Goal: Task Accomplishment & Management: Complete application form

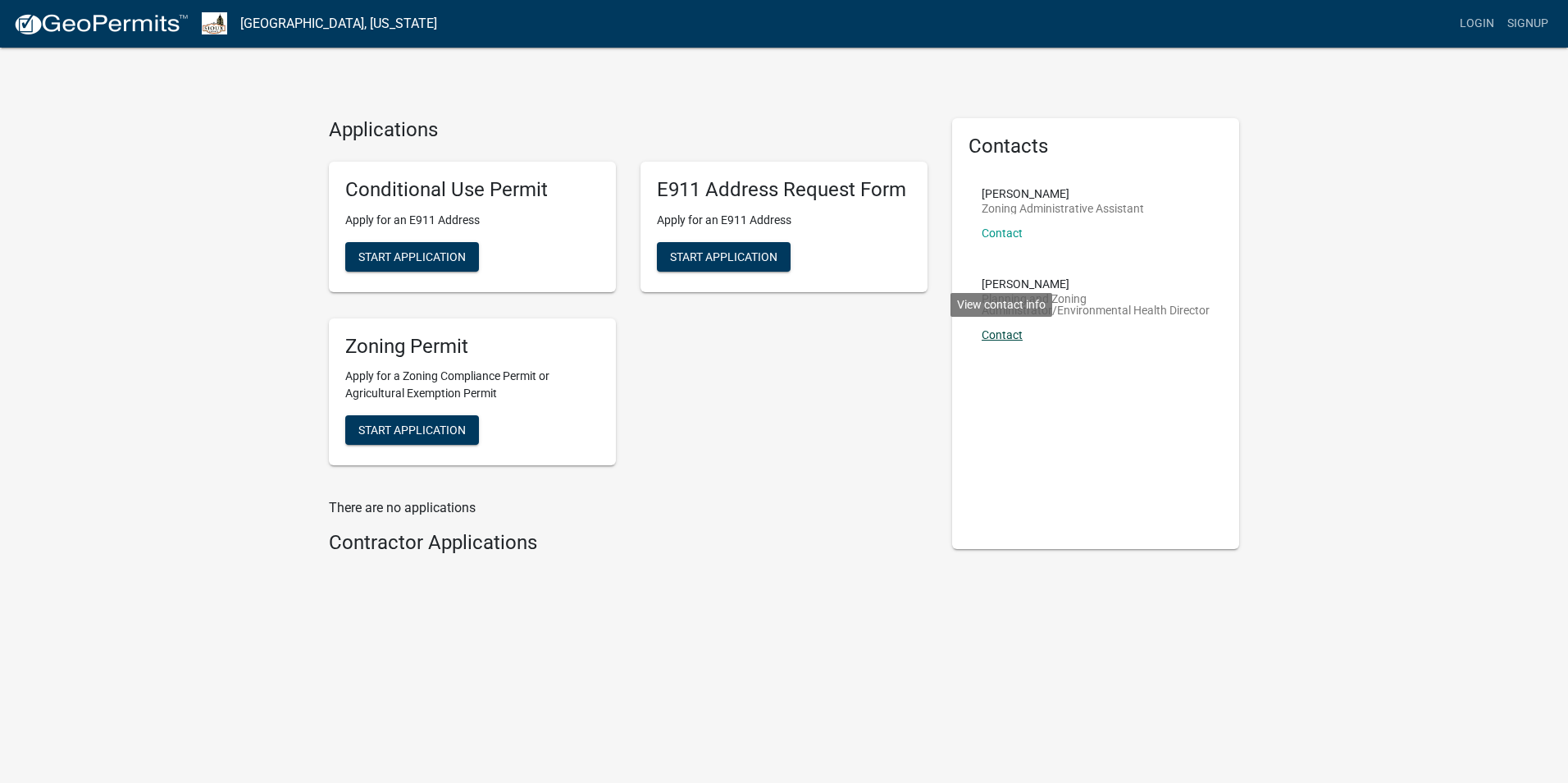
click at [1004, 337] on link "Contact" at bounding box center [1001, 335] width 41 height 13
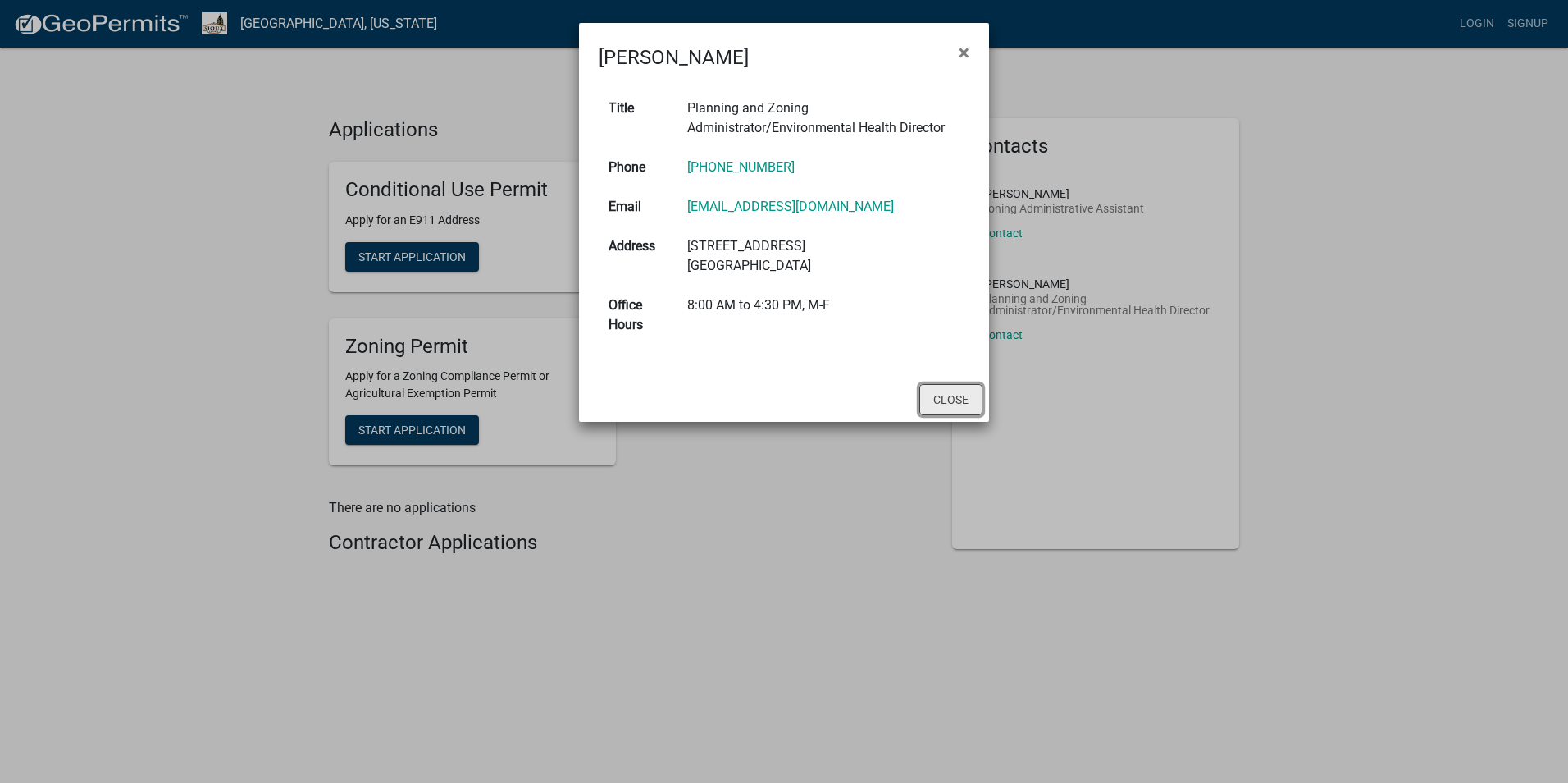
click at [942, 402] on button "Close" at bounding box center [950, 399] width 63 height 31
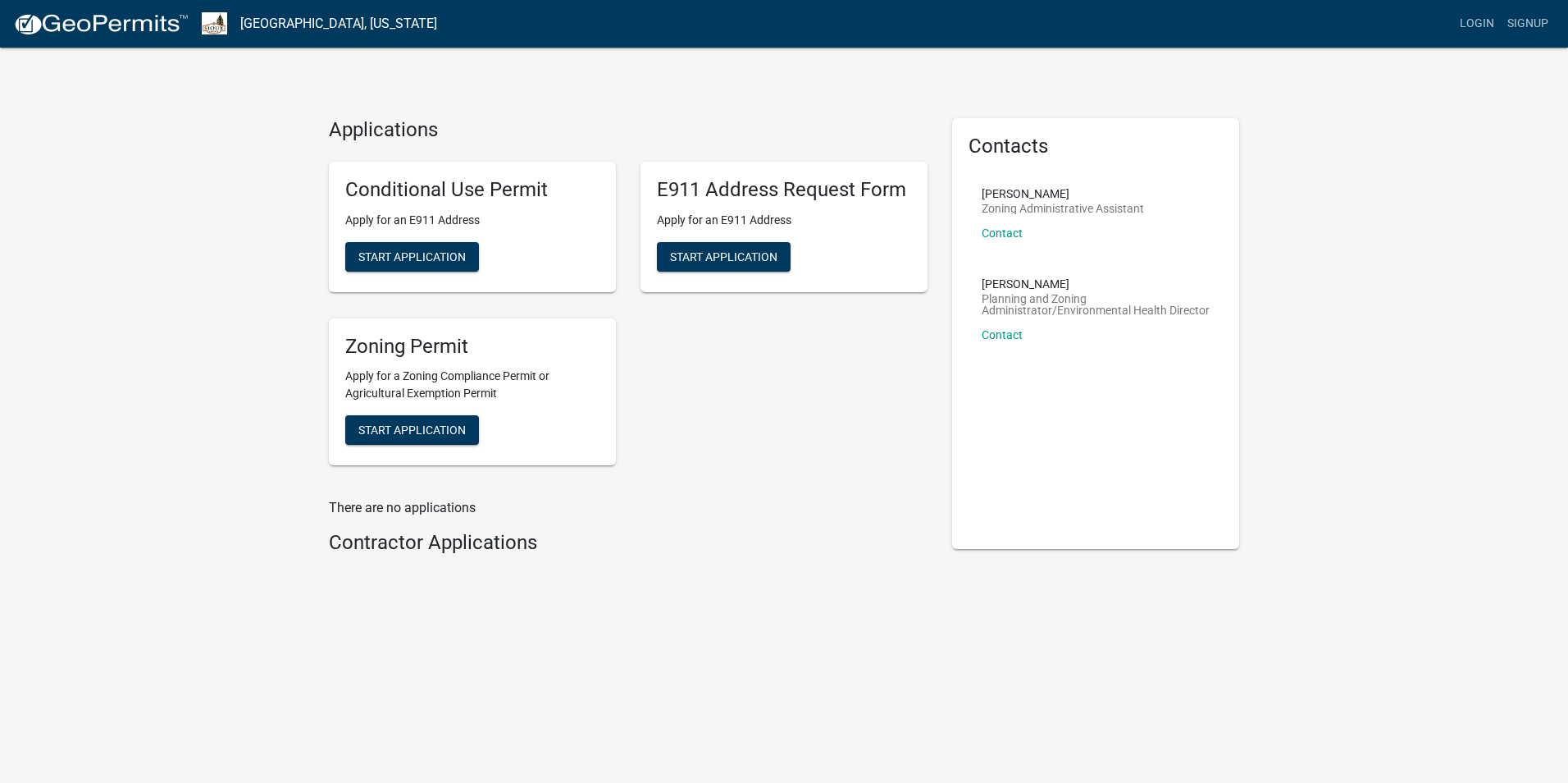
drag, startPoint x: 1044, startPoint y: 598, endPoint x: 981, endPoint y: 594, distance: 63.1
click at [1040, 598] on div "Applications Conditional Use Permit Apply for an E911 Address Start Application…" at bounding box center [784, 344] width 1568 height 689
click at [426, 250] on span "Start Application" at bounding box center [411, 256] width 107 height 13
click at [999, 336] on link "Contact" at bounding box center [1001, 335] width 41 height 13
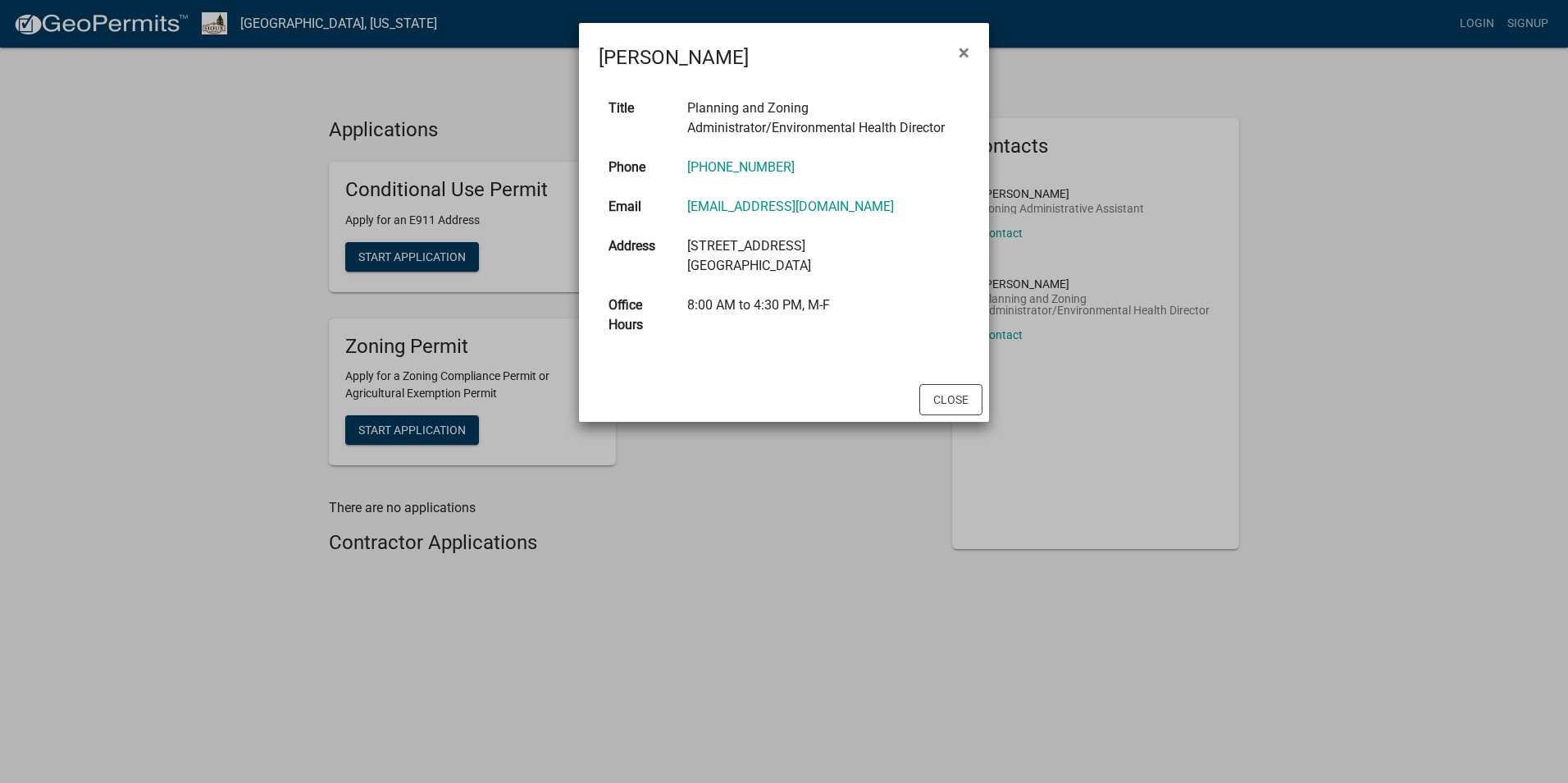
click at [223, 191] on ngb-modal-window "[PERSON_NAME] × Title Planning and Zoning Administrator/Environmental Health Di…" at bounding box center [784, 392] width 1568 height 783
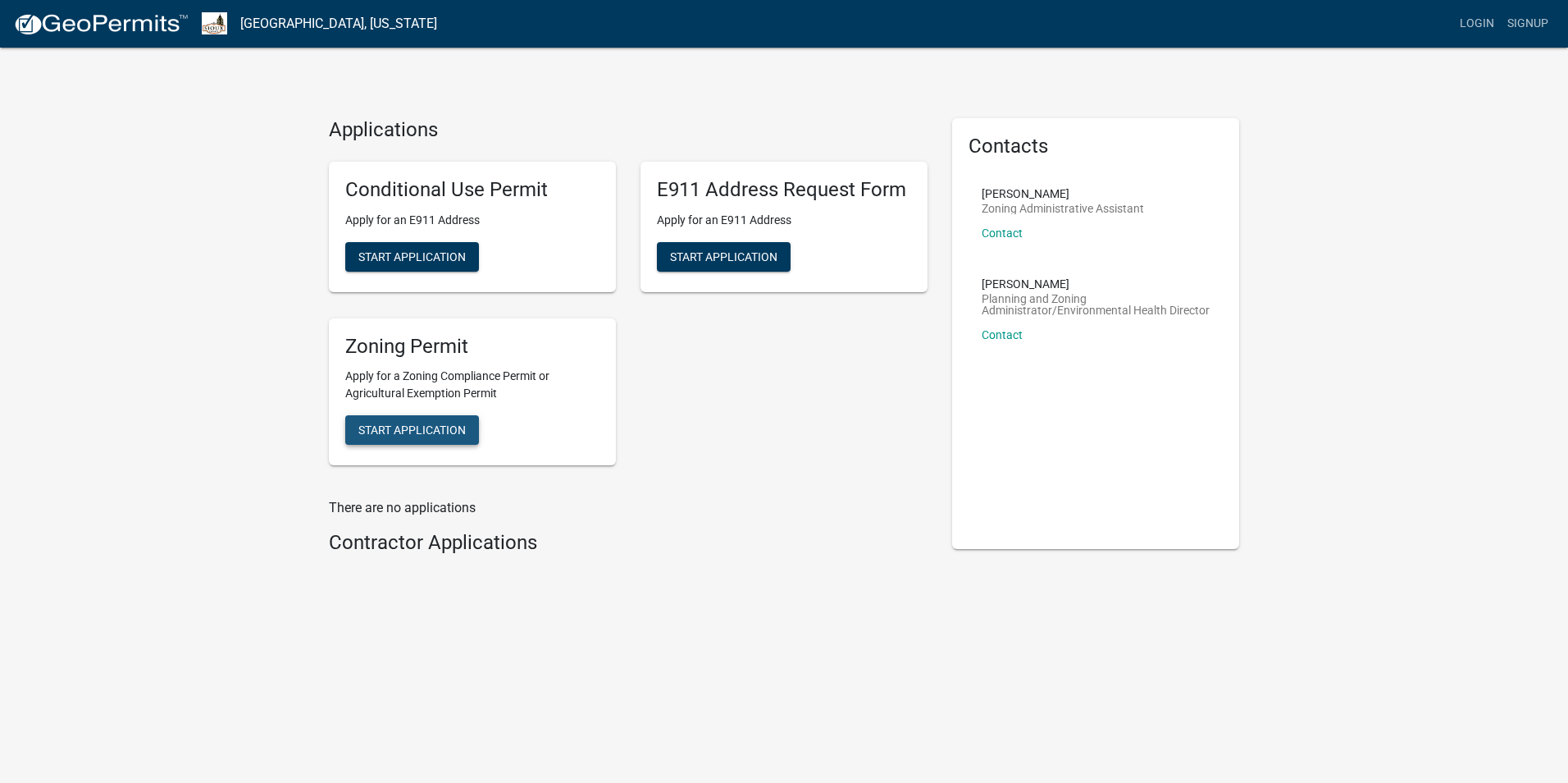
click at [436, 429] on span "Start Application" at bounding box center [411, 430] width 107 height 13
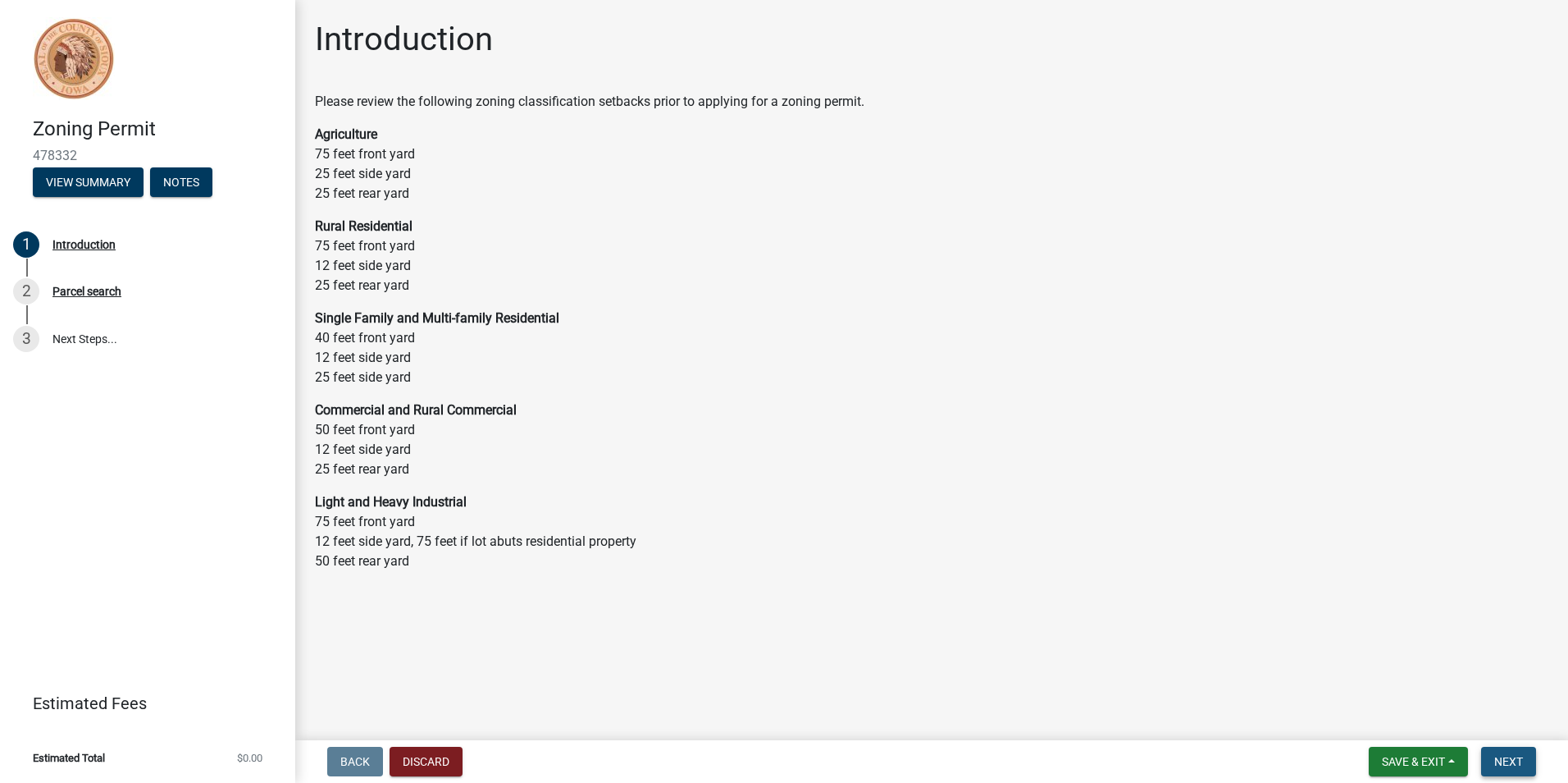
click at [1507, 762] on span "Next" at bounding box center [1508, 761] width 28 height 13
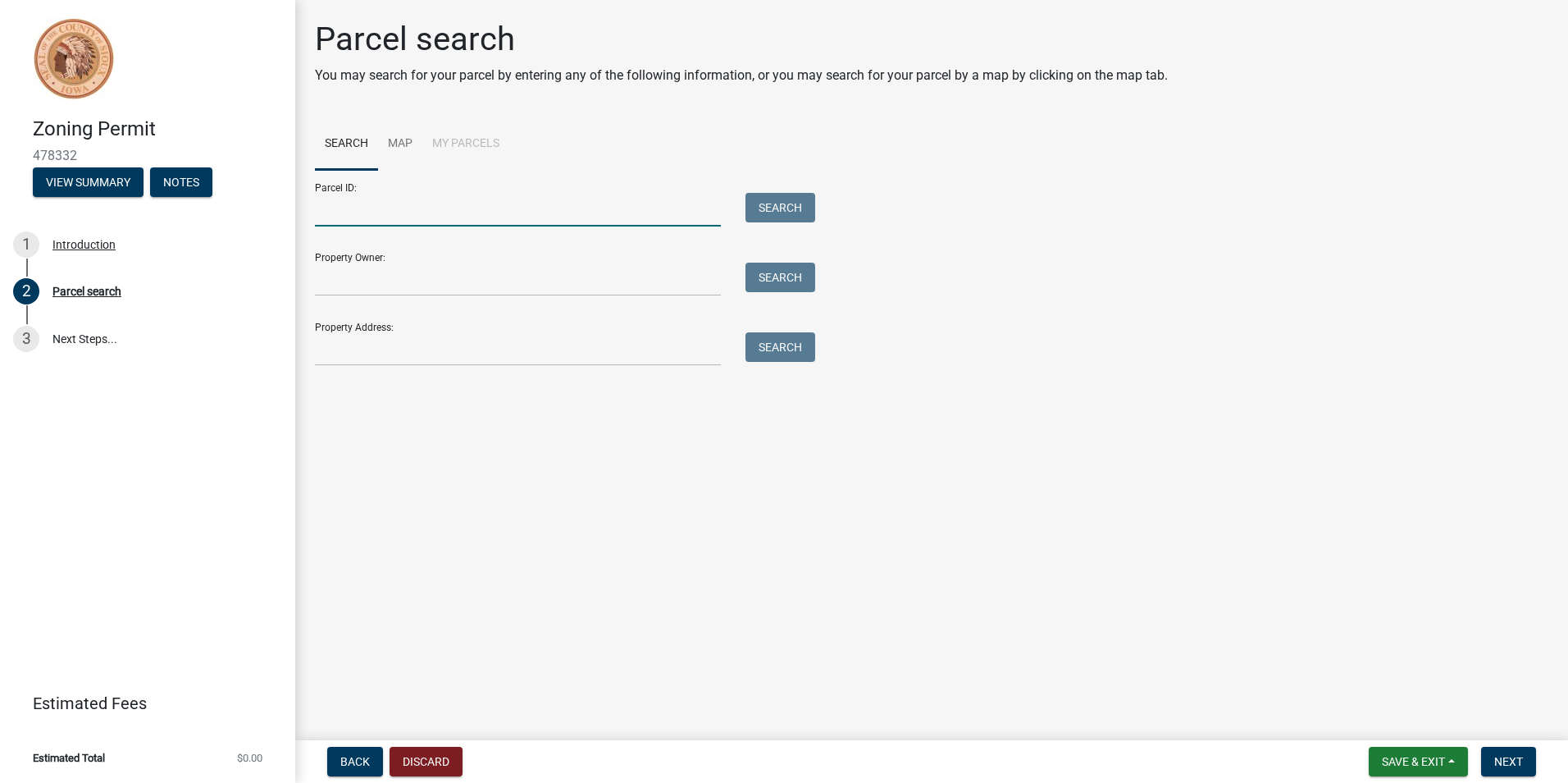
click at [455, 201] on input "Parcel ID:" at bounding box center [517, 209] width 406 height 33
paste input "2209201004"
type input "2209201004"
click at [424, 277] on input "Property Owner:" at bounding box center [517, 279] width 406 height 33
paste input "SIOUX COUNTY REGIONAL AIRPORT AGENCY"
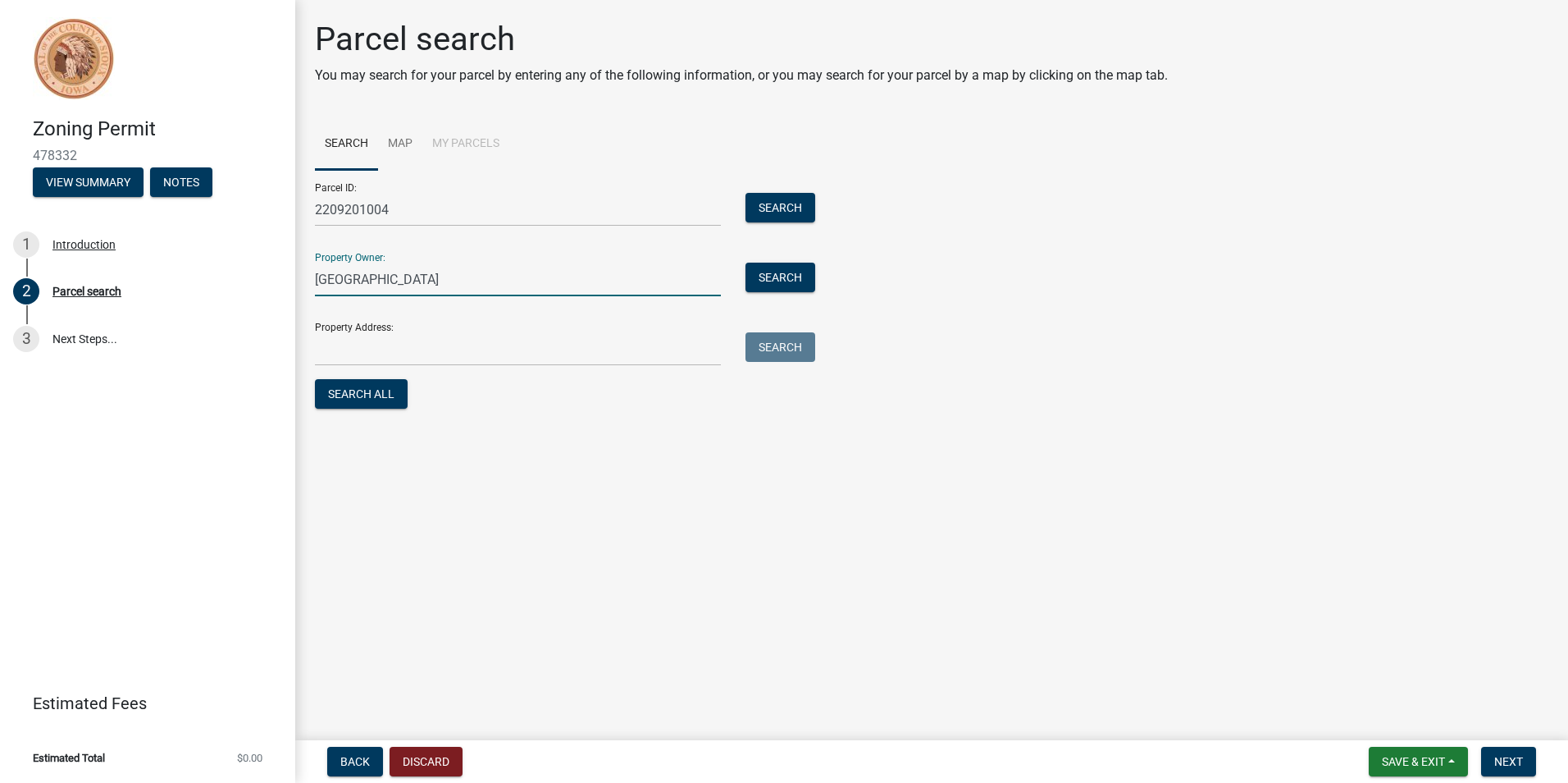
type input "SIOUX COUNTY REGIONAL AIRPORT AGENCY"
click at [451, 349] on input "Property Address:" at bounding box center [517, 348] width 406 height 33
paste input "335 1ST AVE NW SIOUX CENTER, IA 51250"
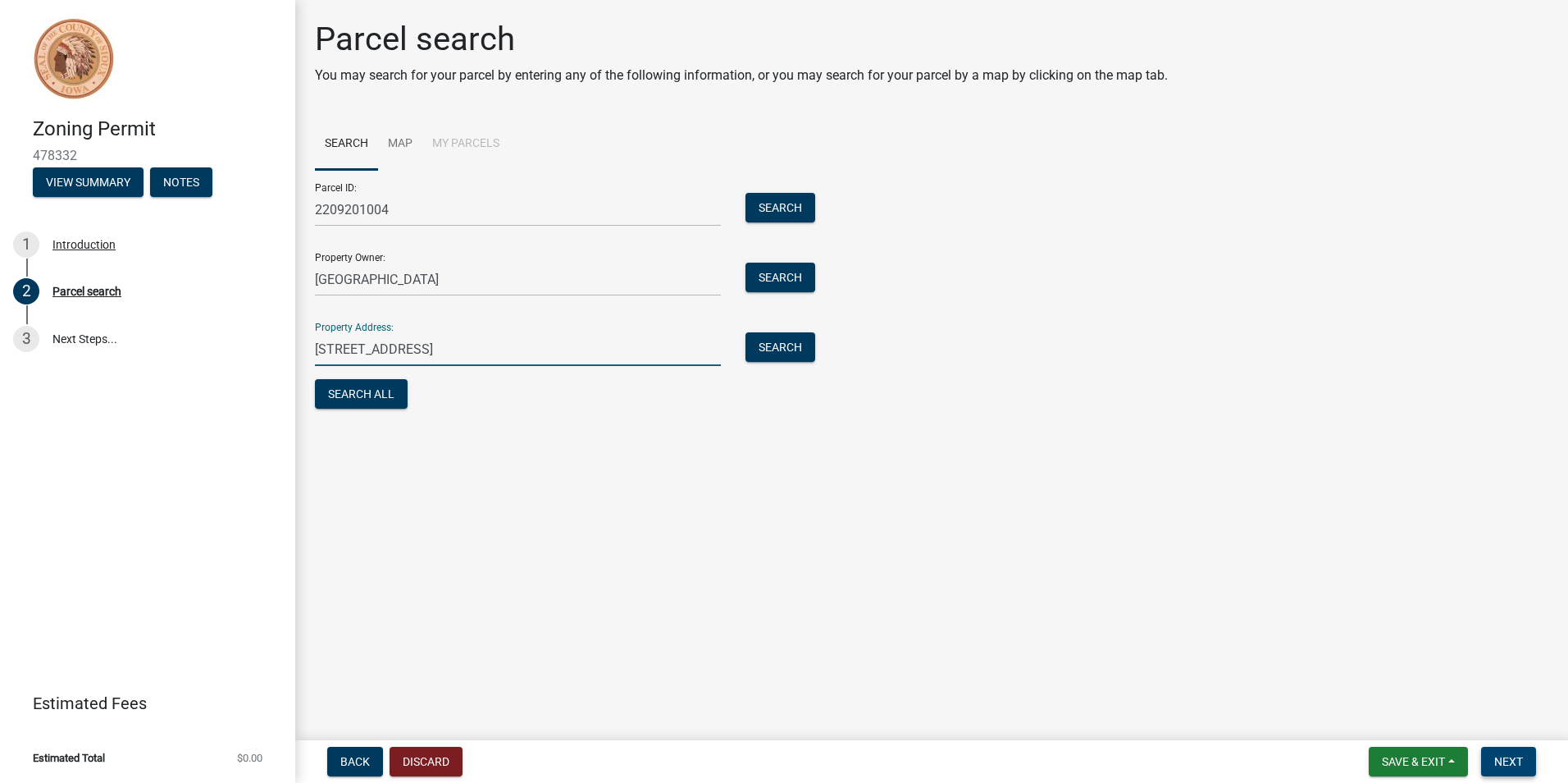
type input "335 1ST AVE NW SIOUX CENTER, IA 51250"
click at [1518, 763] on span "Next" at bounding box center [1508, 761] width 28 height 13
click at [363, 402] on button "Search All" at bounding box center [361, 393] width 93 height 29
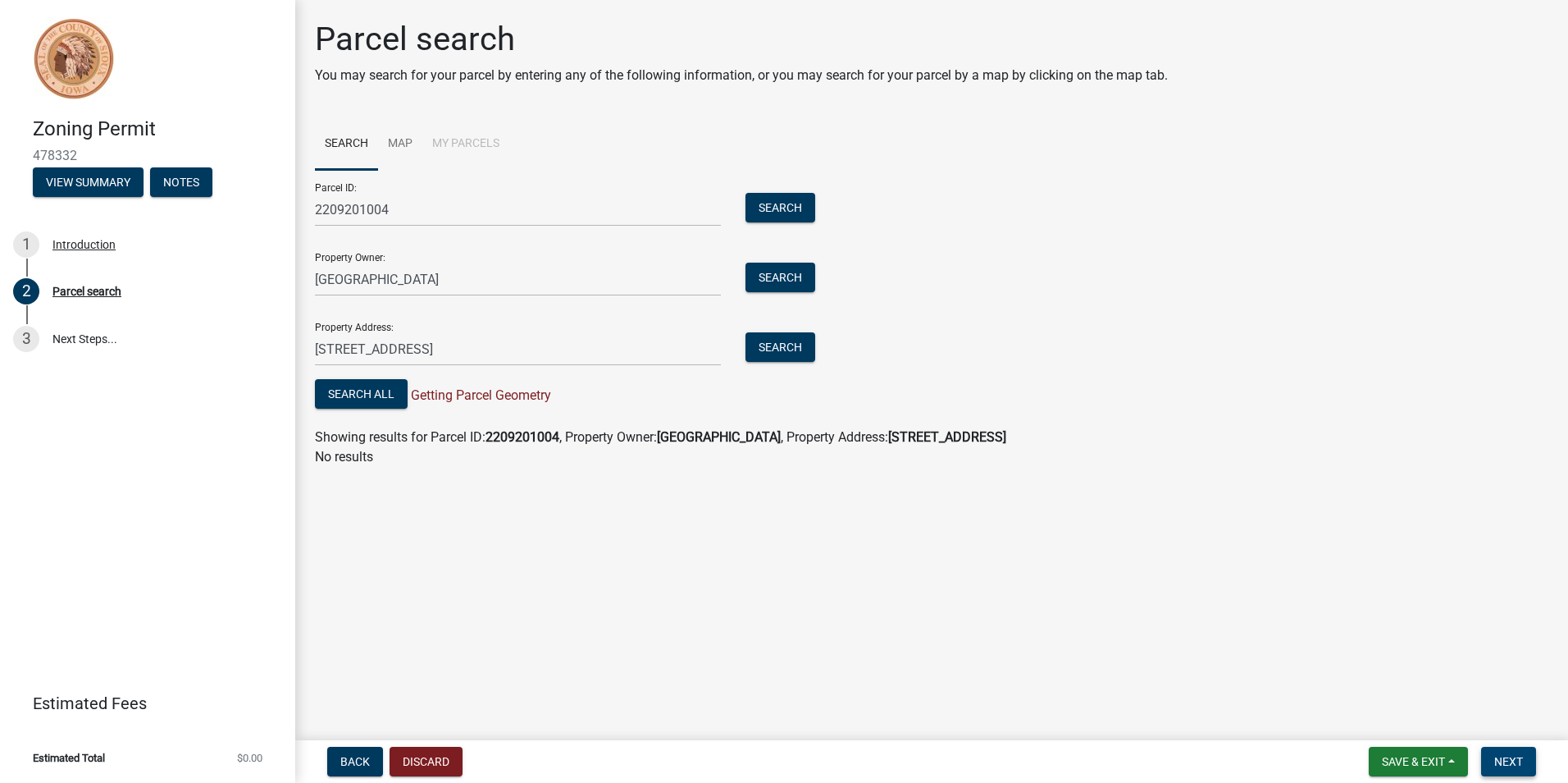
click at [1512, 766] on span "Next" at bounding box center [1508, 761] width 28 height 13
click at [1513, 766] on span "Next" at bounding box center [1508, 761] width 28 height 13
click at [1501, 766] on span "Next" at bounding box center [1508, 761] width 28 height 13
click at [395, 146] on link "Map" at bounding box center [400, 144] width 45 height 52
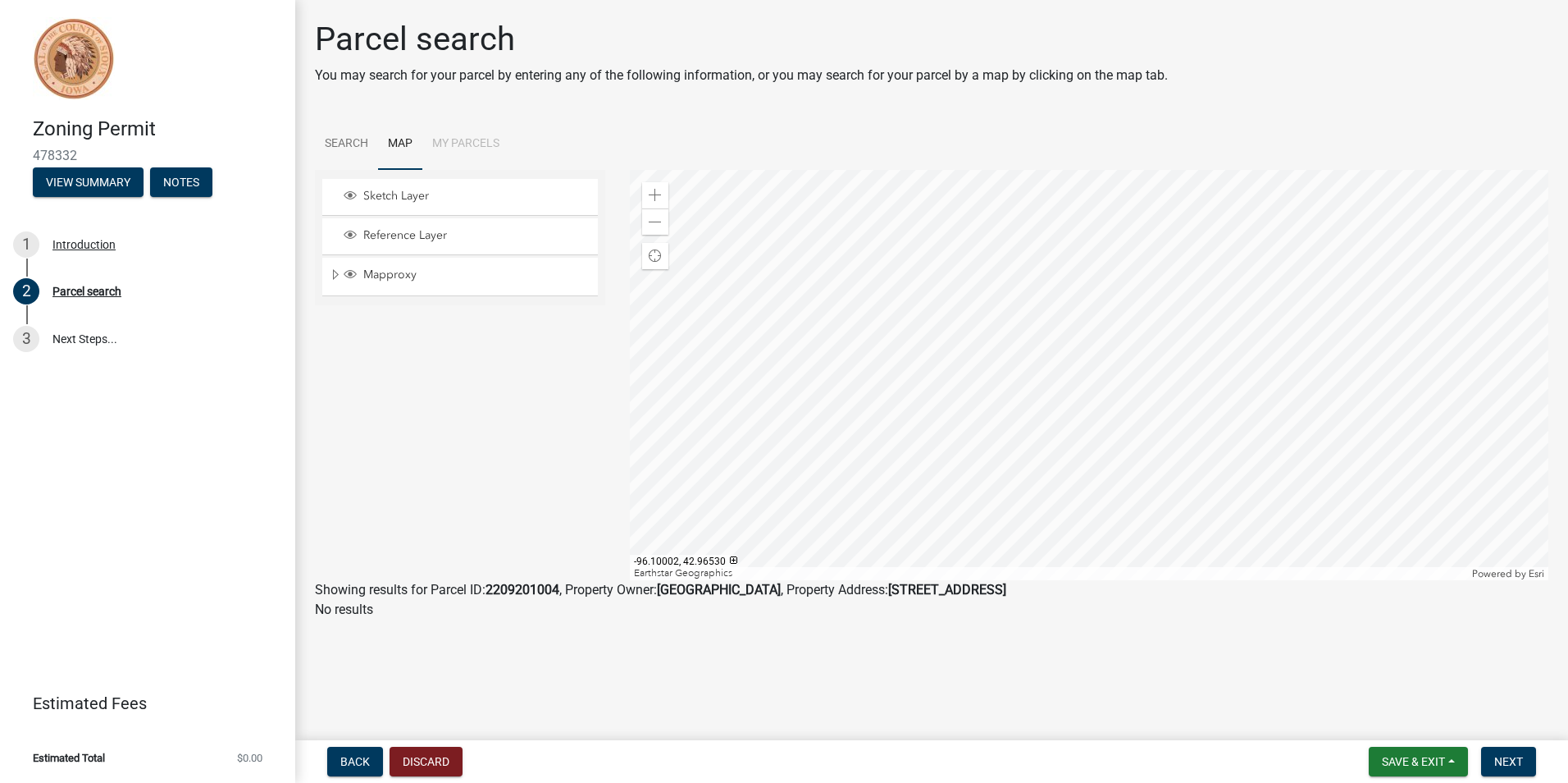
click at [958, 405] on div at bounding box center [1090, 374] width 919 height 410
click at [659, 187] on div "Zoom in" at bounding box center [656, 195] width 27 height 27
click at [1537, 473] on div at bounding box center [1090, 374] width 919 height 410
click at [1301, 276] on div at bounding box center [1090, 374] width 919 height 410
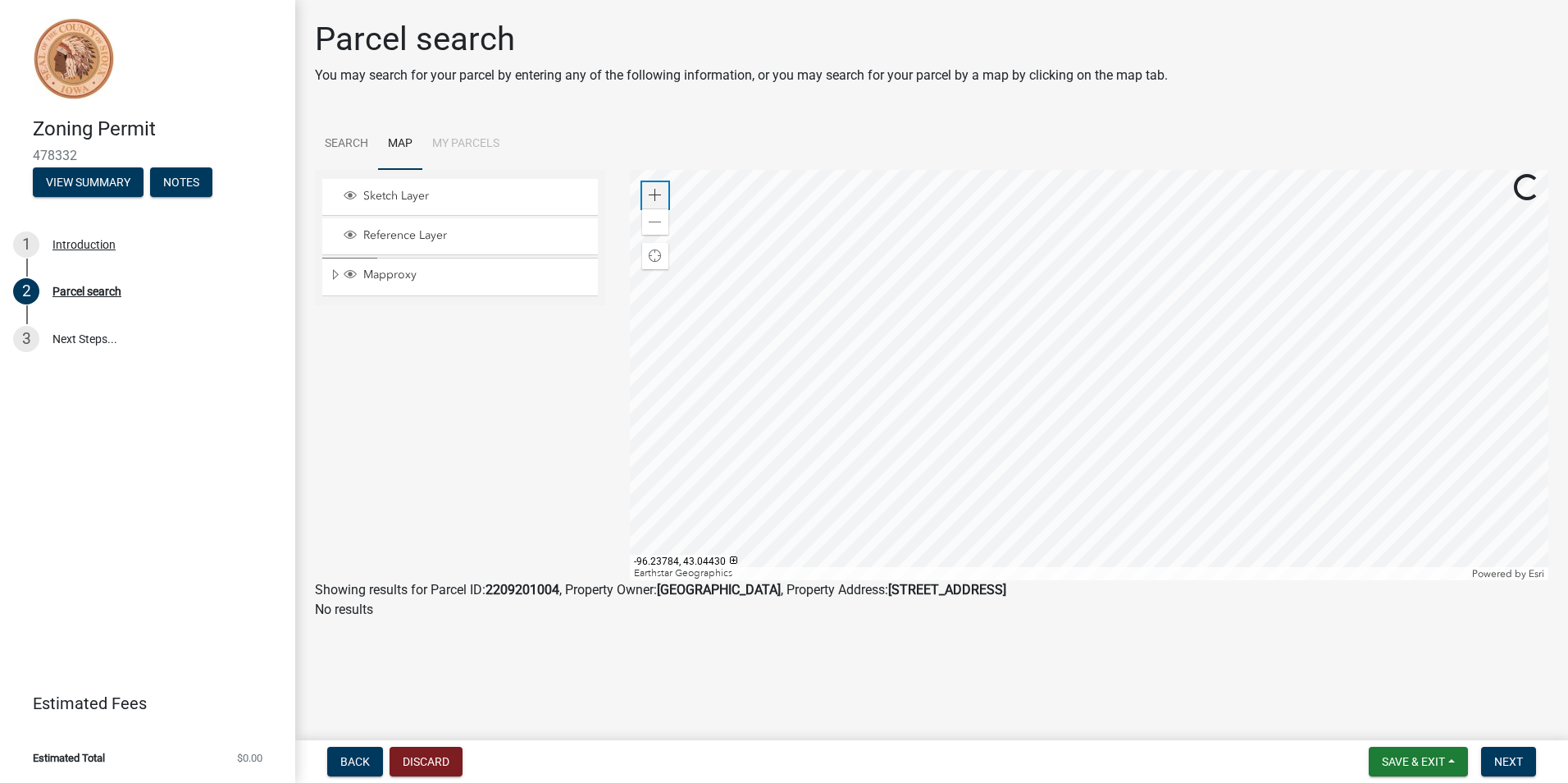
click at [654, 199] on span at bounding box center [656, 195] width 13 height 13
click at [1254, 281] on div at bounding box center [1090, 374] width 919 height 410
click at [1235, 385] on div at bounding box center [1090, 374] width 919 height 410
click at [659, 187] on div "Zoom in" at bounding box center [656, 195] width 27 height 27
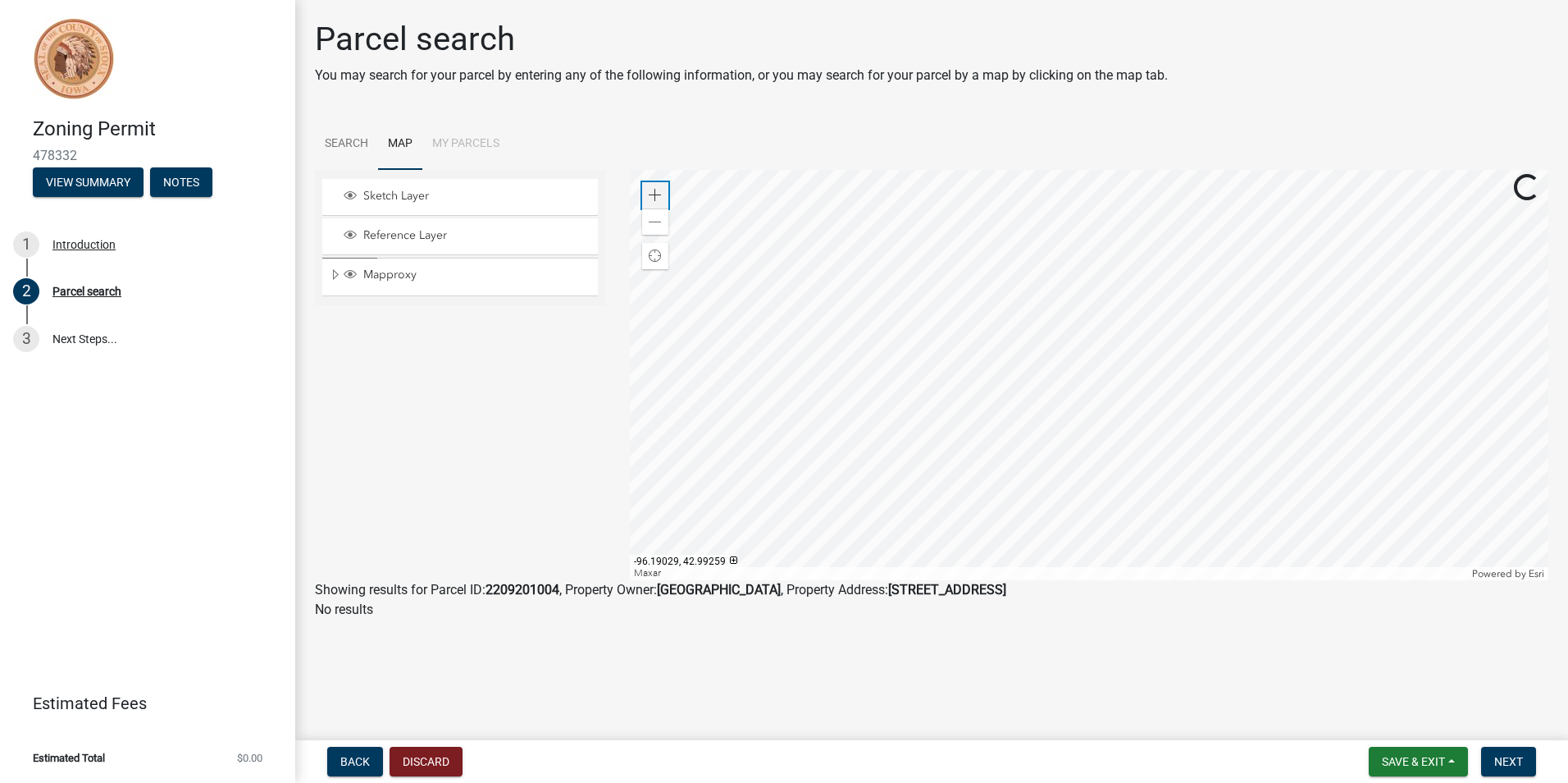
click at [659, 187] on div "Zoom in" at bounding box center [656, 195] width 27 height 27
click at [1264, 444] on div at bounding box center [1090, 374] width 919 height 410
click at [649, 189] on span at bounding box center [656, 195] width 13 height 13
click at [923, 345] on div at bounding box center [1090, 374] width 919 height 410
click at [766, 405] on div at bounding box center [1090, 374] width 919 height 410
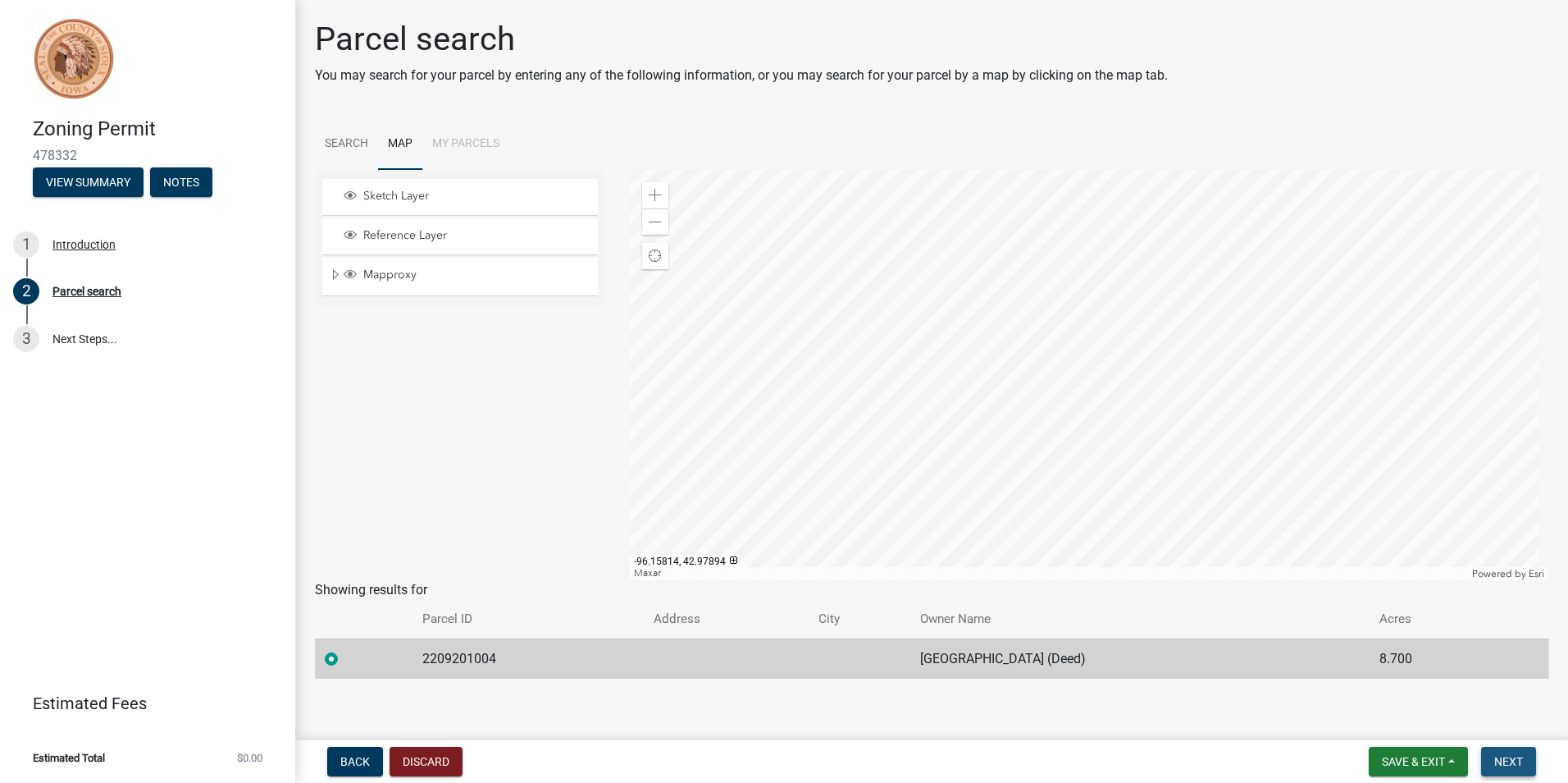
click at [1515, 763] on span "Next" at bounding box center [1508, 761] width 28 height 13
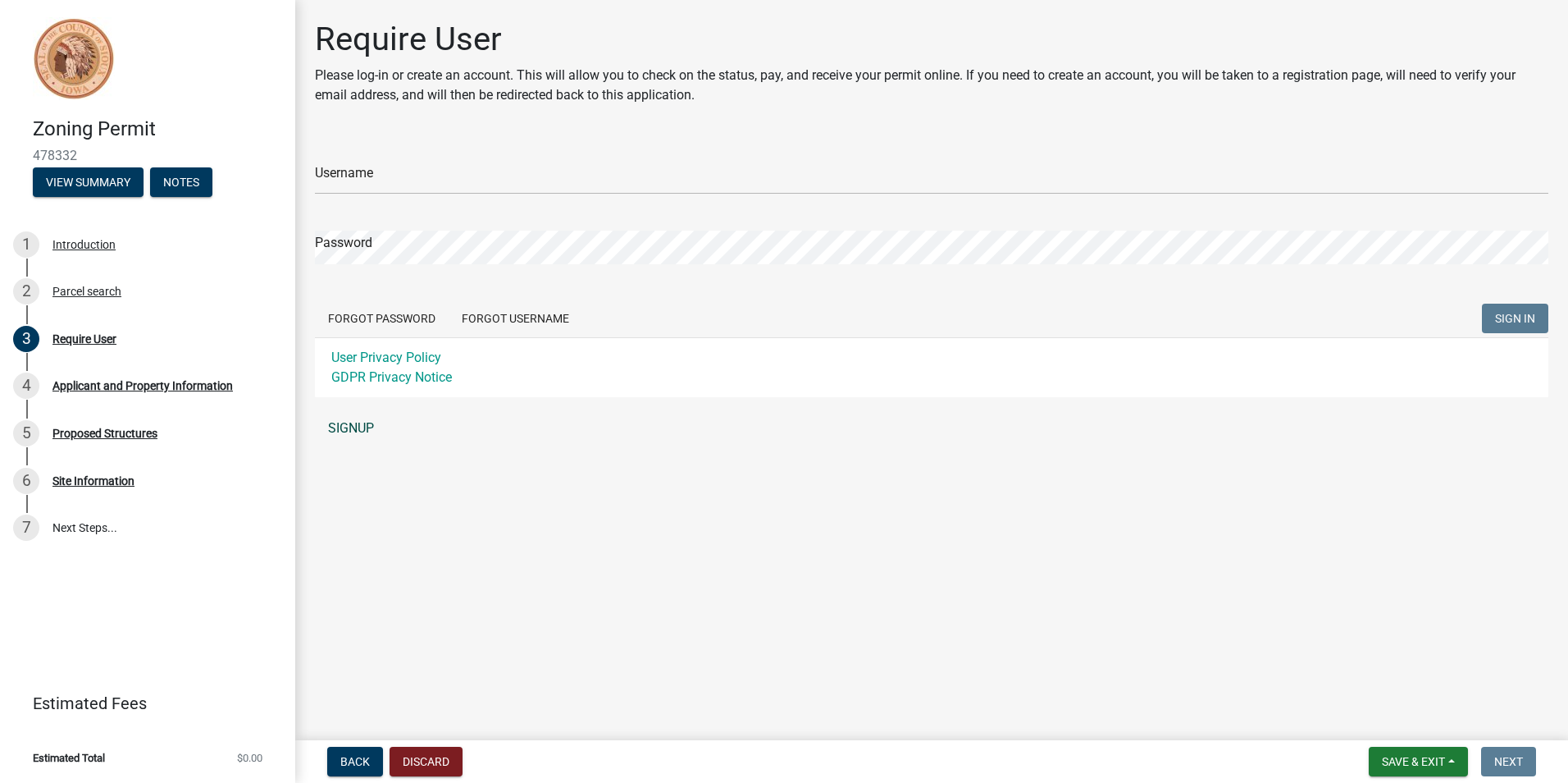
click at [363, 424] on link "SIGNUP" at bounding box center [931, 428] width 1234 height 33
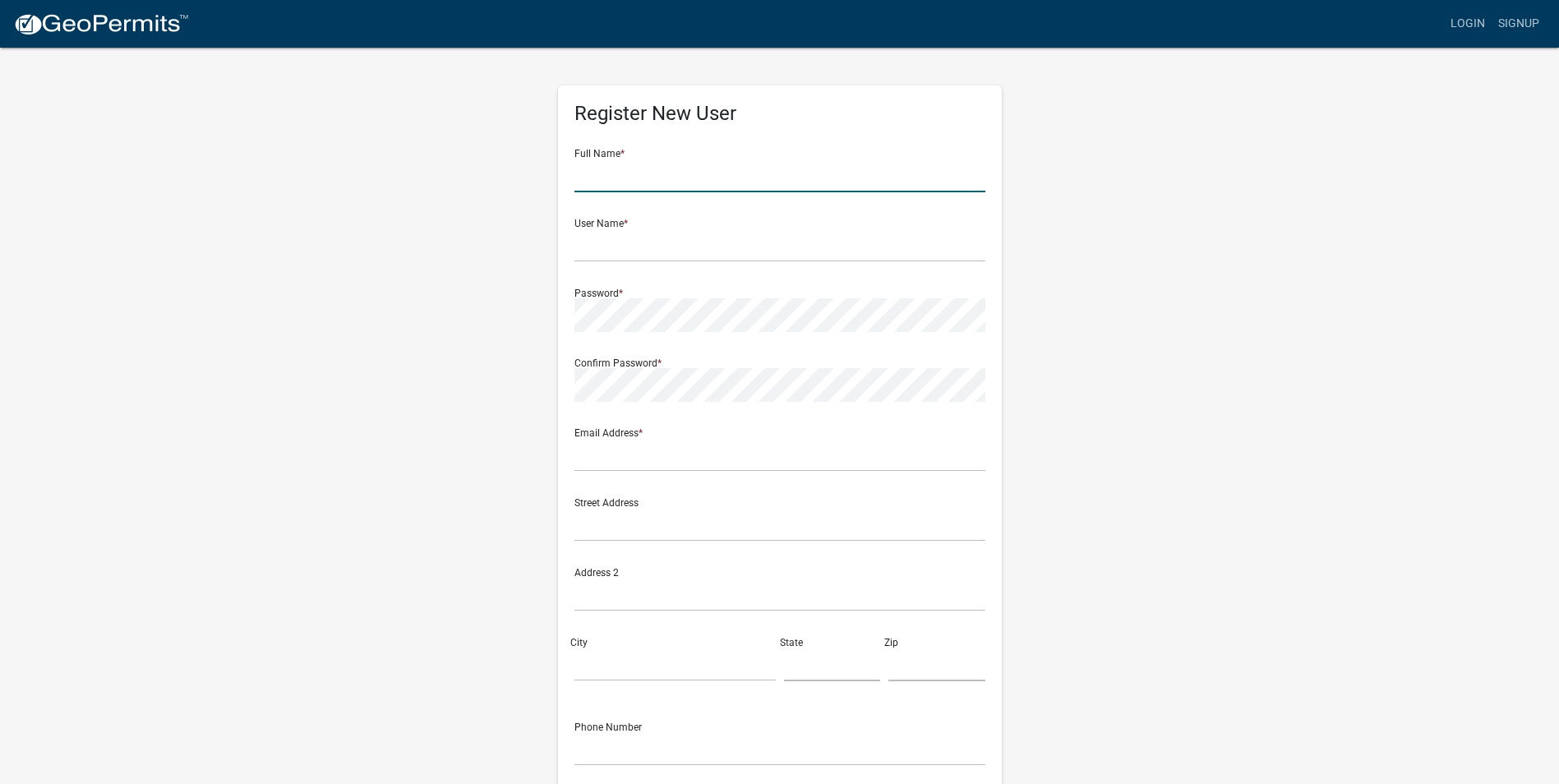
click at [631, 178] on input "text" at bounding box center [780, 175] width 411 height 33
type input "Brad Wiersma"
type input "[PERSON_NAME][EMAIL_ADDRESS][DOMAIN_NAME]"
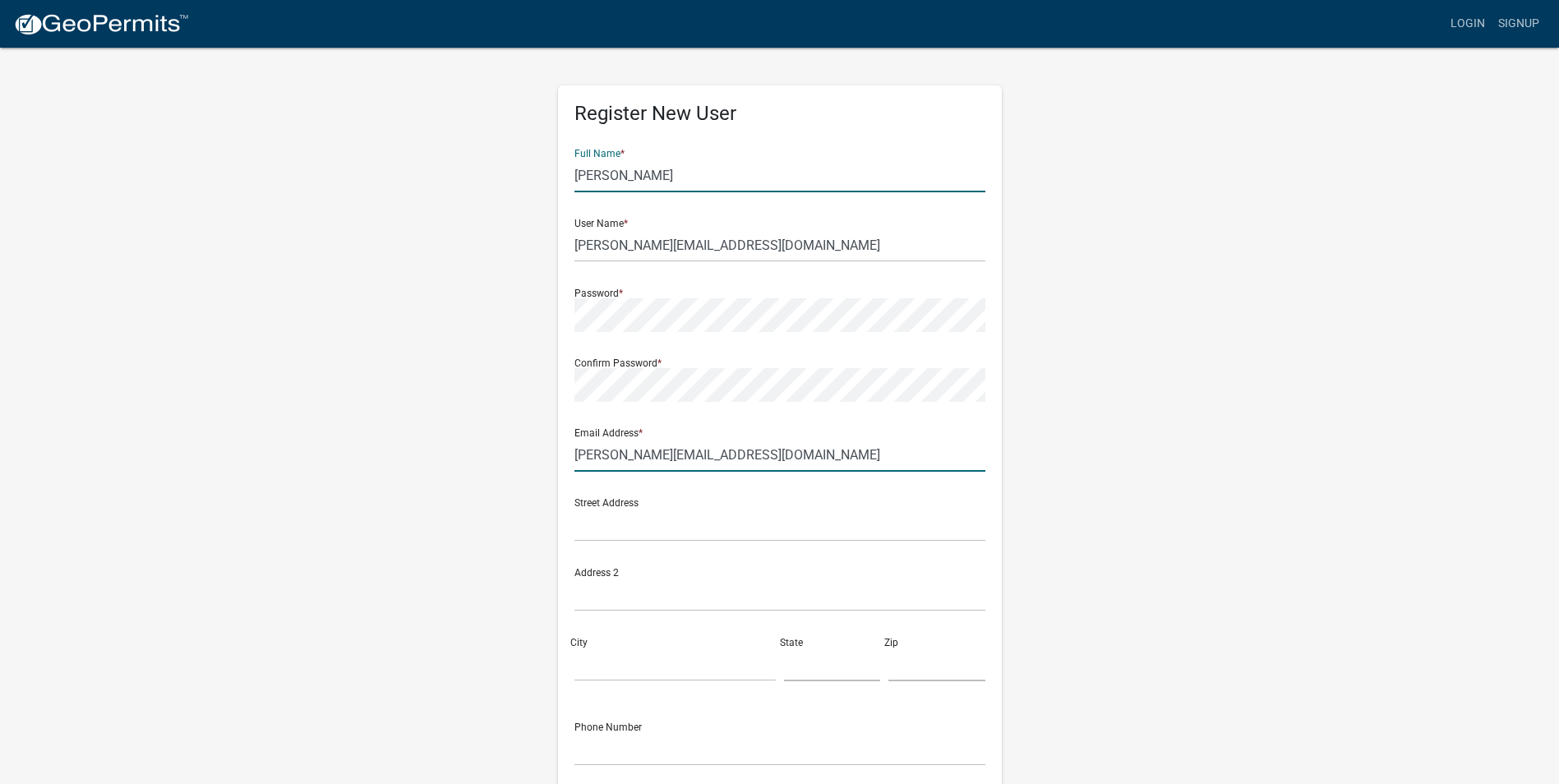
type input "1327 280th st."
type input "INWOOD"
type input "51240"
type input "[PHONE_NUMBER]"
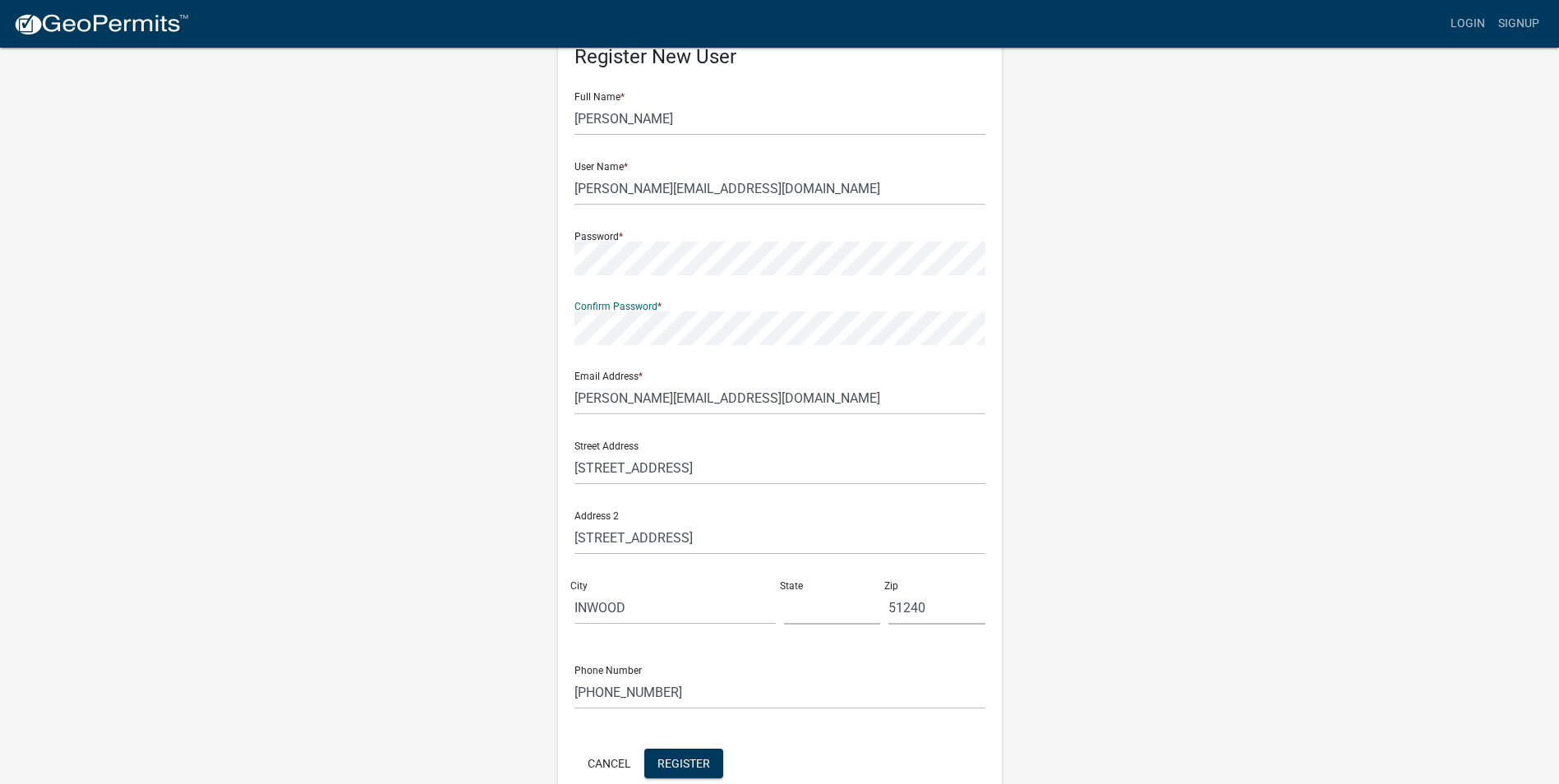
scroll to position [141, 0]
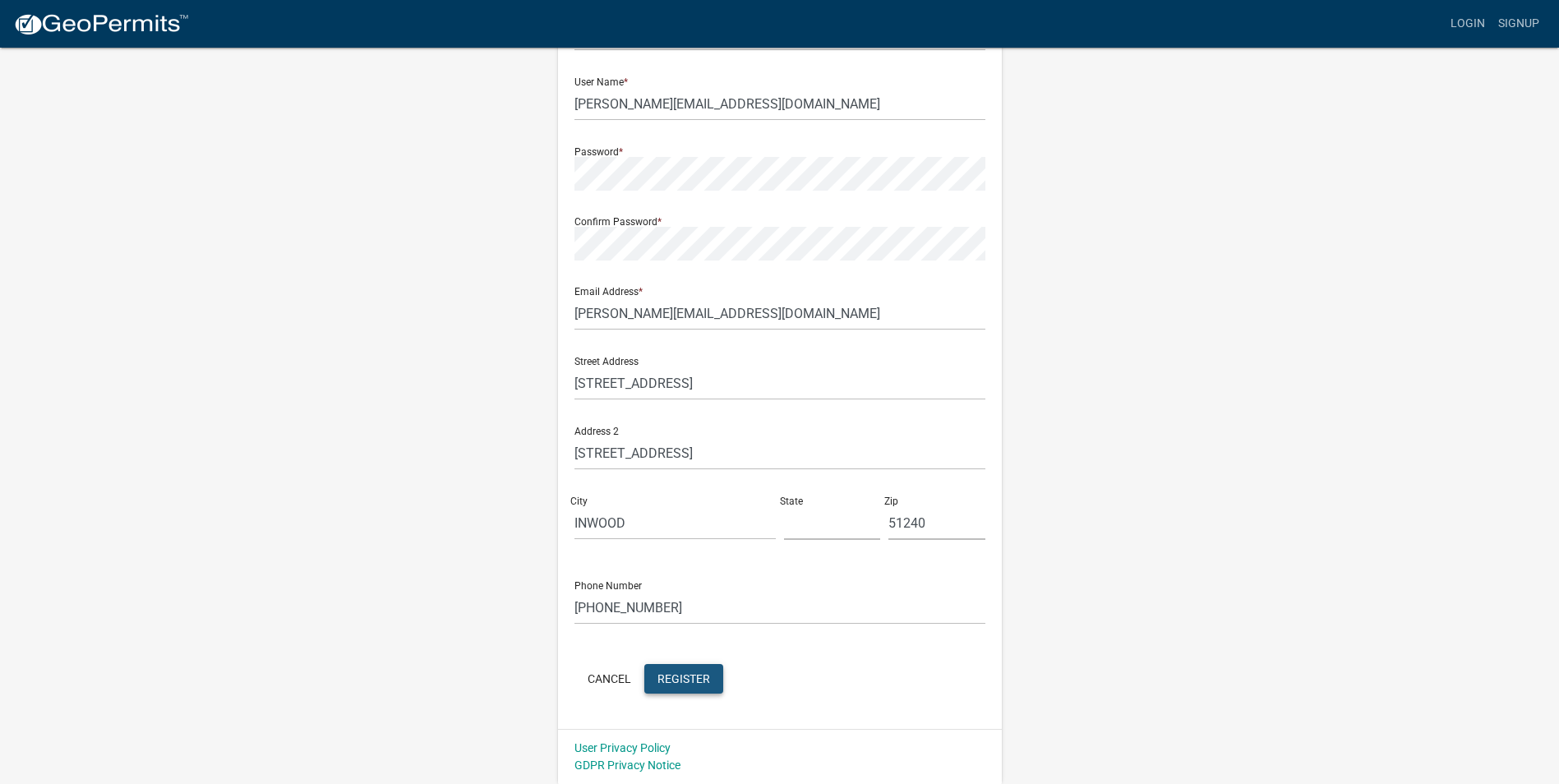
click at [690, 677] on span "Register" at bounding box center [683, 678] width 52 height 13
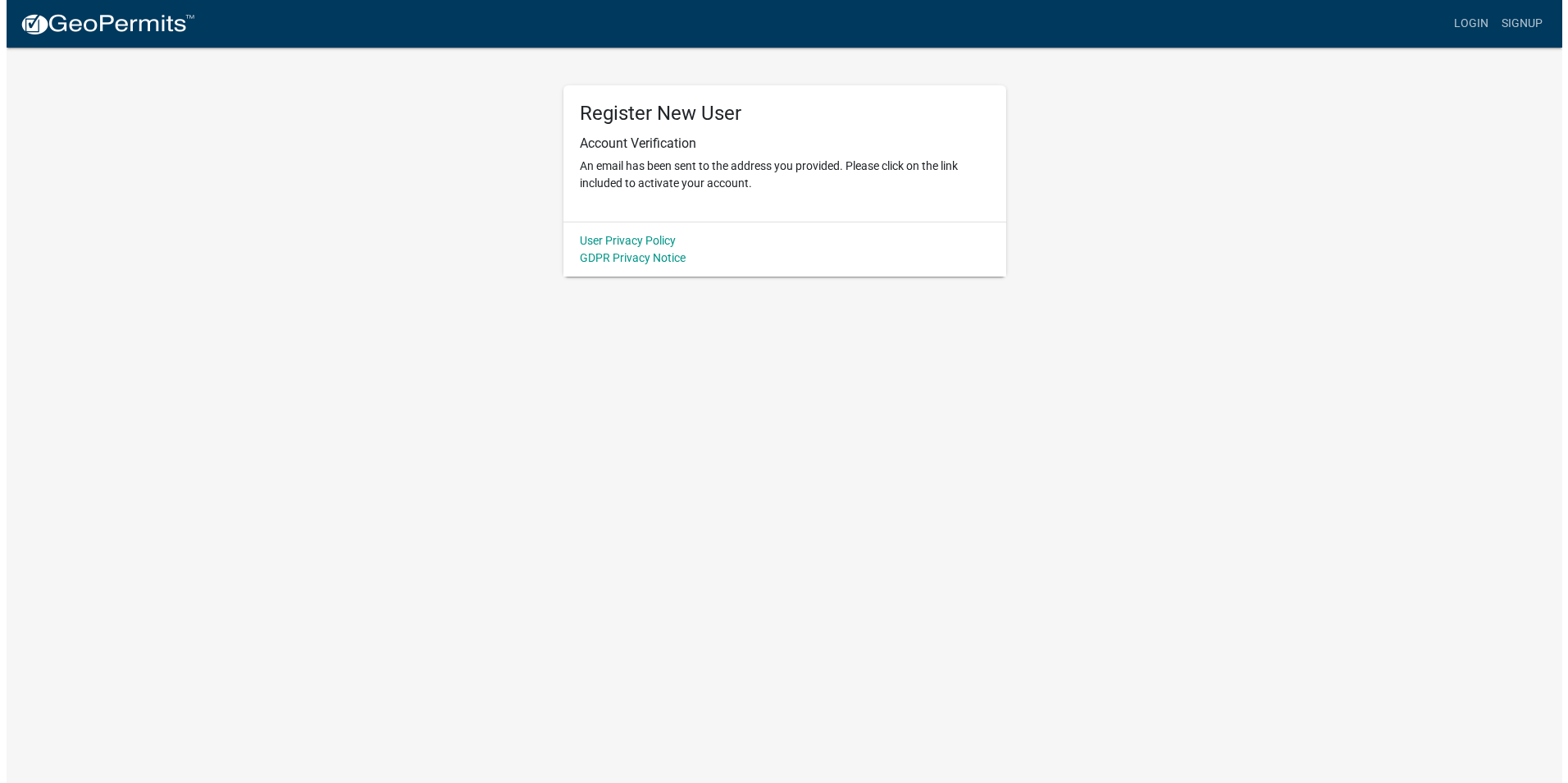
scroll to position [0, 0]
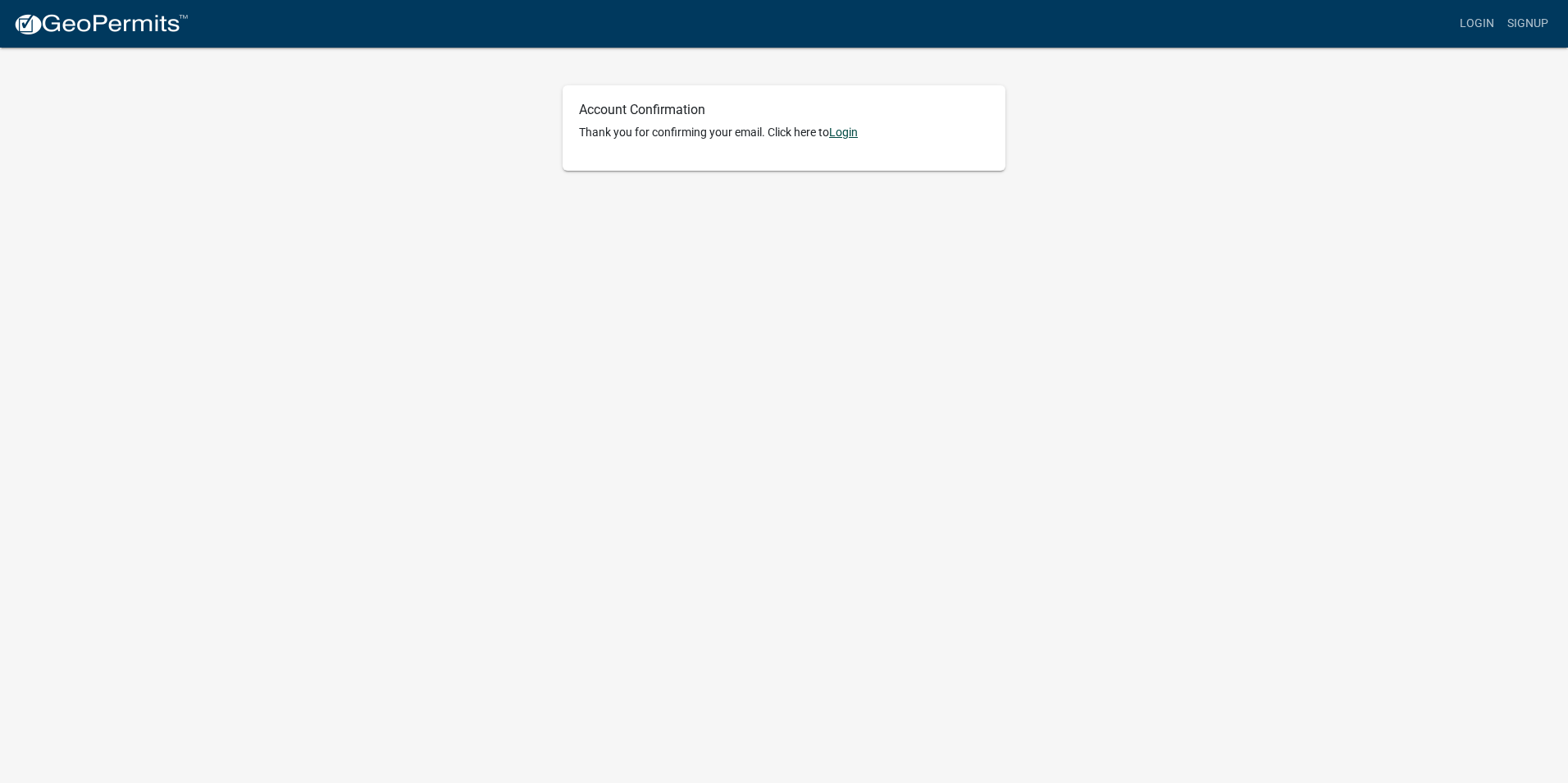
click at [843, 135] on link "Login" at bounding box center [843, 132] width 28 height 13
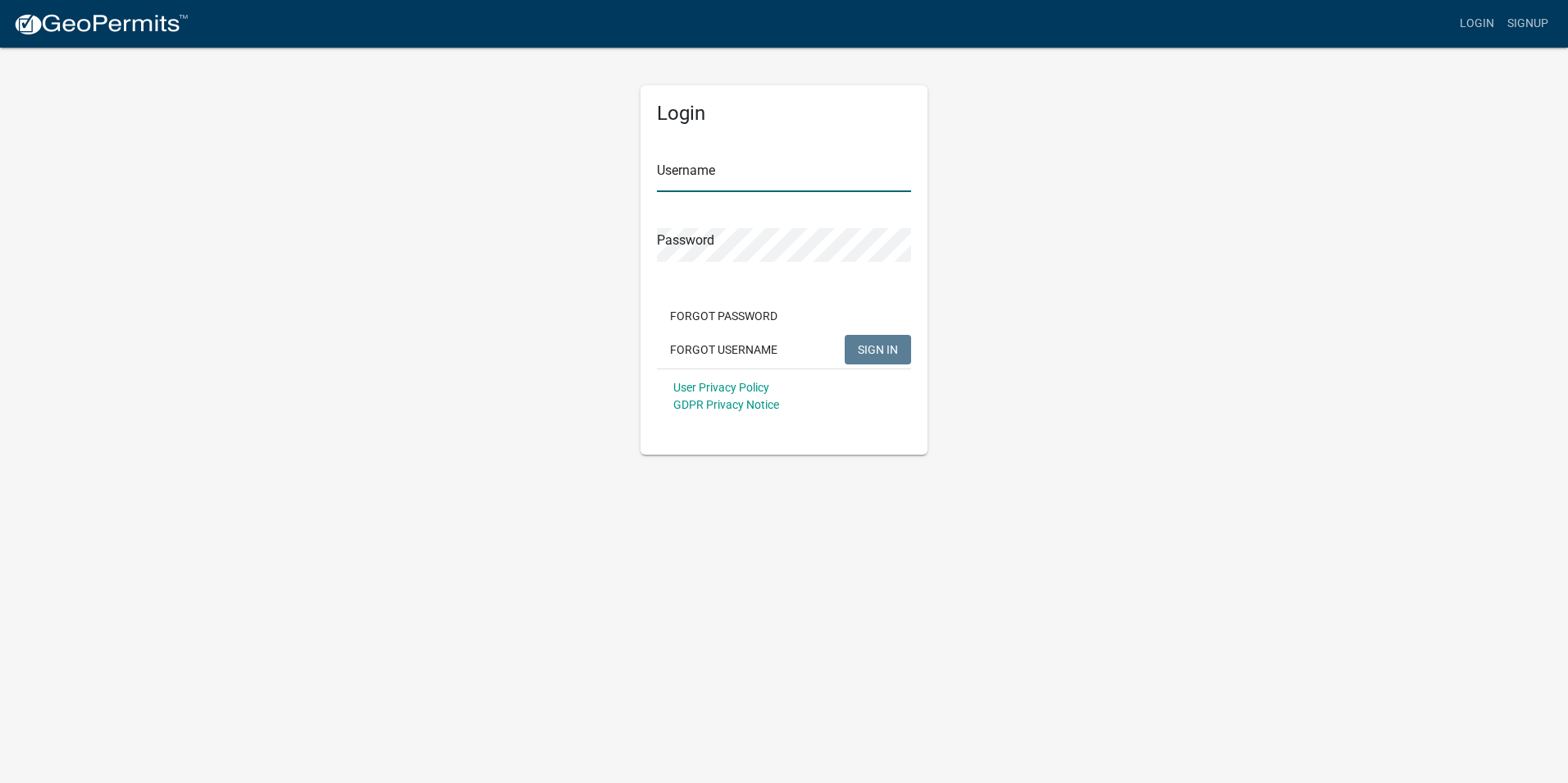
type input "[PERSON_NAME][EMAIL_ADDRESS][DOMAIN_NAME]"
click at [863, 354] on span "SIGN IN" at bounding box center [877, 349] width 40 height 13
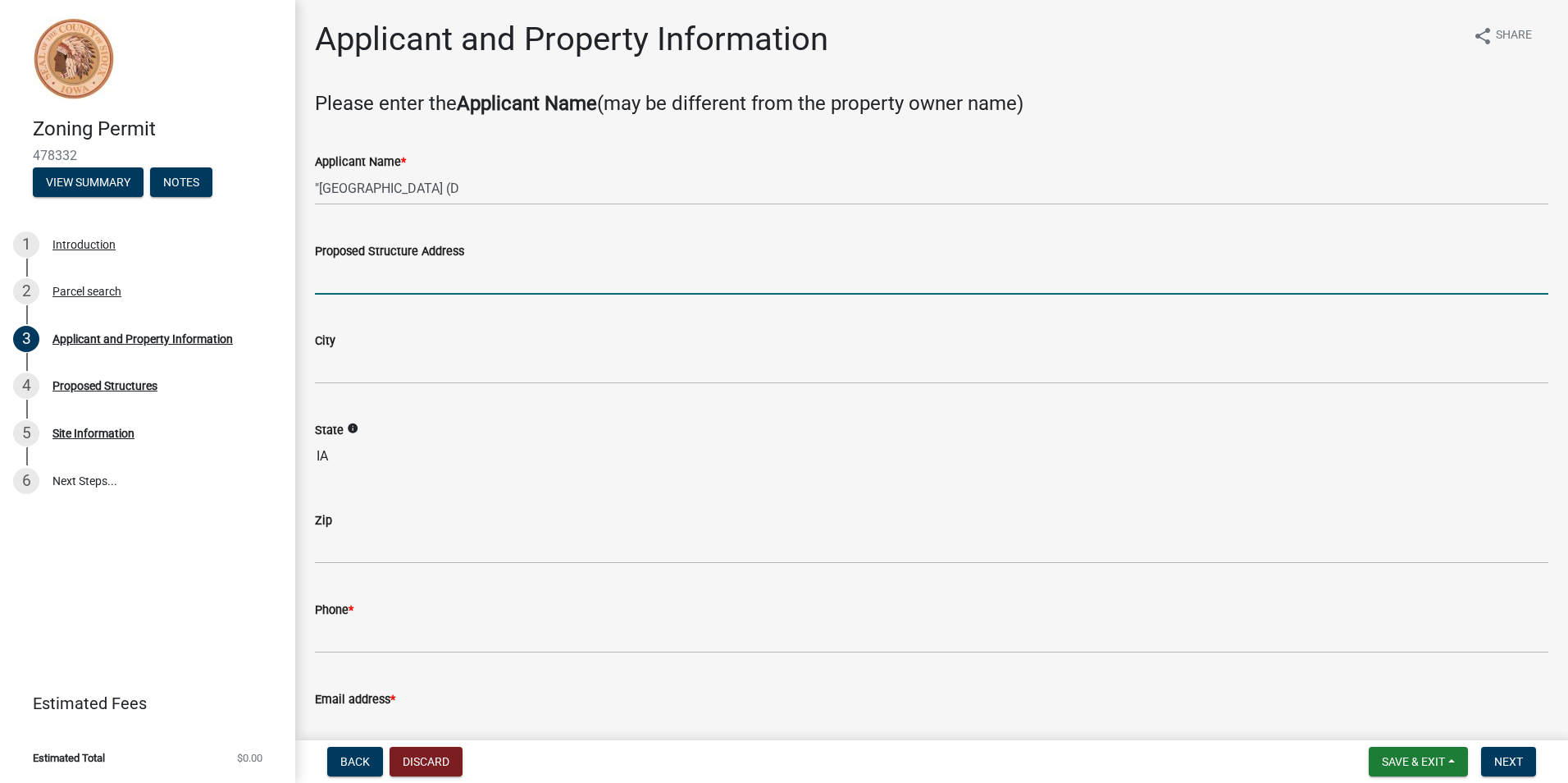
click at [442, 276] on input "Proposed Structure Address" at bounding box center [931, 277] width 1234 height 33
click at [448, 282] on input "Proposed Structure Address" at bounding box center [931, 277] width 1234 height 33
paste input "[STREET_ADDRESS]"
type input "[STREET_ADDRESS]"
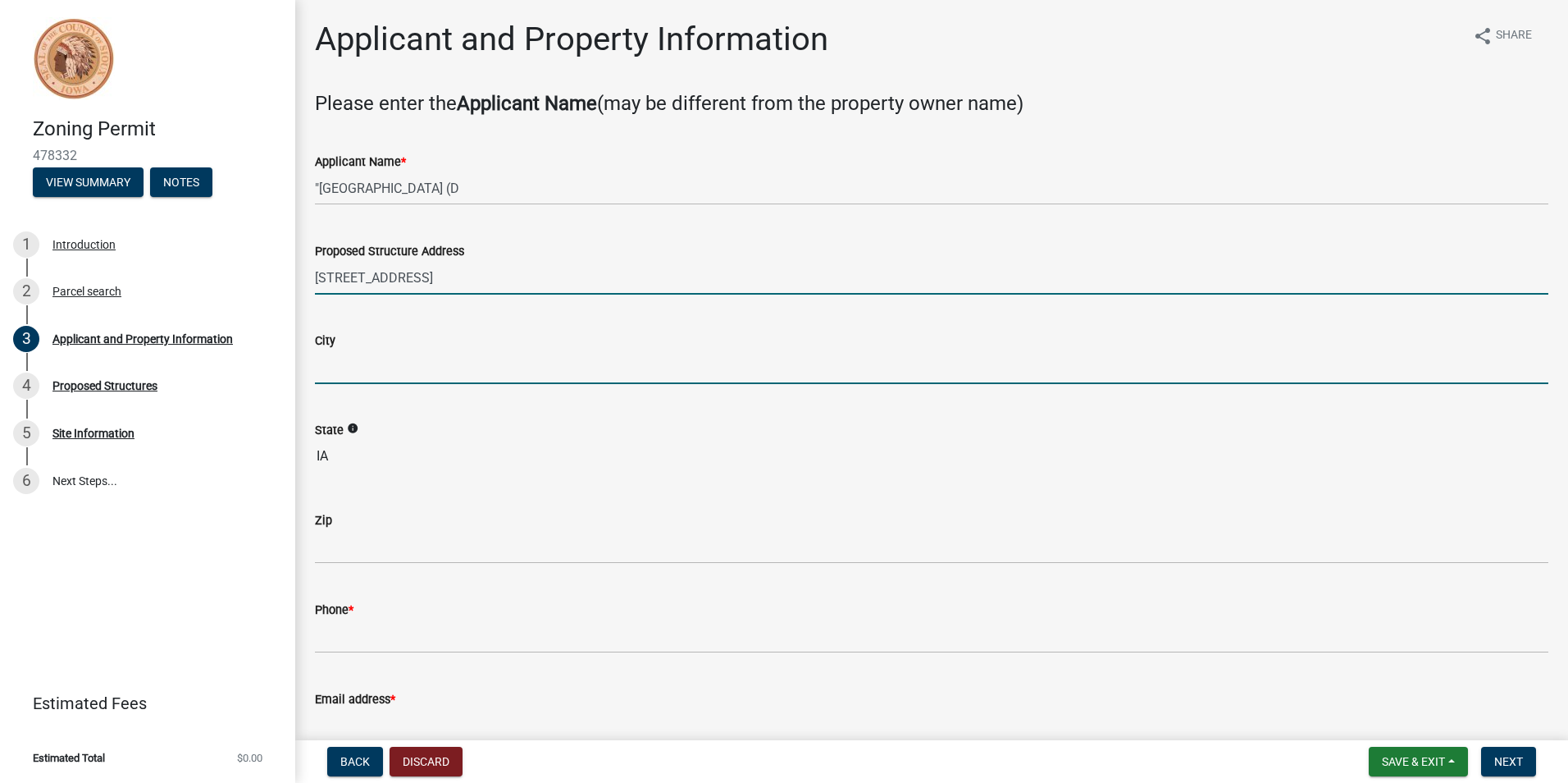
click at [396, 359] on input "City" at bounding box center [931, 367] width 1234 height 33
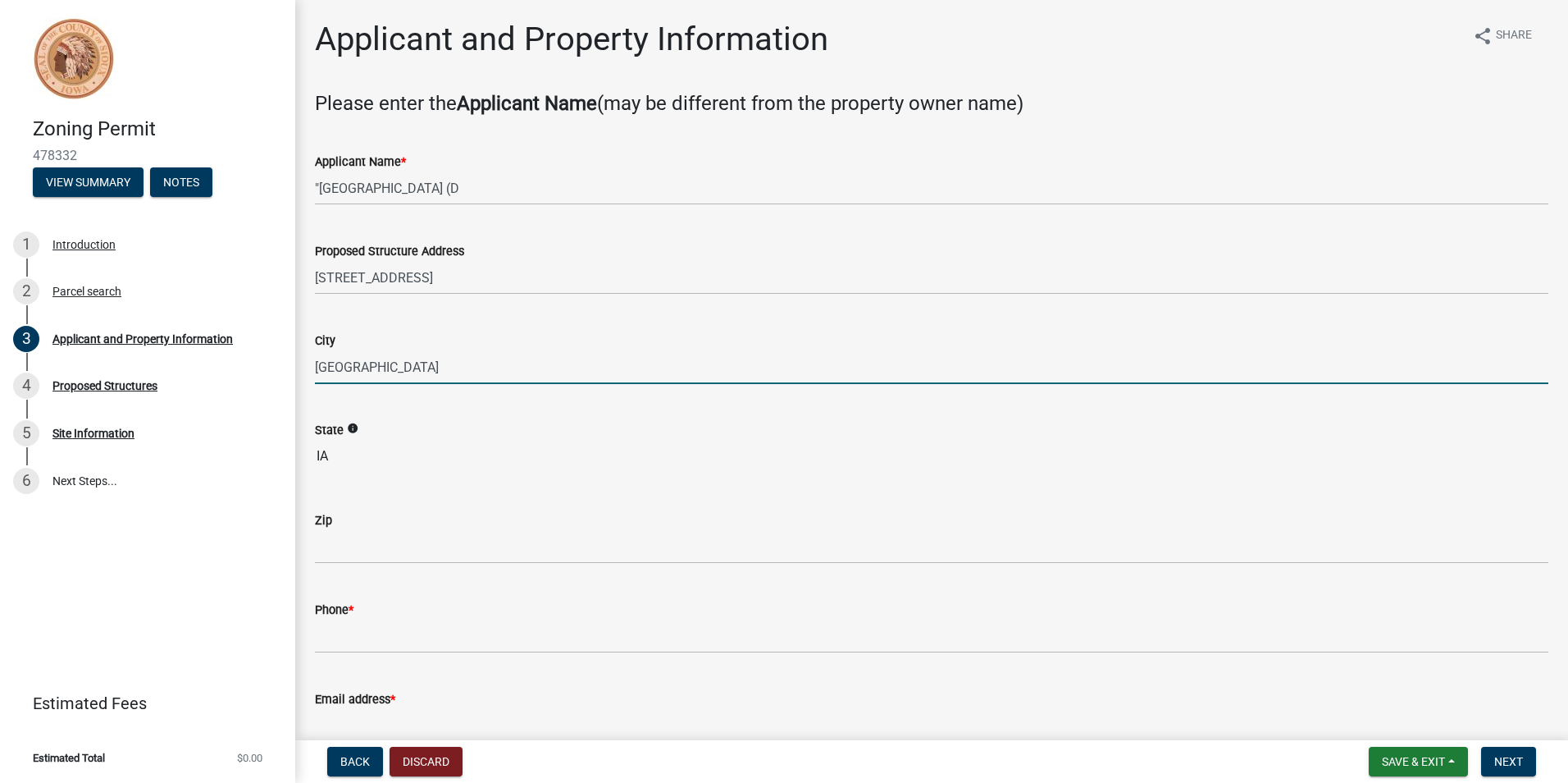
type input "[GEOGRAPHIC_DATA]"
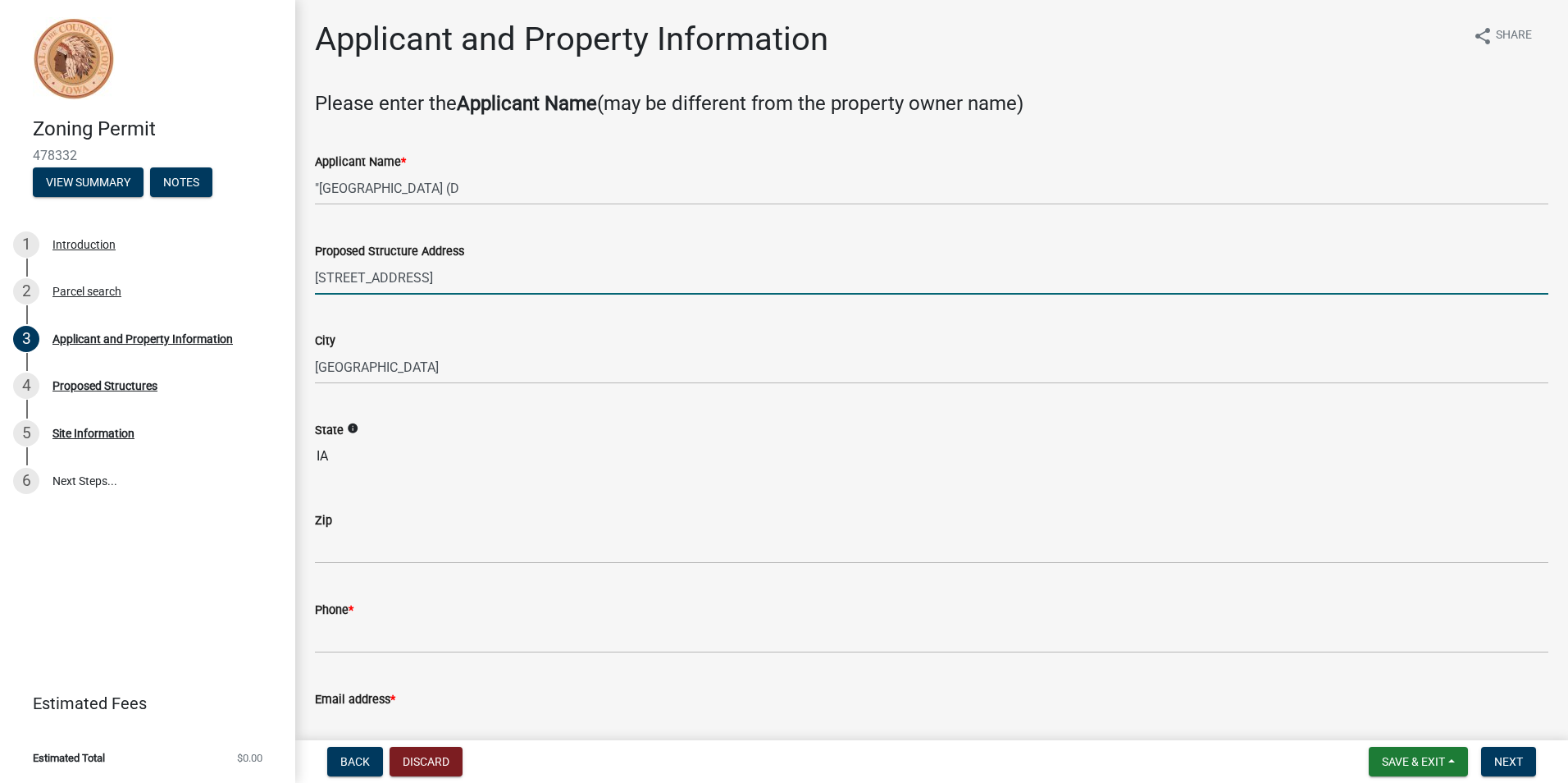
drag, startPoint x: 419, startPoint y: 277, endPoint x: 564, endPoint y: 271, distance: 145.1
click at [564, 271] on input "[STREET_ADDRESS]" at bounding box center [931, 277] width 1234 height 33
type input "[STREET_ADDRESS]"
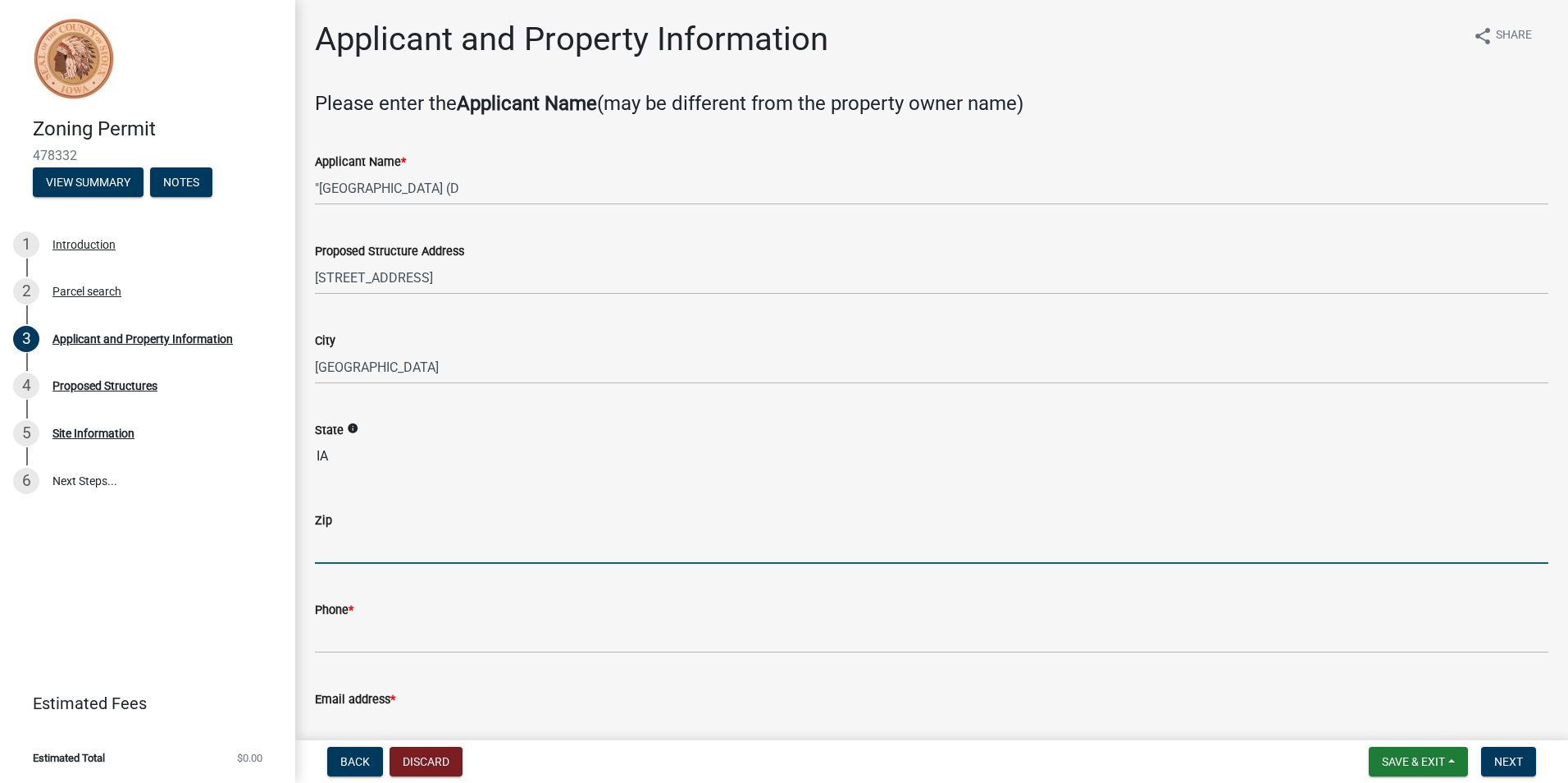
click at [380, 541] on input "Zip" at bounding box center [931, 546] width 1234 height 33
paste input "[STREET_ADDRESS]"
drag, startPoint x: 525, startPoint y: 546, endPoint x: 318, endPoint y: 534, distance: 207.3
click at [318, 534] on input "[STREET_ADDRESS]" at bounding box center [931, 546] width 1234 height 33
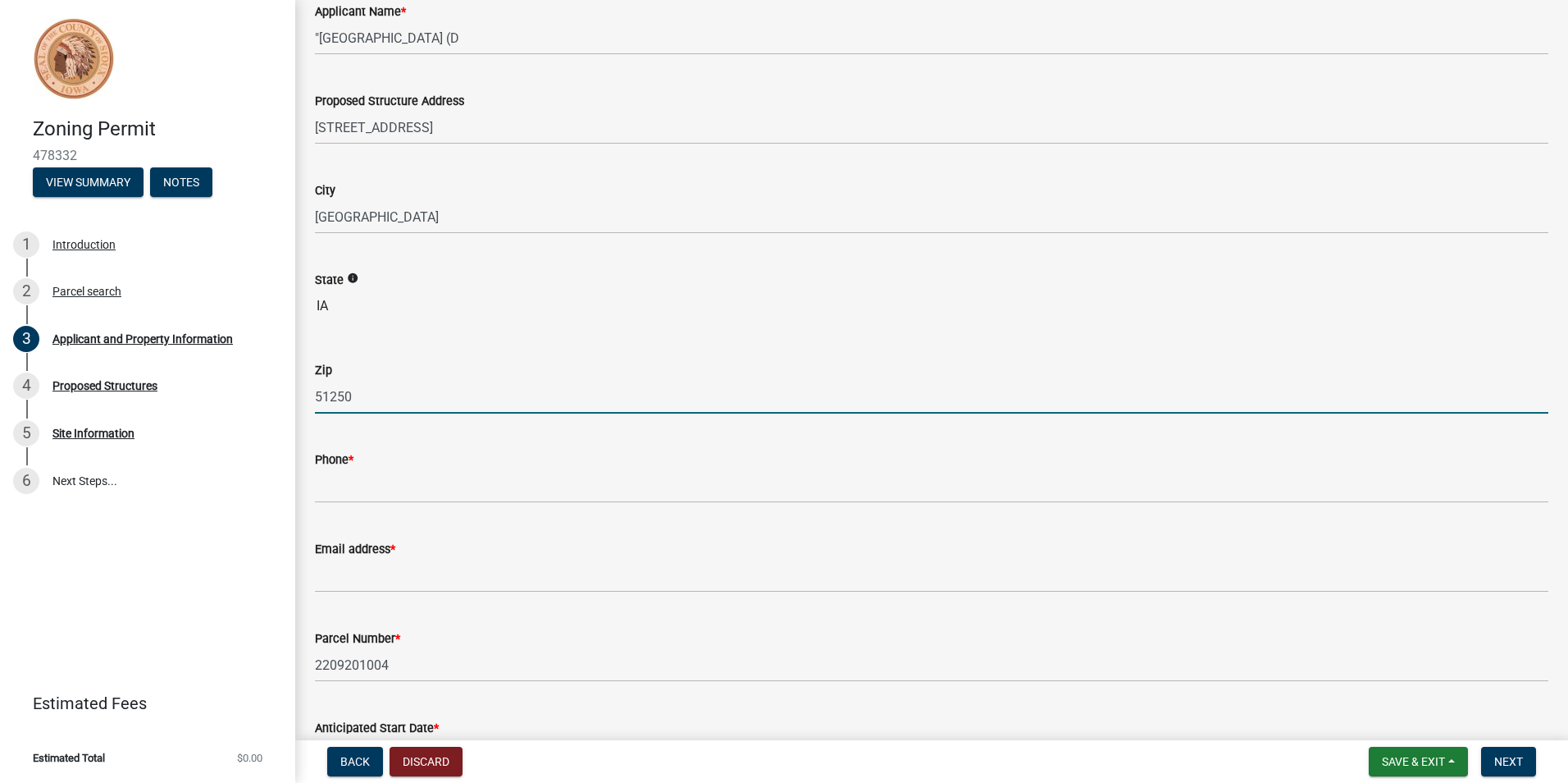
scroll to position [164, 0]
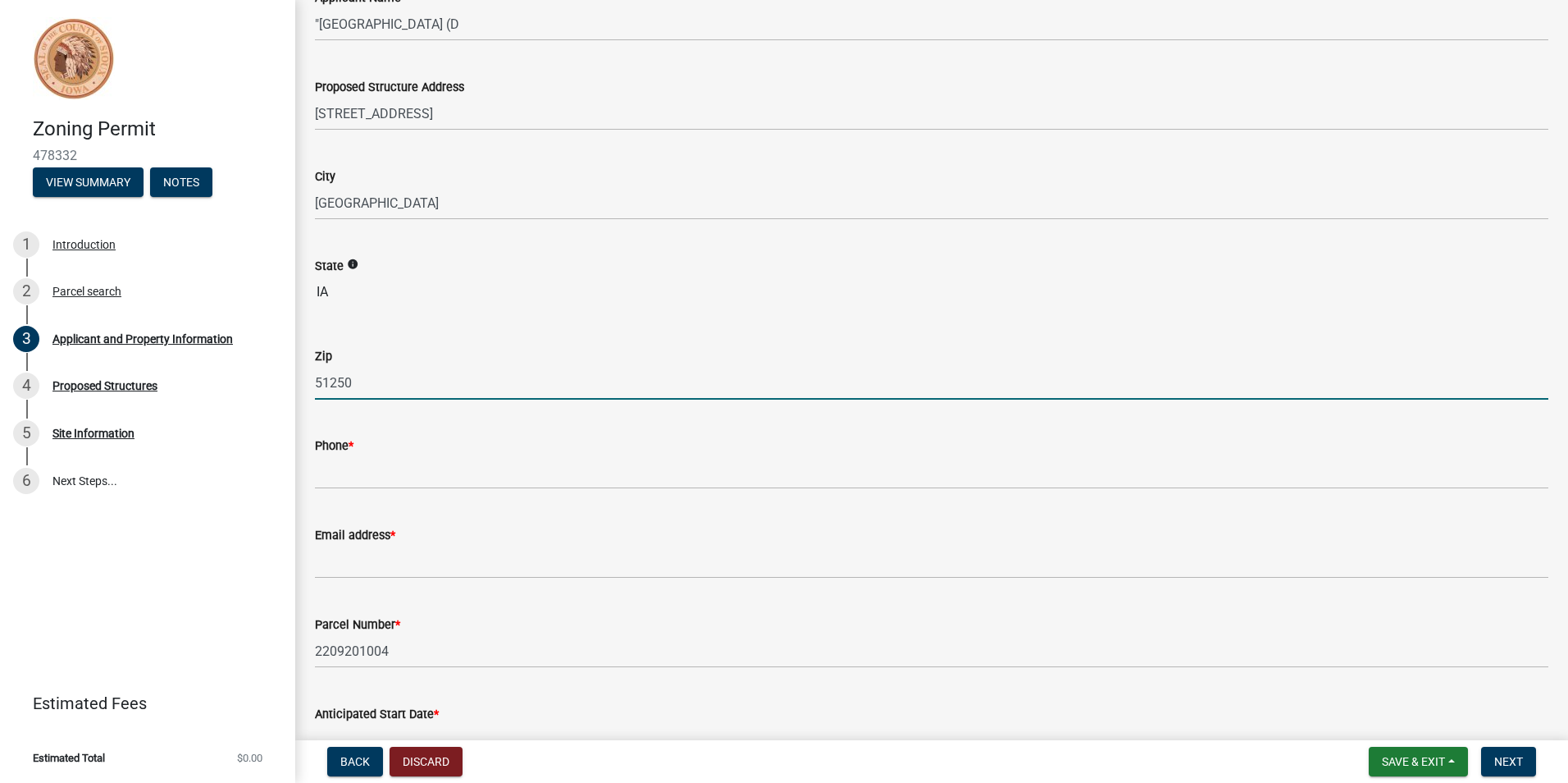
type input "51250"
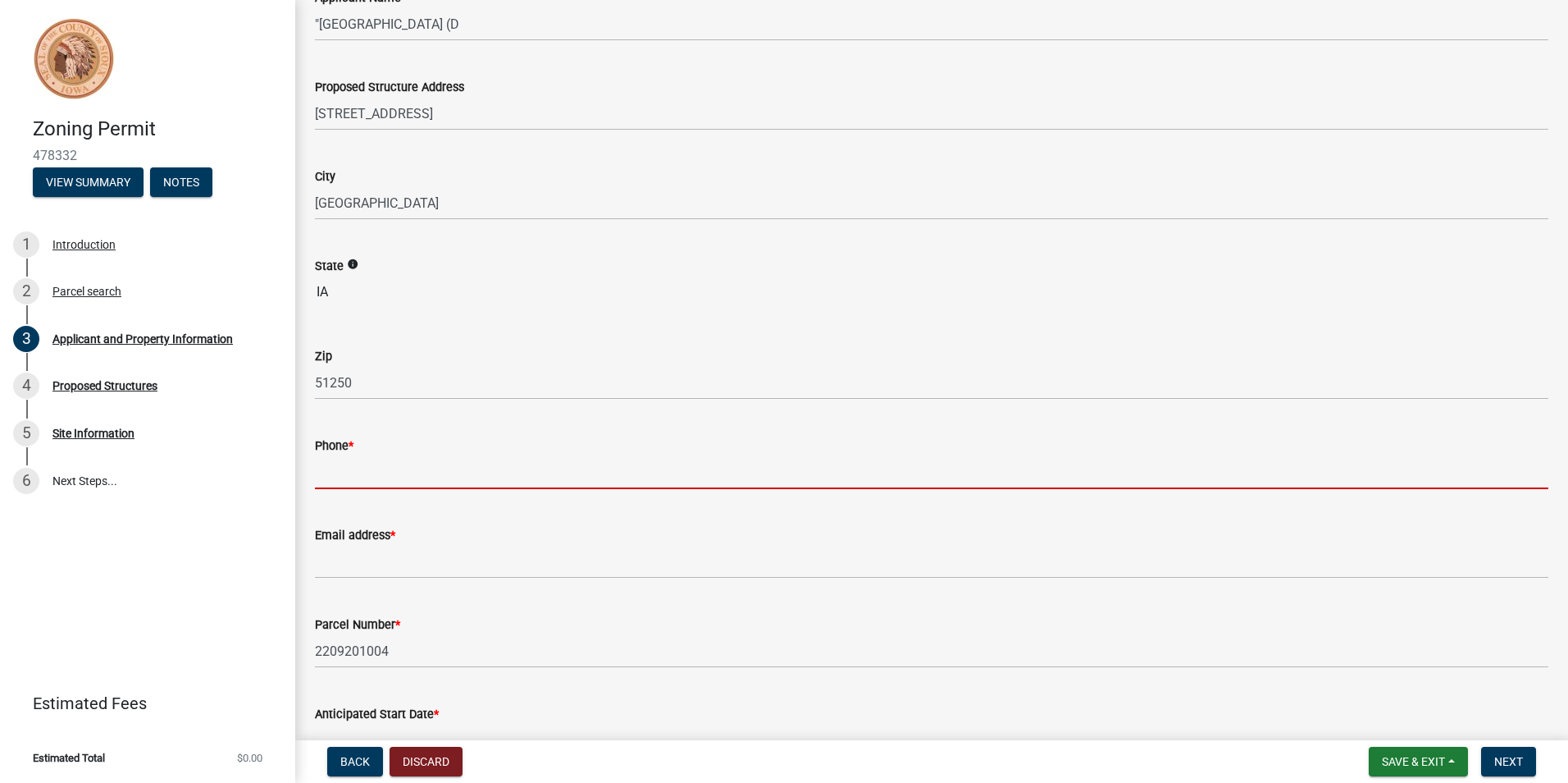
click at [361, 462] on input "Phone *" at bounding box center [931, 471] width 1234 height 33
type input "[PHONE_NUMBER]"
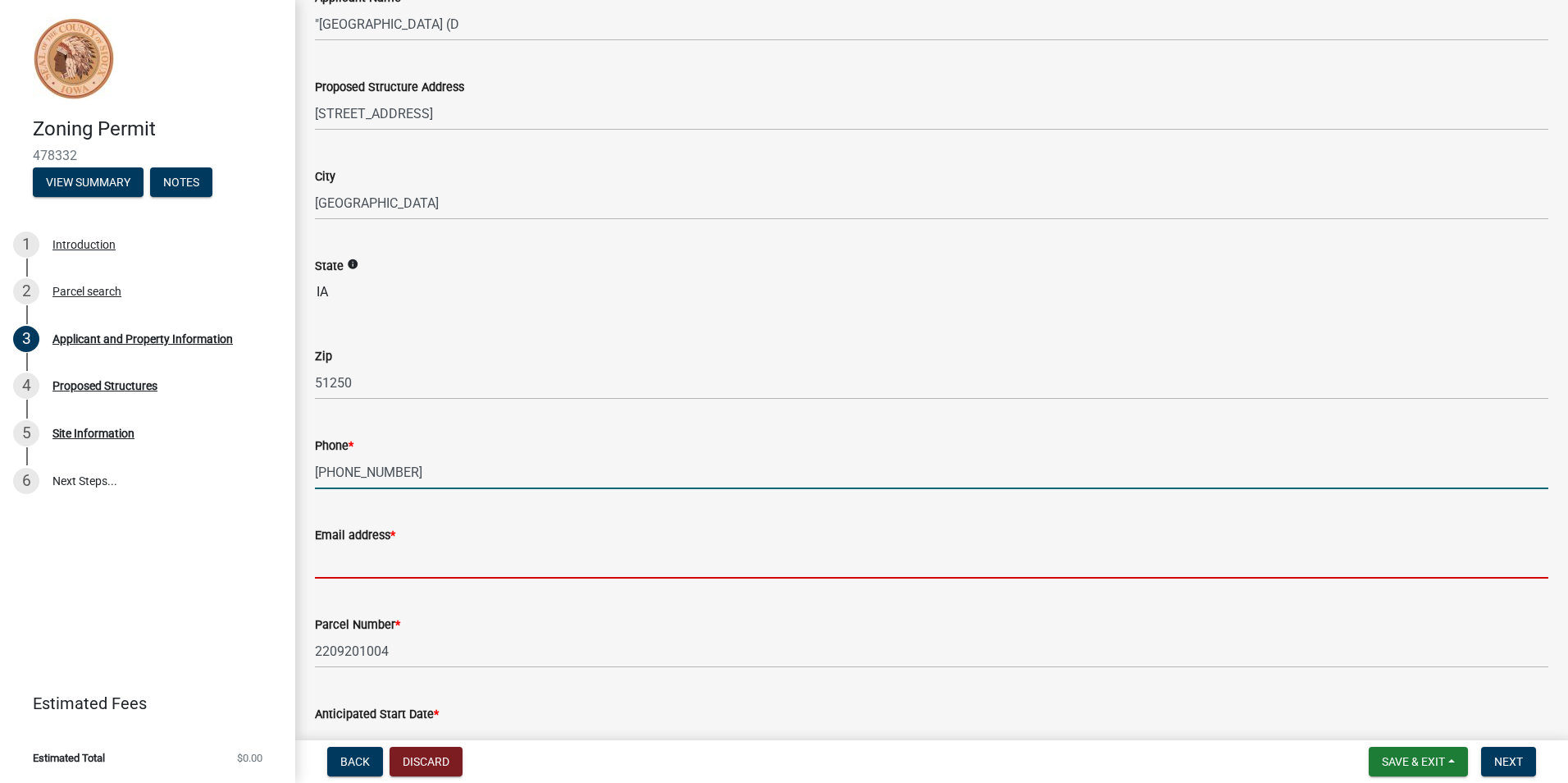
type input "[PERSON_NAME][EMAIL_ADDRESS][DOMAIN_NAME]"
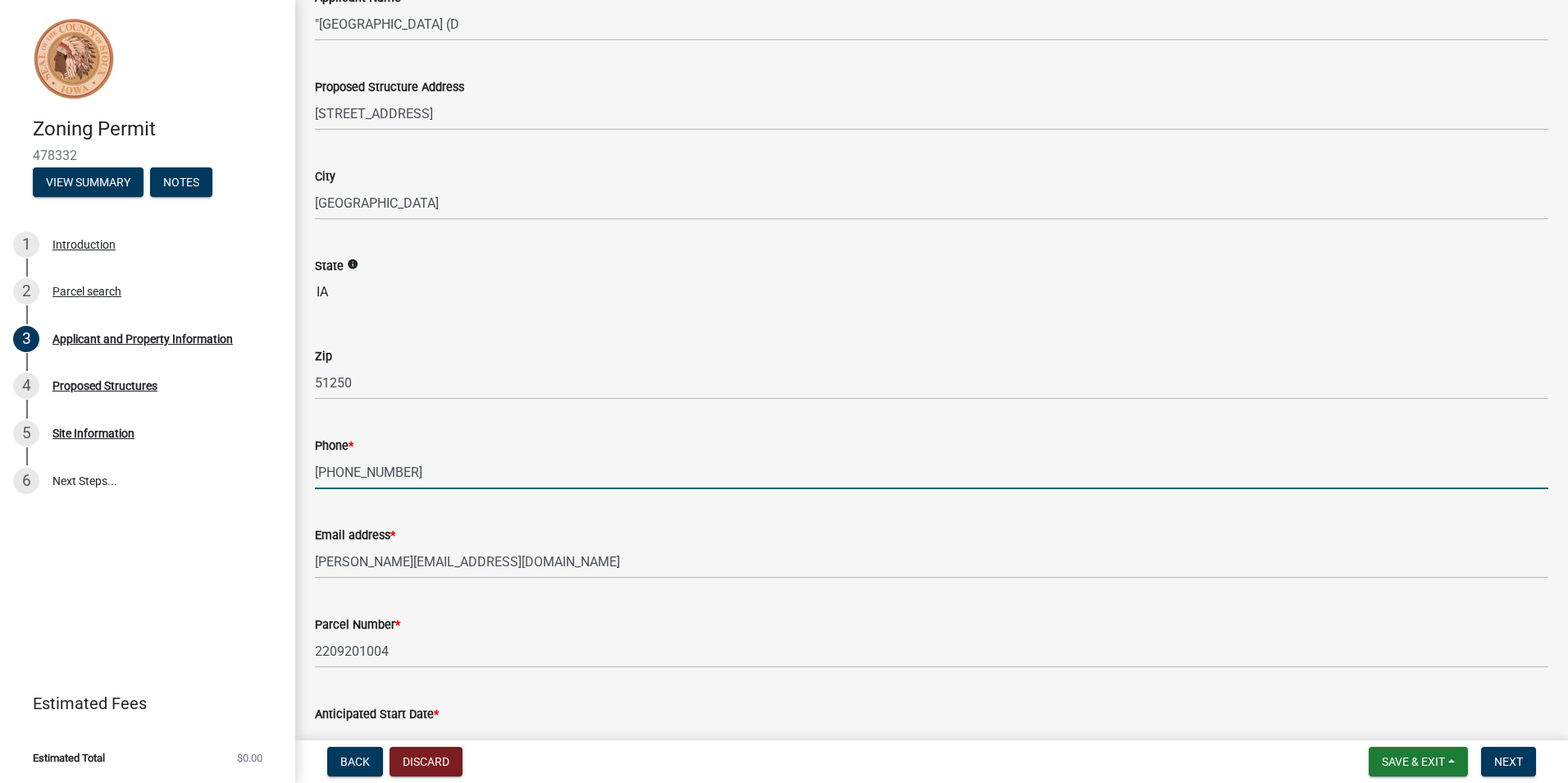
select select "9"
select select "2025"
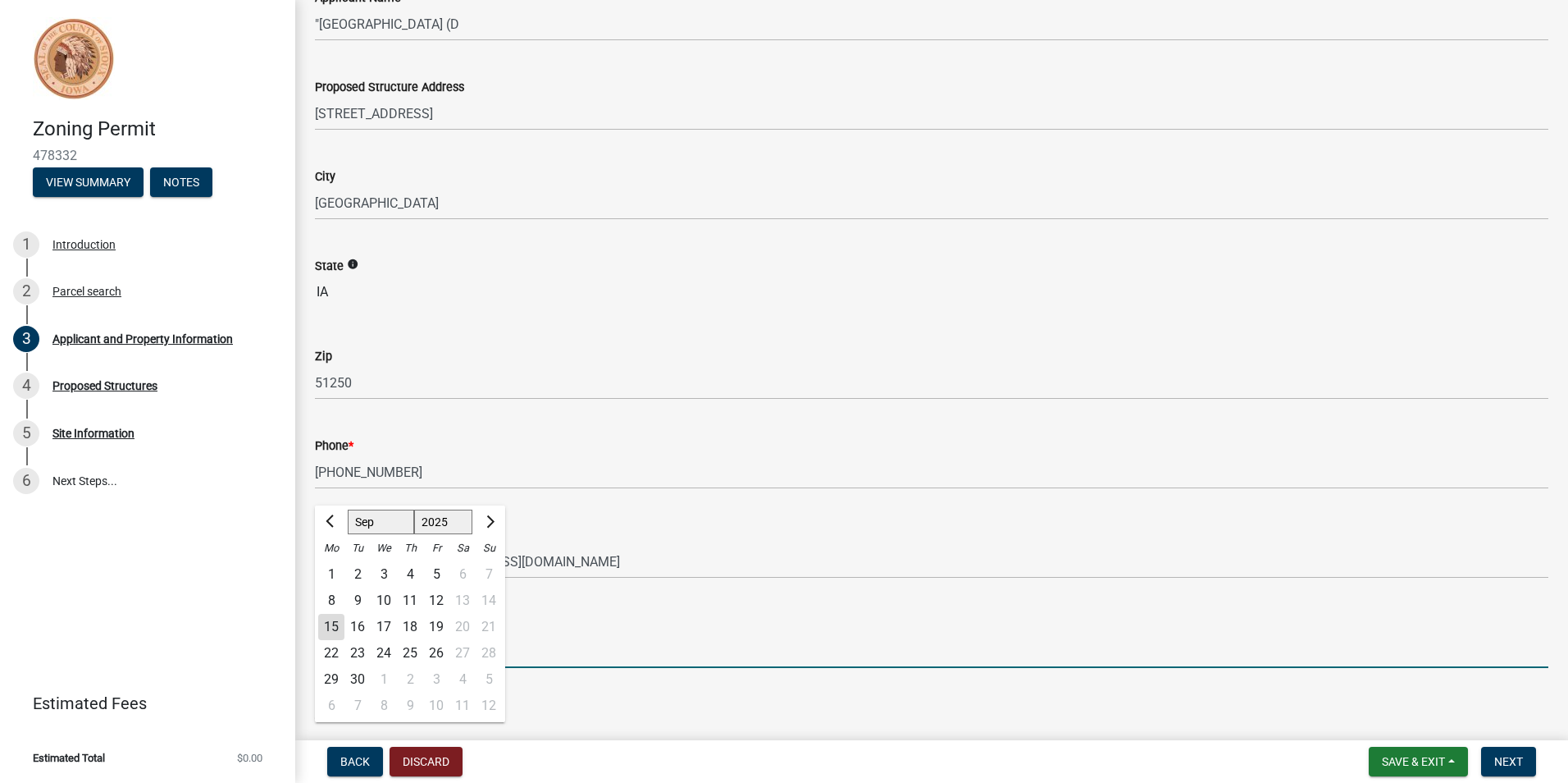
click at [606, 650] on input "2209201004" at bounding box center [931, 650] width 1234 height 33
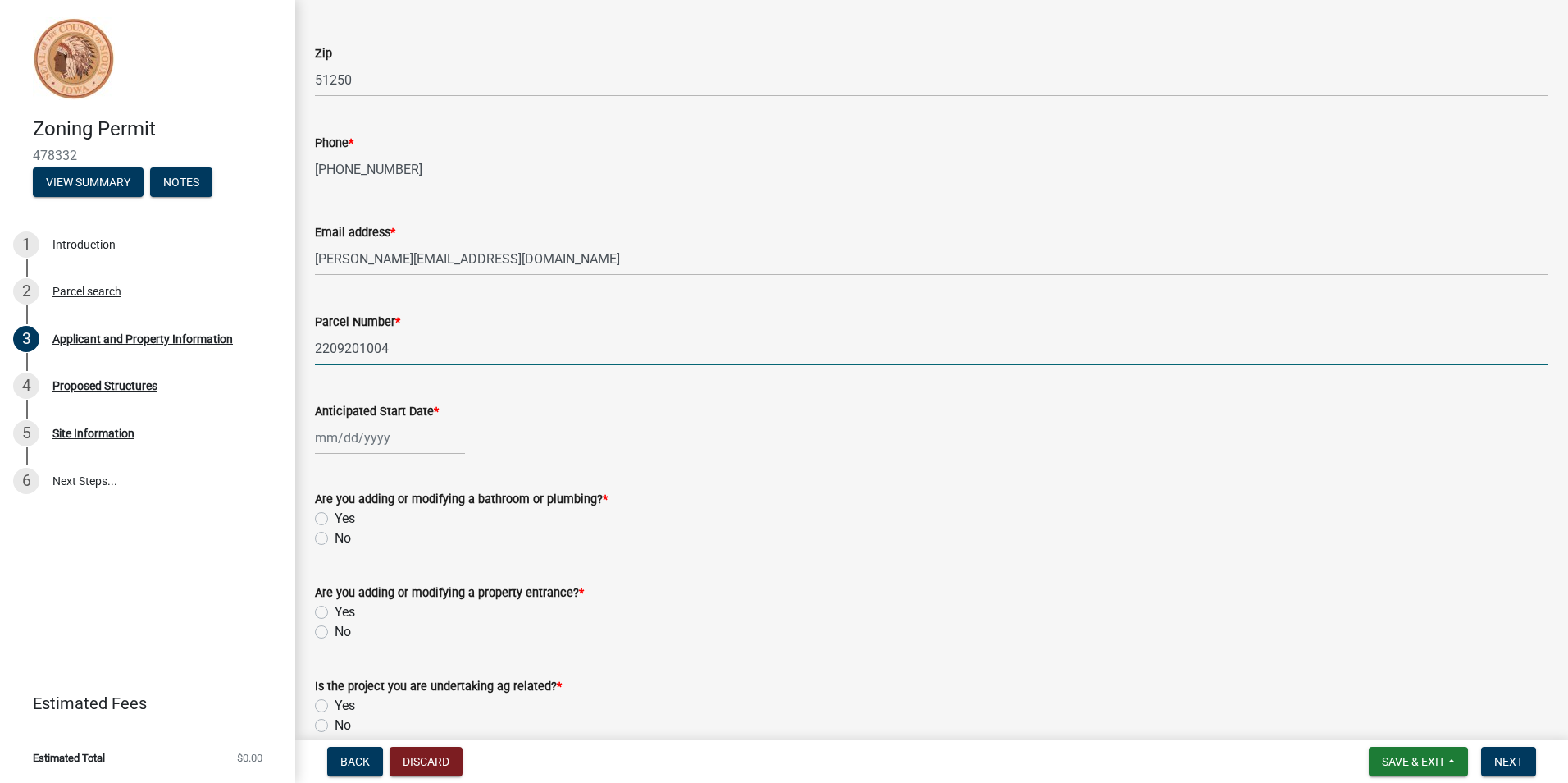
scroll to position [492, 0]
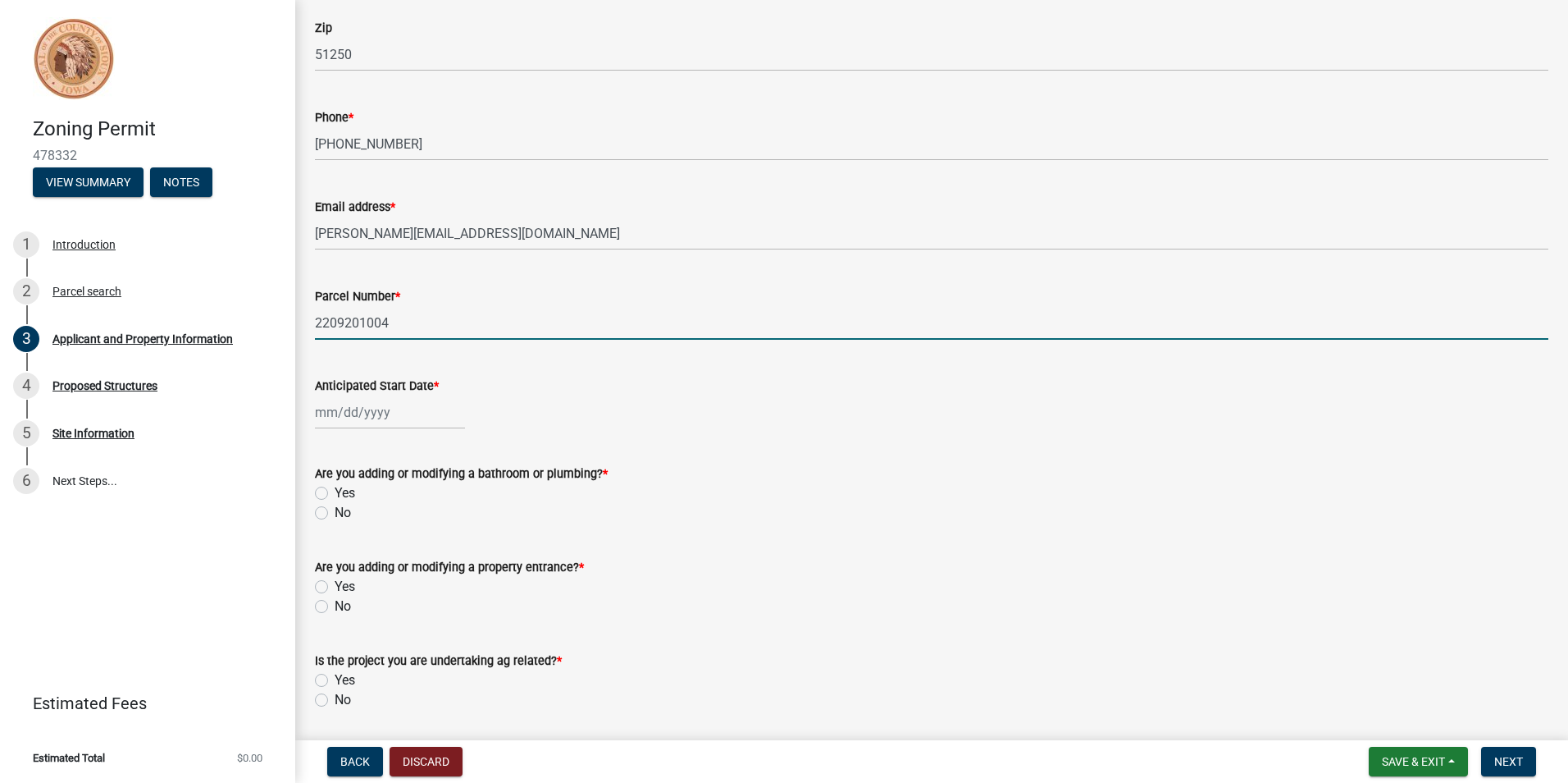
select select "9"
select select "2025"
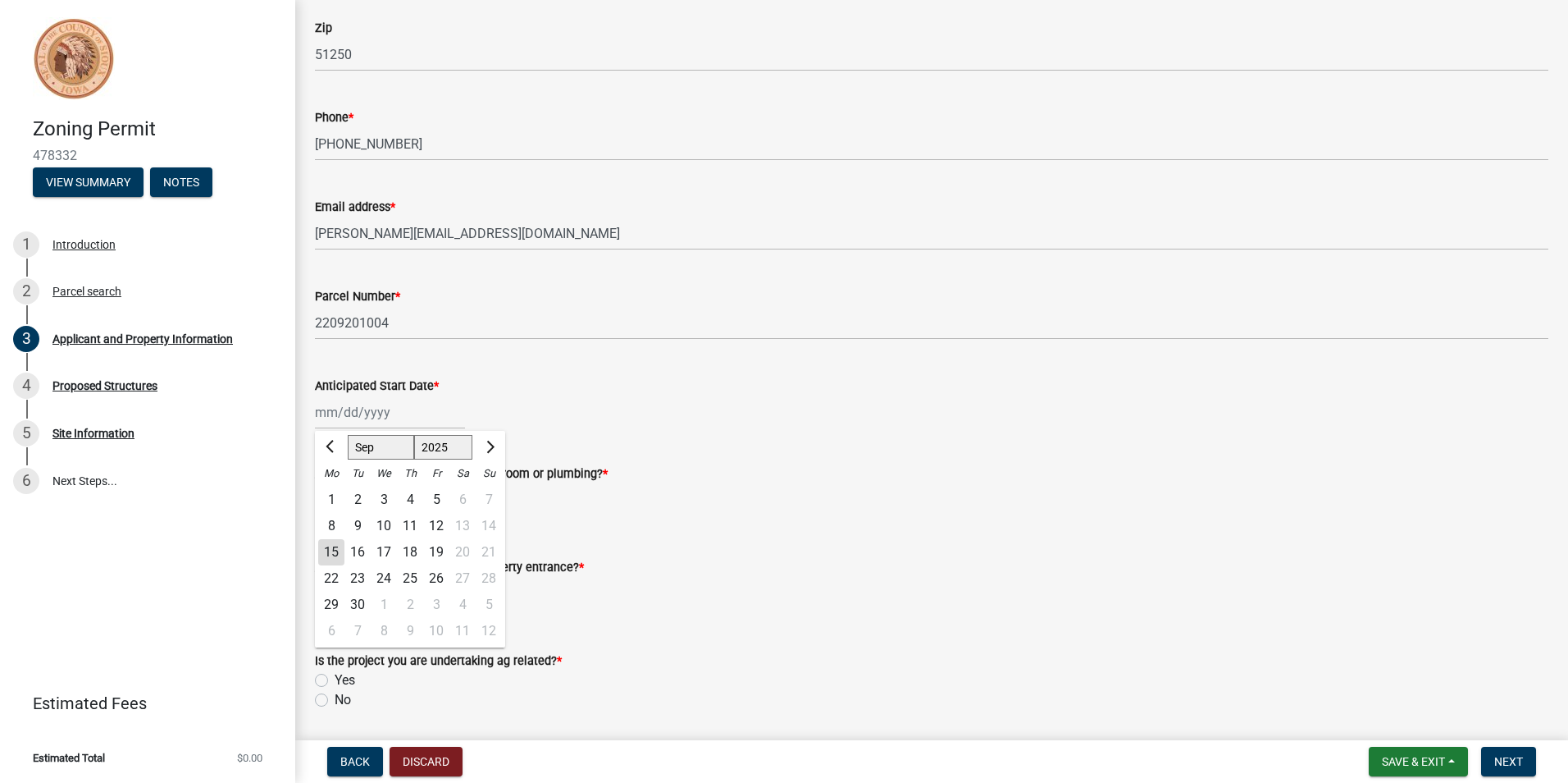
click at [331, 417] on div "[PERSON_NAME] Feb Mar Apr [PERSON_NAME][DATE] Oct Nov [DATE] 1526 1527 1528 152…" at bounding box center [389, 411] width 150 height 33
click at [335, 495] on div "1" at bounding box center [332, 500] width 27 height 27
type input "[DATE]"
click at [326, 415] on div "[DATE]" at bounding box center [389, 411] width 150 height 33
select select "9"
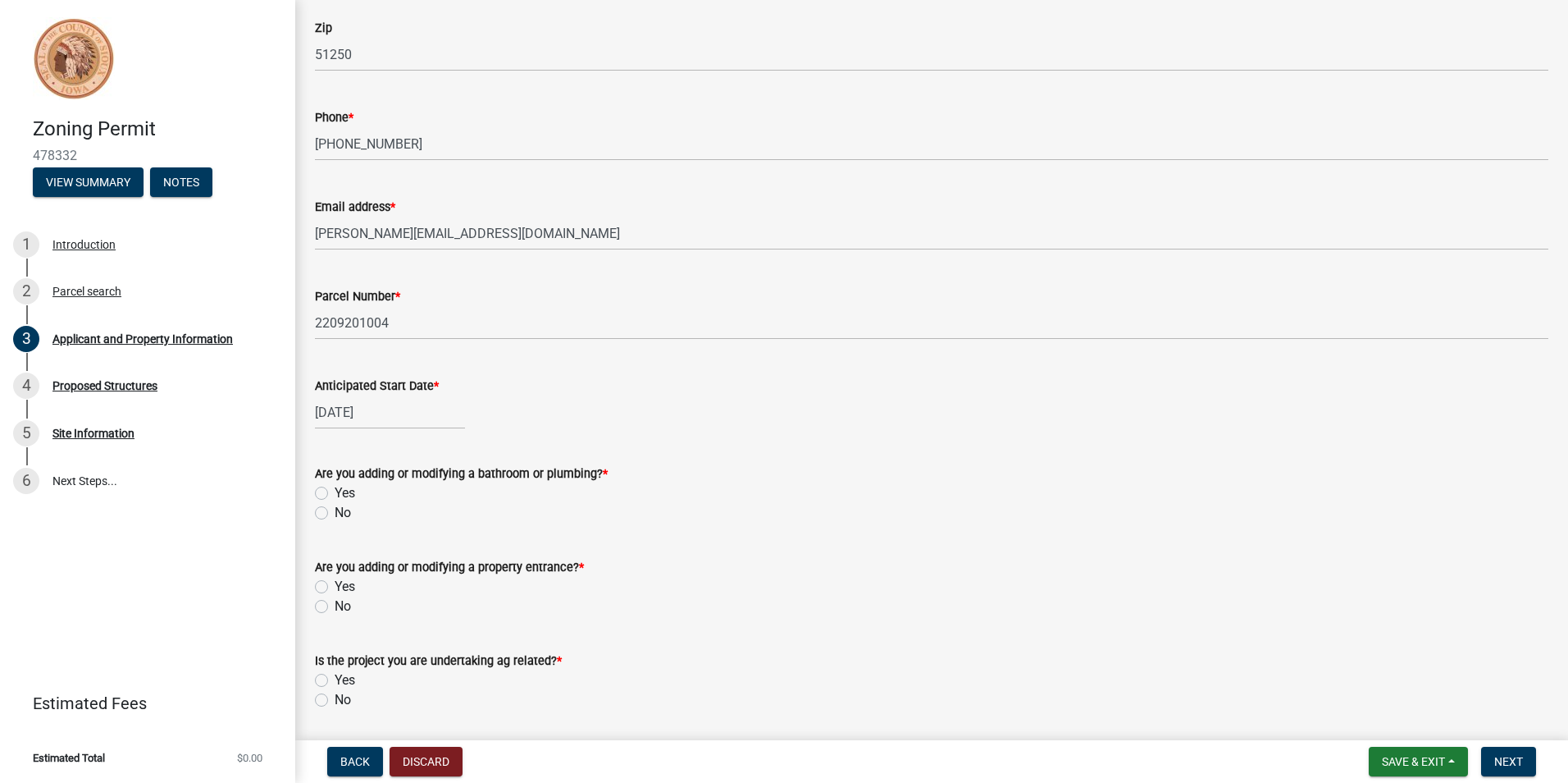
select select "2025"
click at [489, 442] on span "Next month" at bounding box center [488, 446] width 12 height 12
select select "10"
click at [382, 490] on div "1" at bounding box center [384, 500] width 27 height 27
type input "[DATE]"
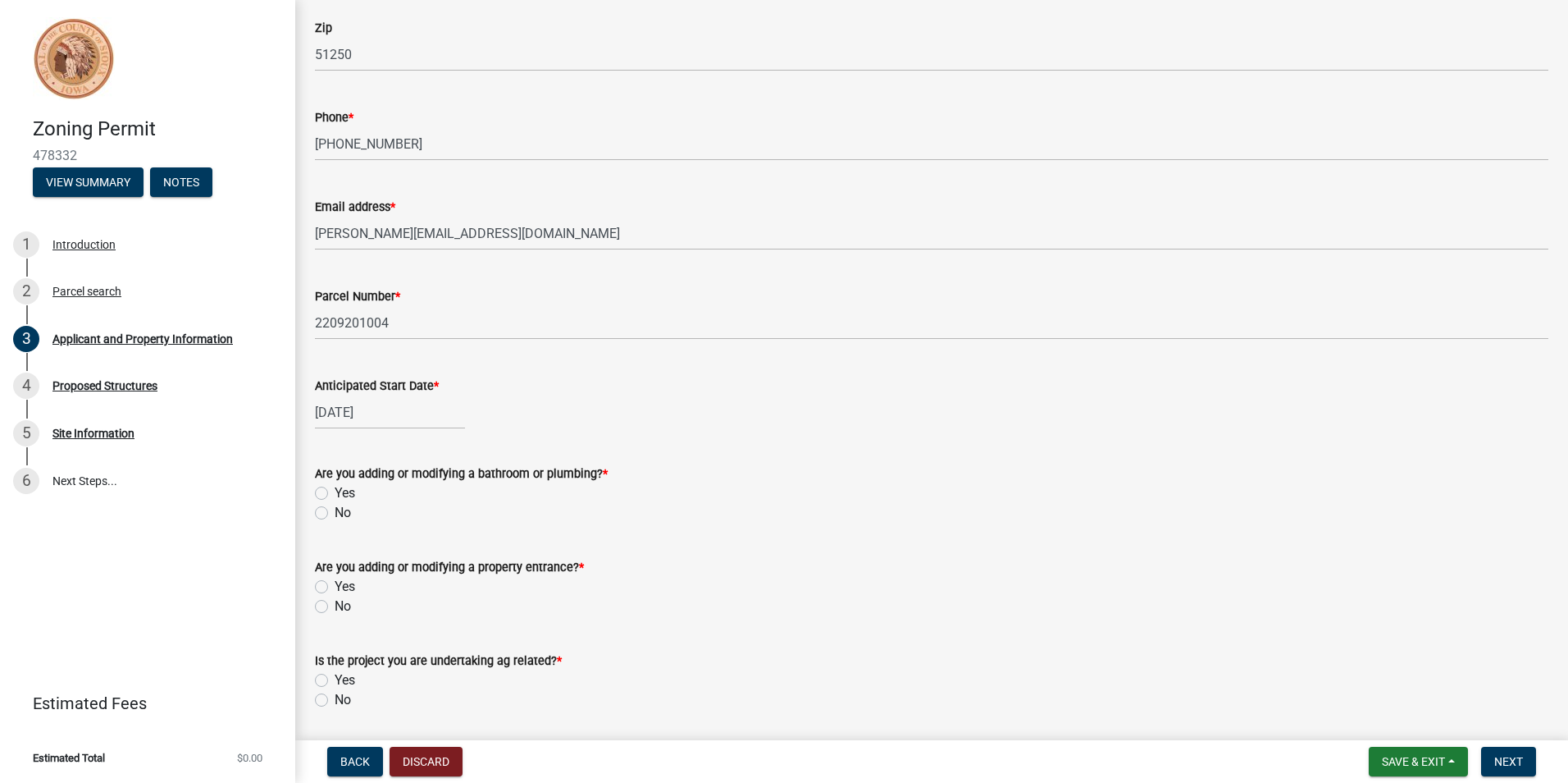
click at [334, 490] on label "Yes" at bounding box center [345, 493] width 21 height 20
click at [334, 490] on input "Yes" at bounding box center [339, 488] width 10 height 10
radio input "true"
click at [334, 607] on label "No" at bounding box center [342, 606] width 16 height 20
click at [334, 607] on input "No" at bounding box center [339, 601] width 10 height 10
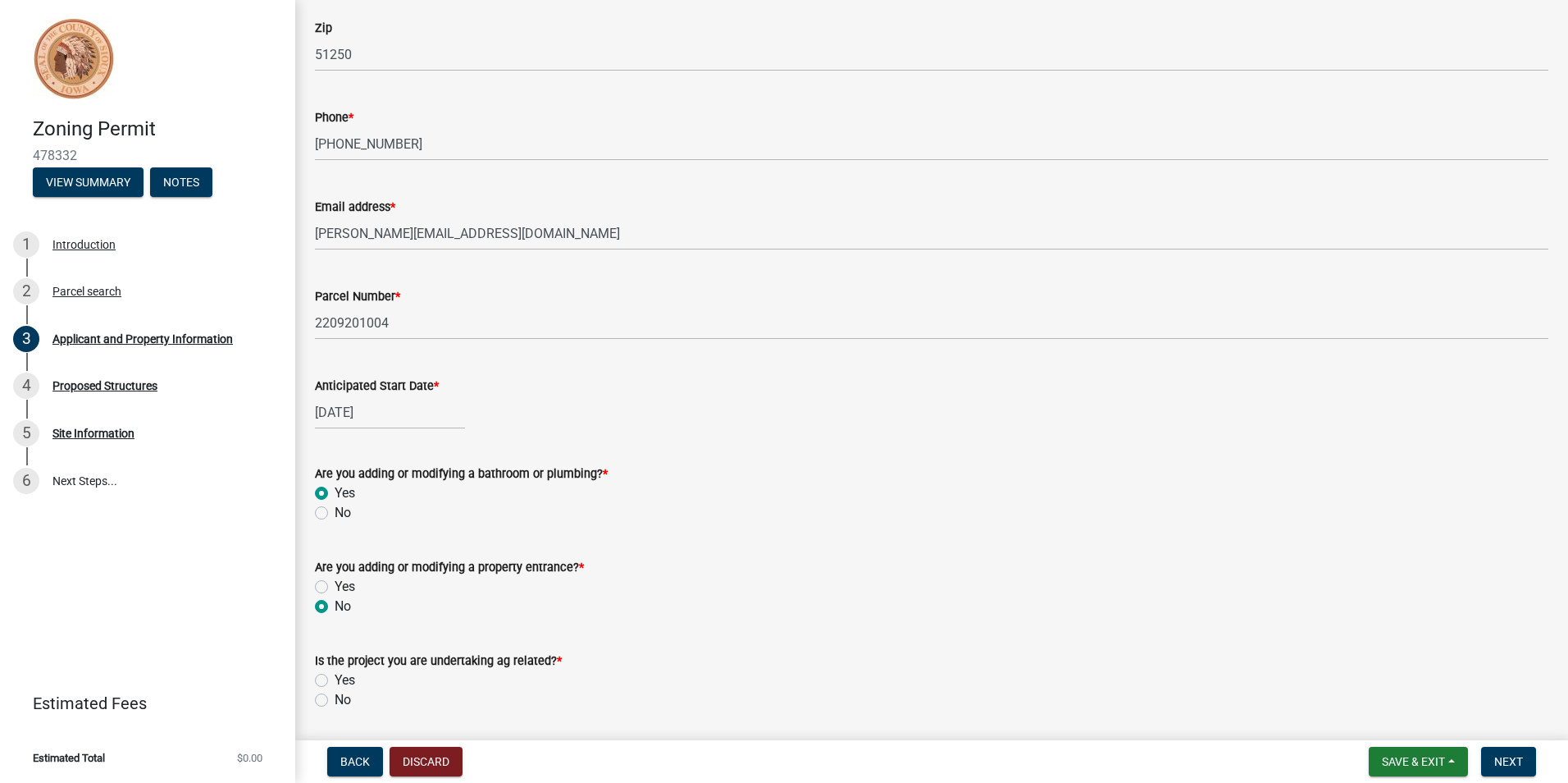
radio input "true"
click at [313, 700] on div "Is the project you are undertaking ag related? * Yes No" at bounding box center [930, 669] width 1257 height 79
click at [334, 703] on label "No" at bounding box center [342, 700] width 16 height 20
click at [334, 701] on input "No" at bounding box center [339, 695] width 10 height 10
radio input "true"
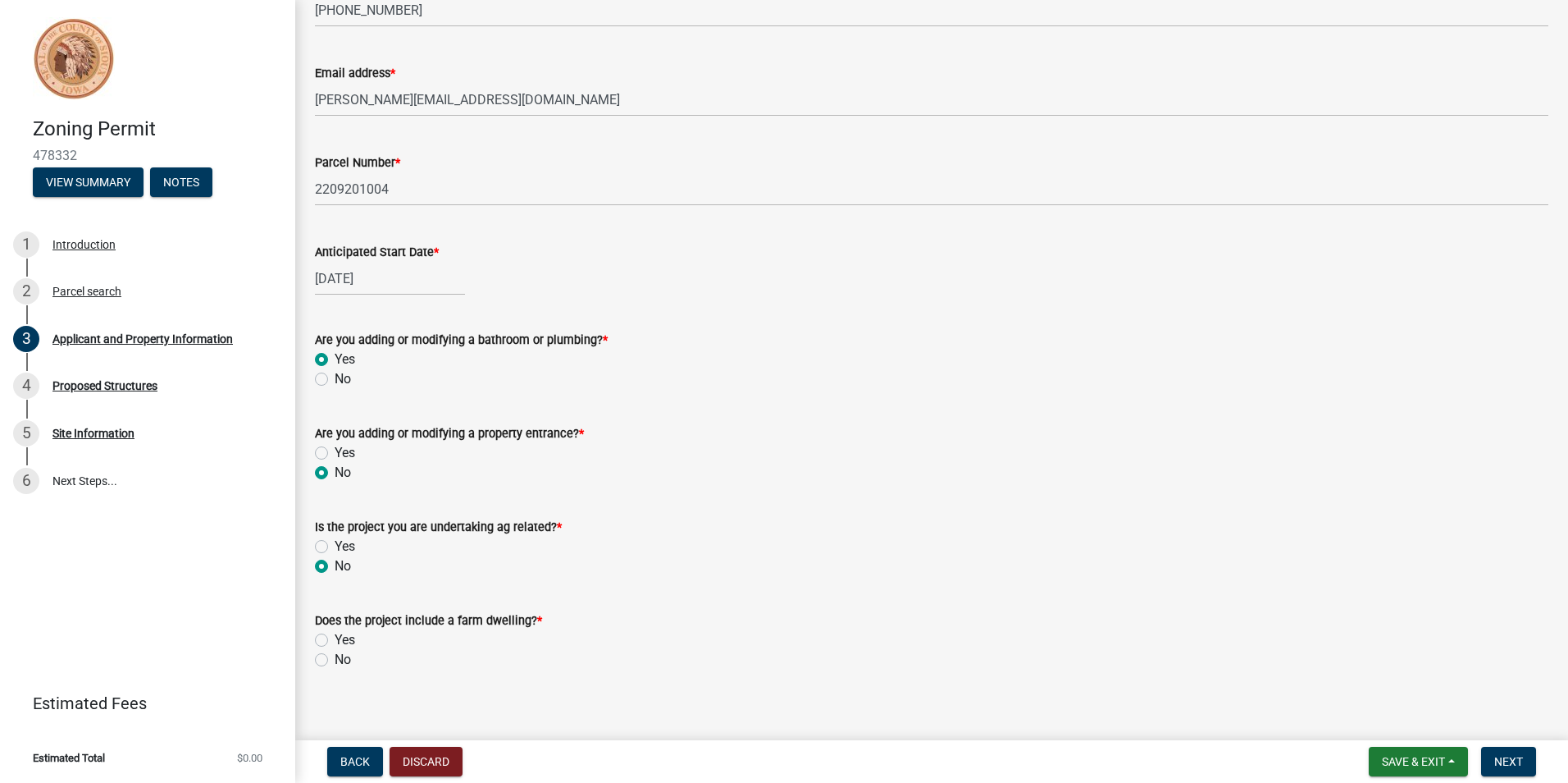
scroll to position [641, 0]
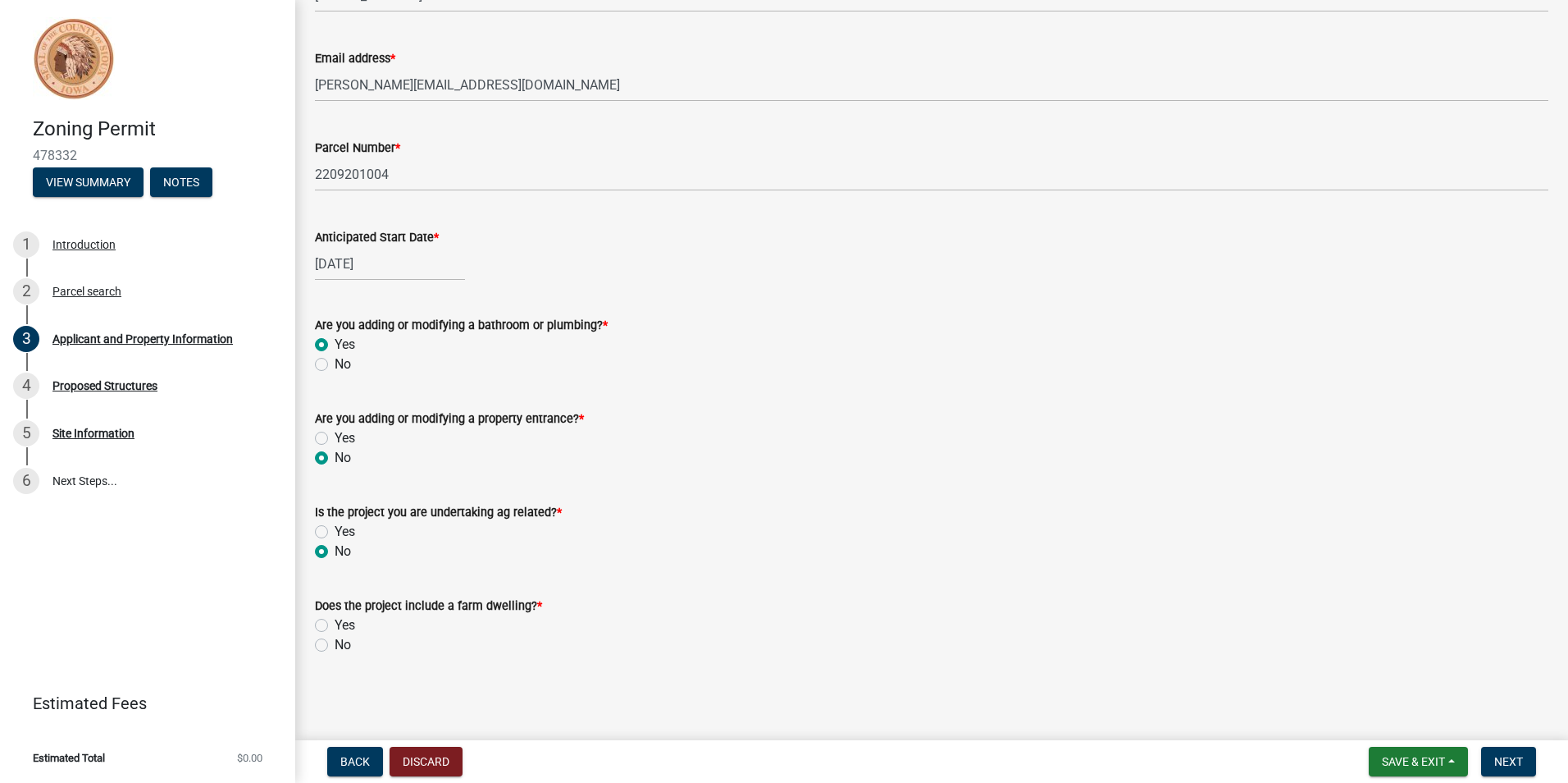
click at [334, 644] on label "No" at bounding box center [342, 645] width 16 height 20
click at [334, 644] on input "No" at bounding box center [339, 640] width 10 height 10
radio input "true"
click at [1498, 765] on span "Next" at bounding box center [1508, 761] width 28 height 13
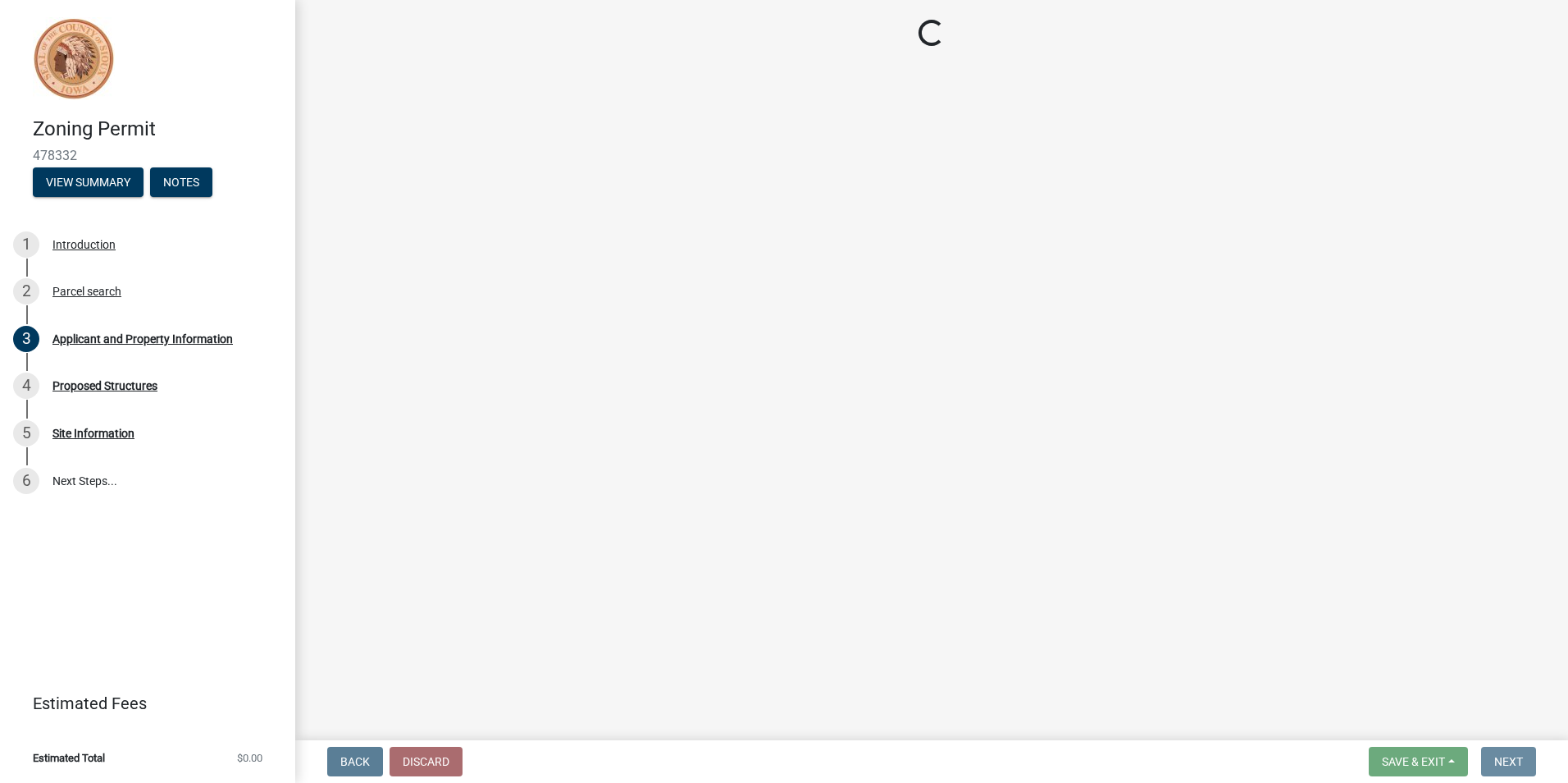
scroll to position [0, 0]
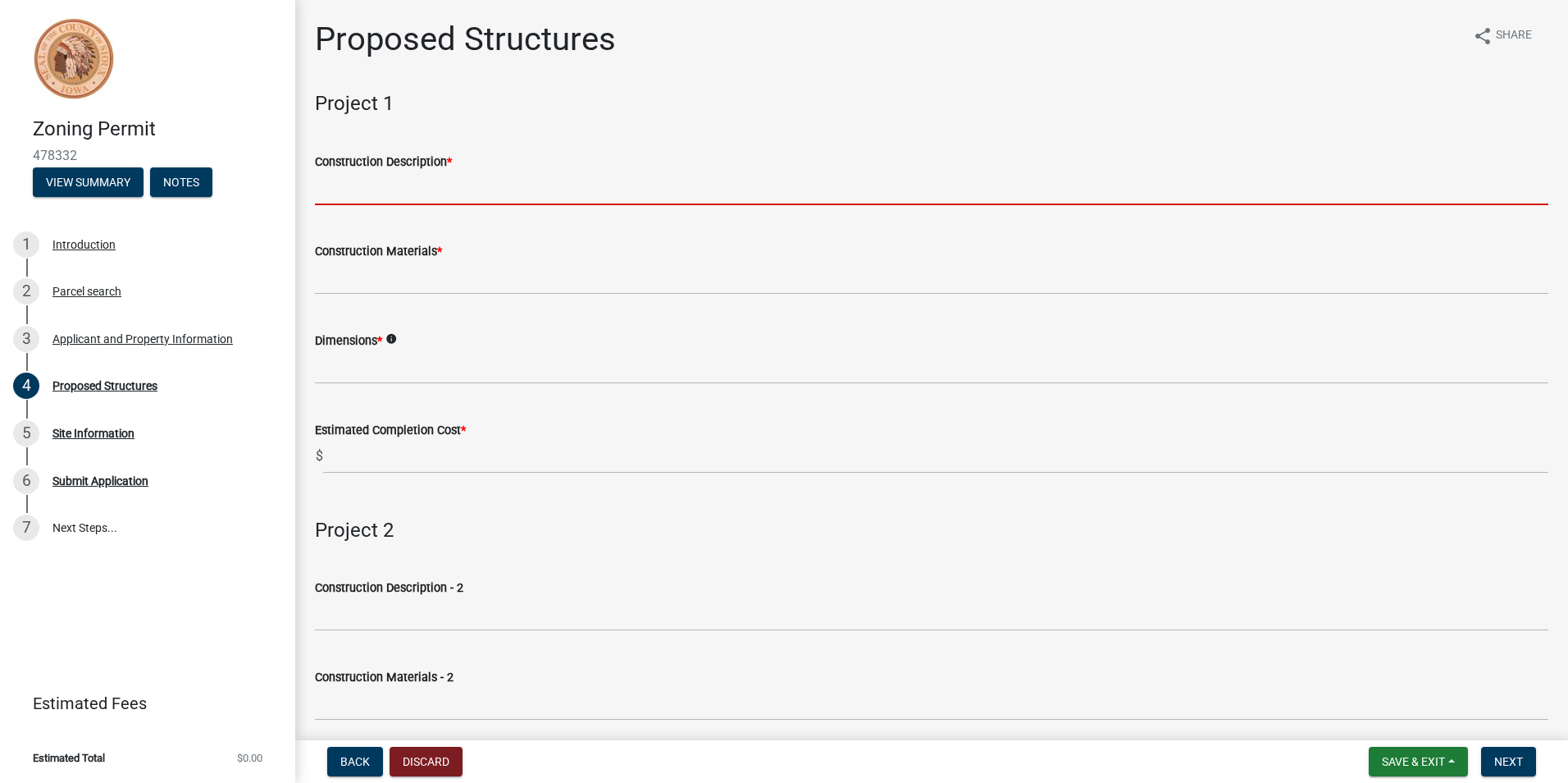
click at [393, 193] on input "Construction Description *" at bounding box center [931, 188] width 1234 height 33
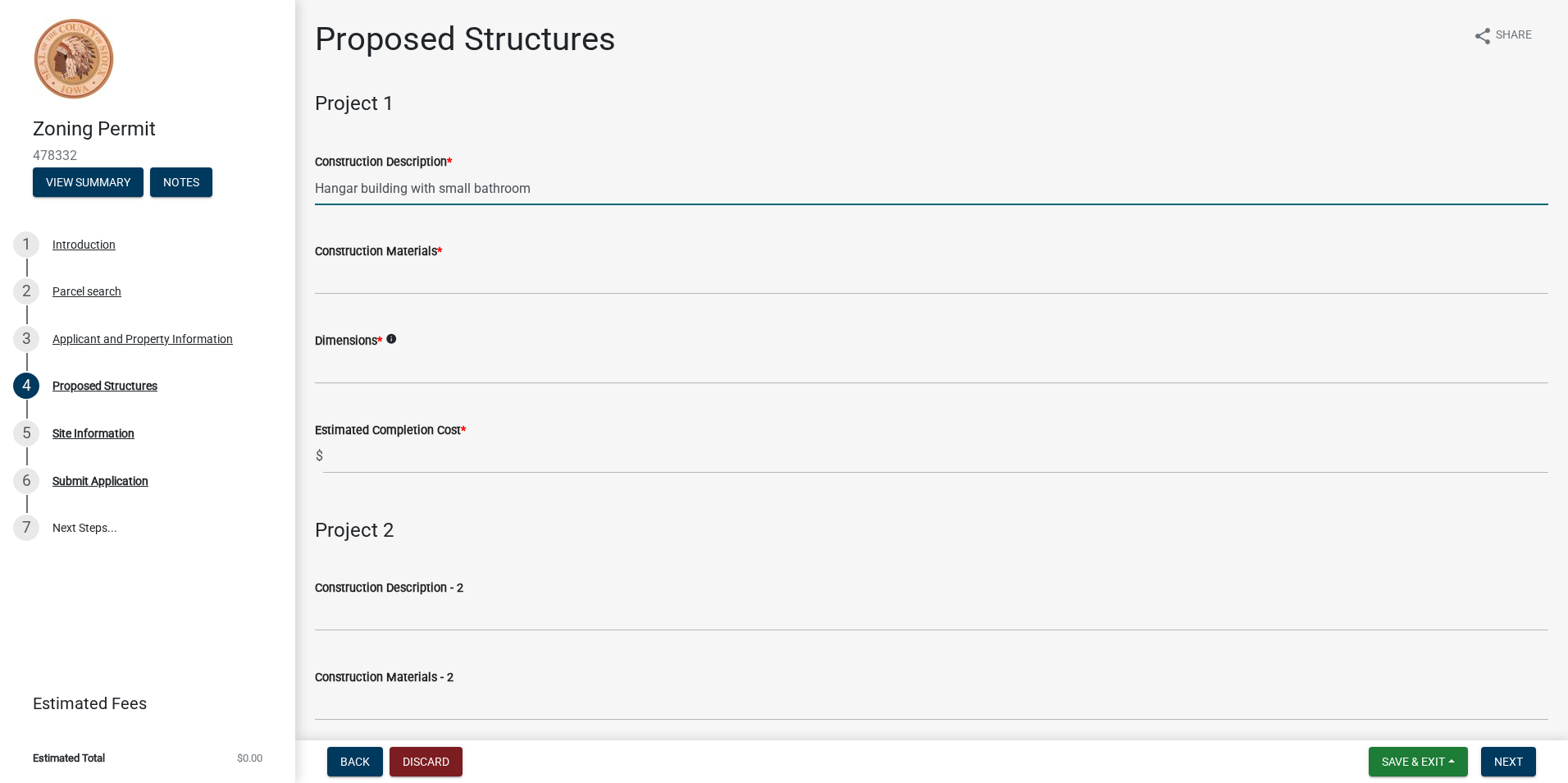
type input "Hangar building with small bathroom"
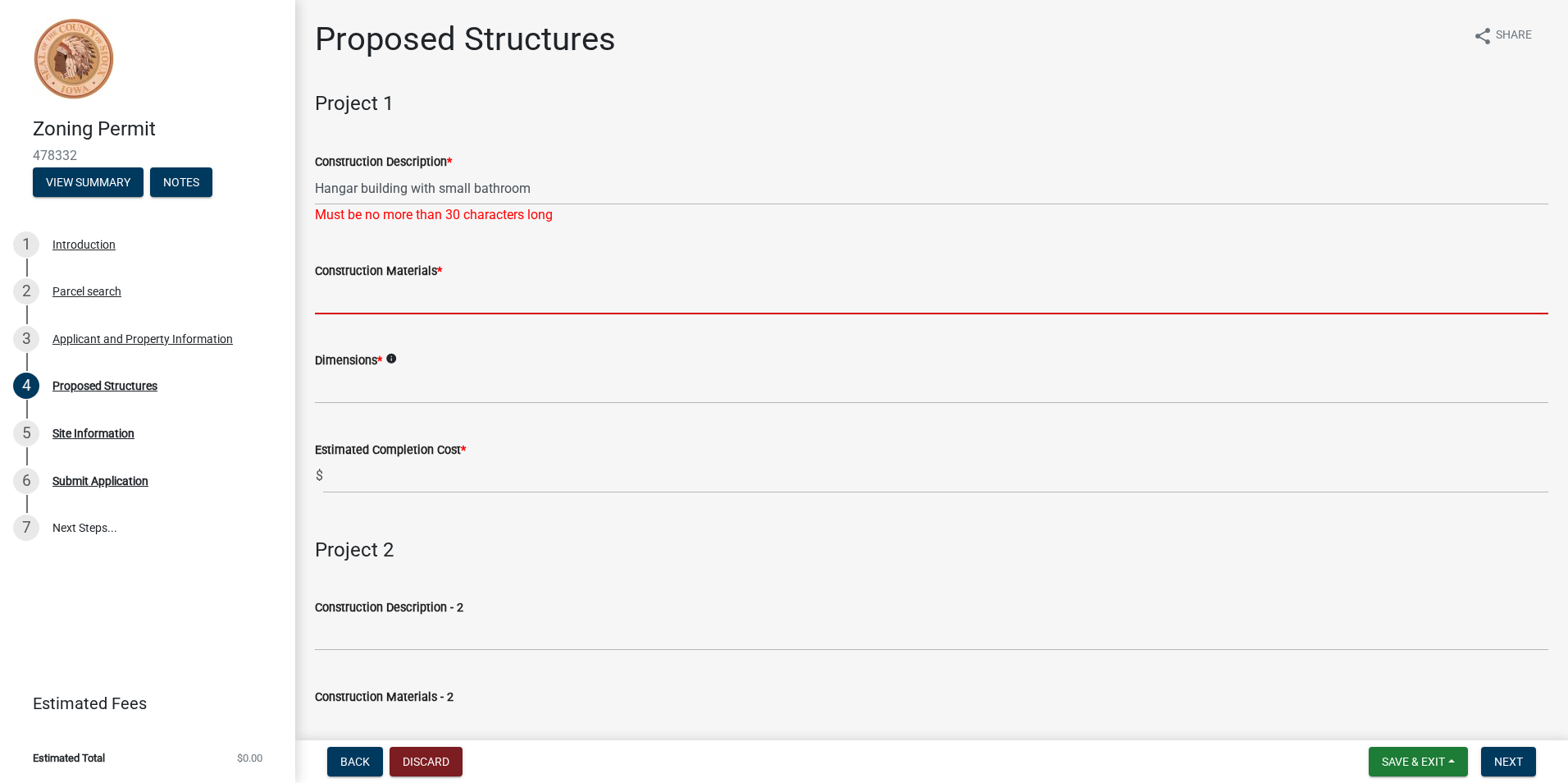
click at [476, 271] on form "Construction Materials *" at bounding box center [931, 287] width 1234 height 53
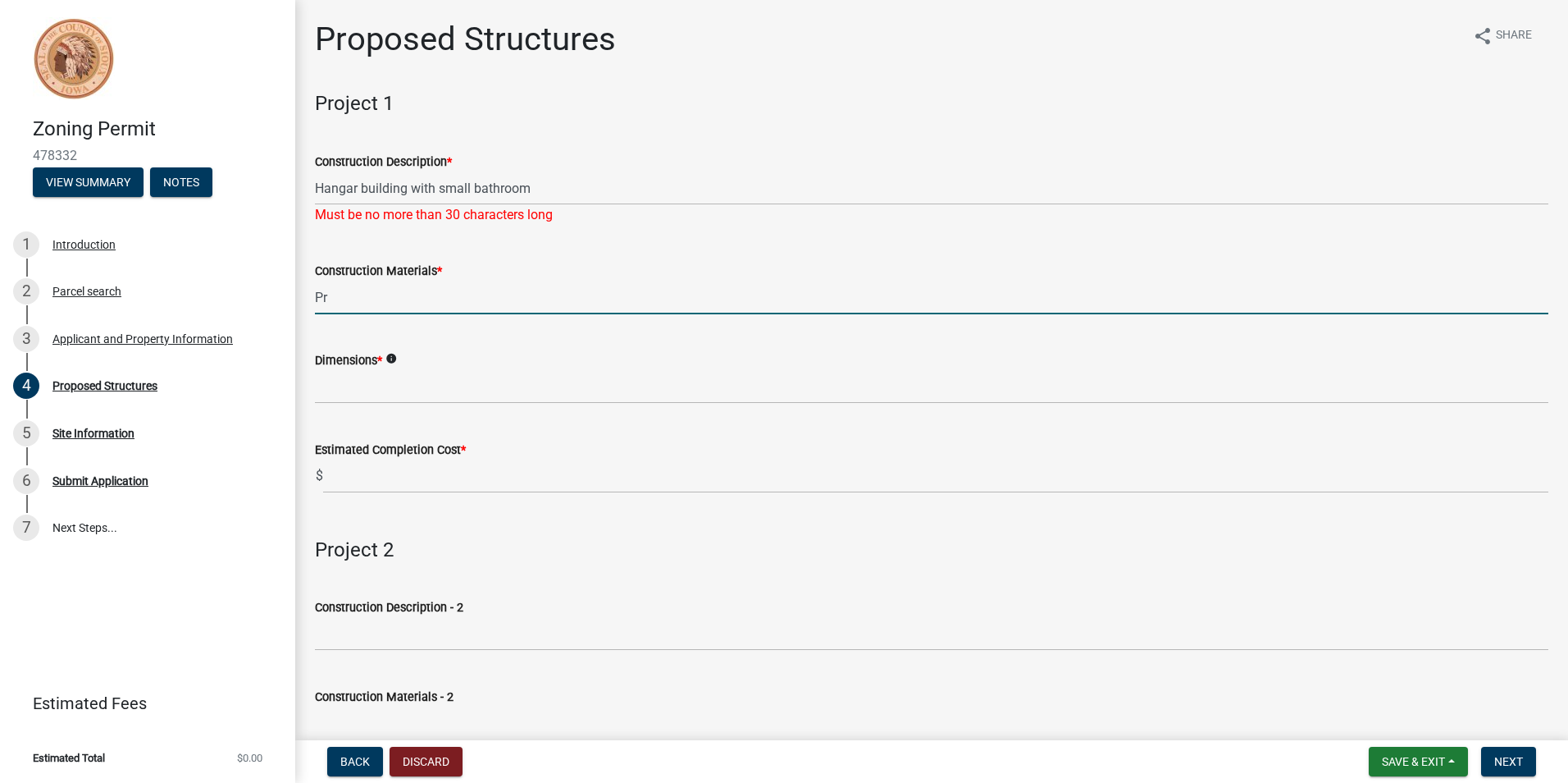
type input "P"
type input "pre engineered steel frame building"
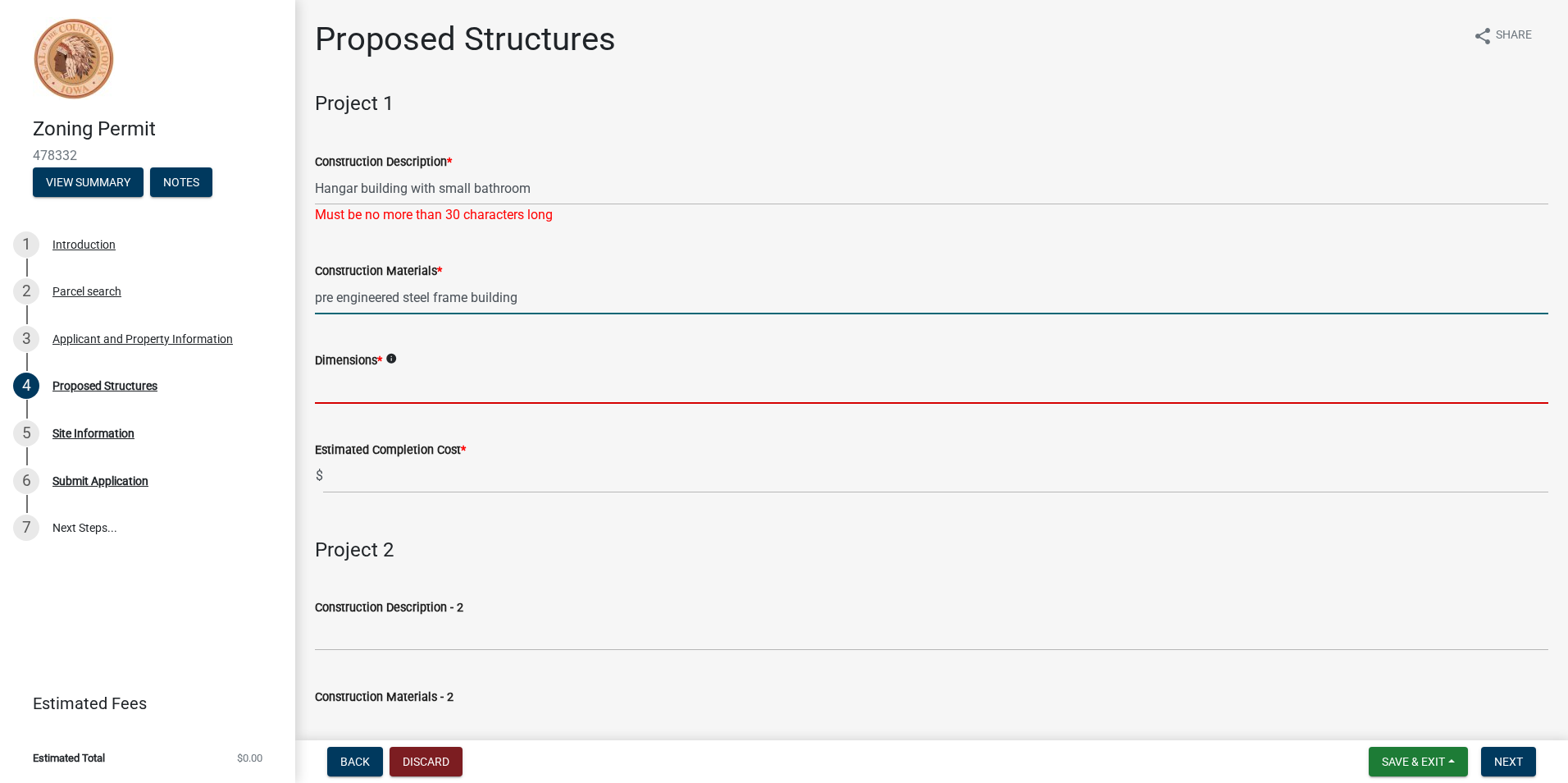
click at [426, 388] on form "Dimensions * info" at bounding box center [931, 377] width 1234 height 53
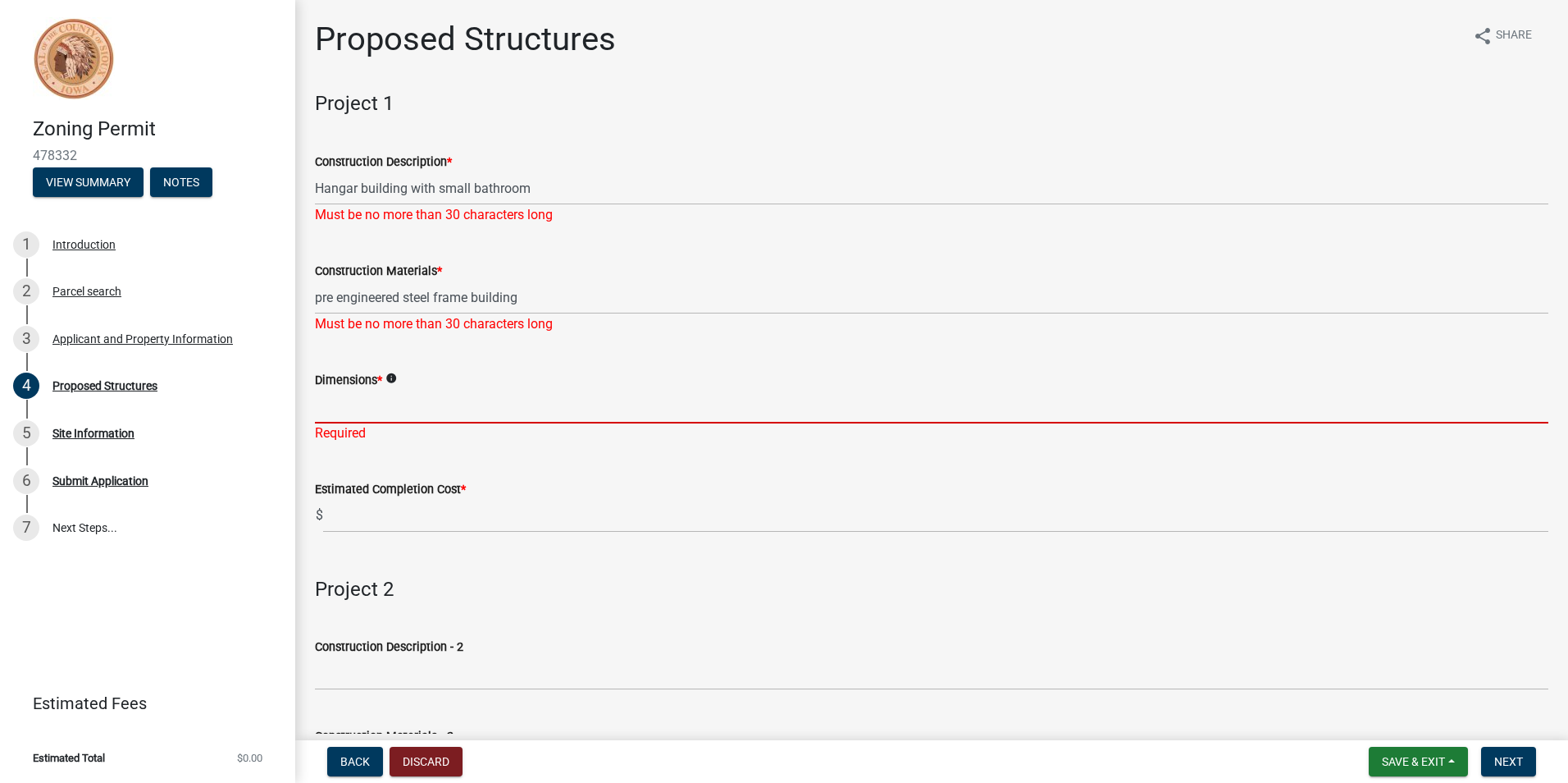
click at [424, 405] on input "Dimensions *" at bounding box center [931, 406] width 1234 height 33
paste input "180x110x26"
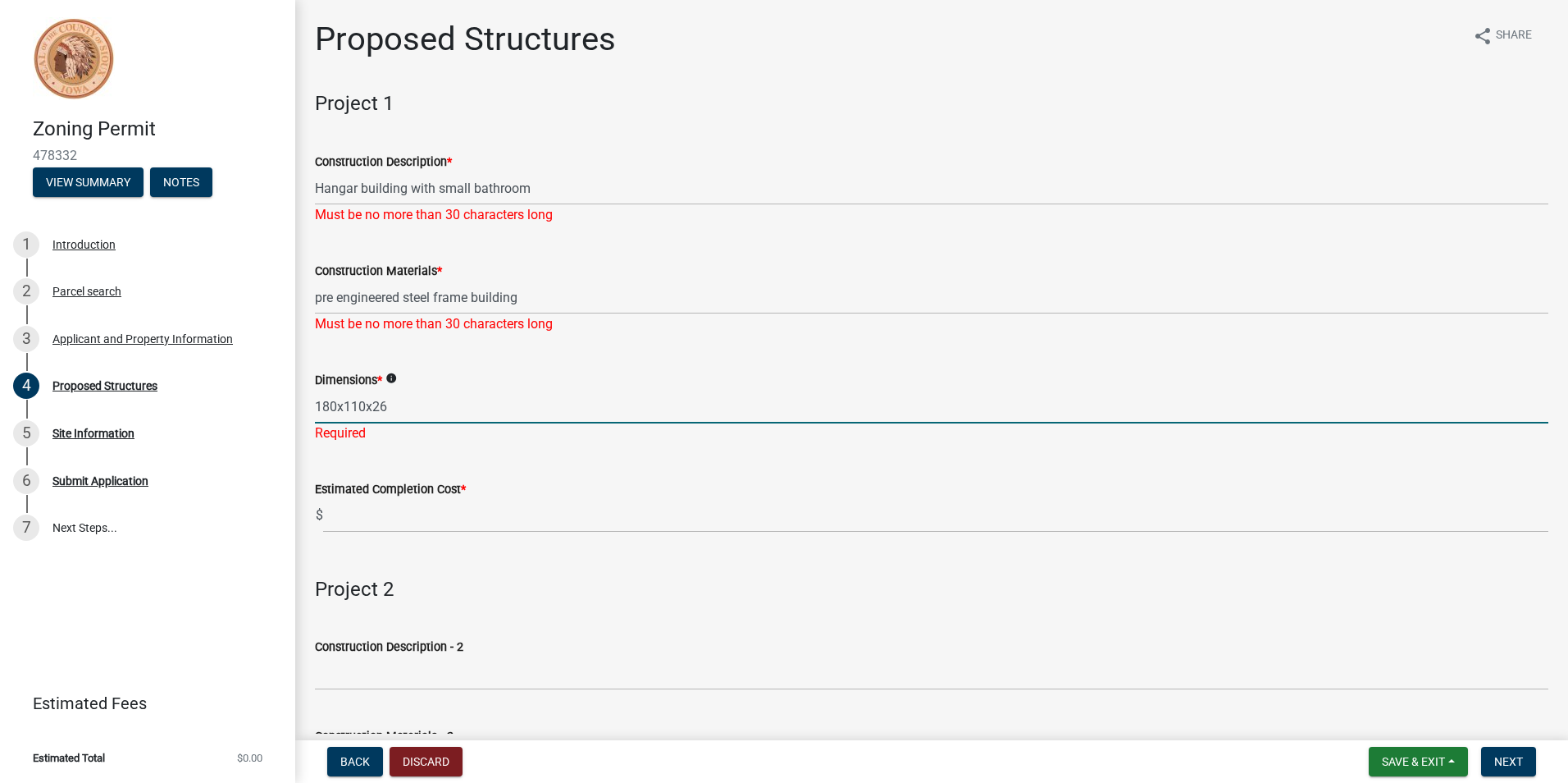
click at [336, 405] on input "180x110x26" at bounding box center [931, 406] width 1234 height 33
click at [368, 407] on input "180'x110x26" at bounding box center [931, 406] width 1234 height 33
click at [397, 400] on input "180'x110'x26" at bounding box center [931, 406] width 1234 height 33
type input "180'x110'x26'"
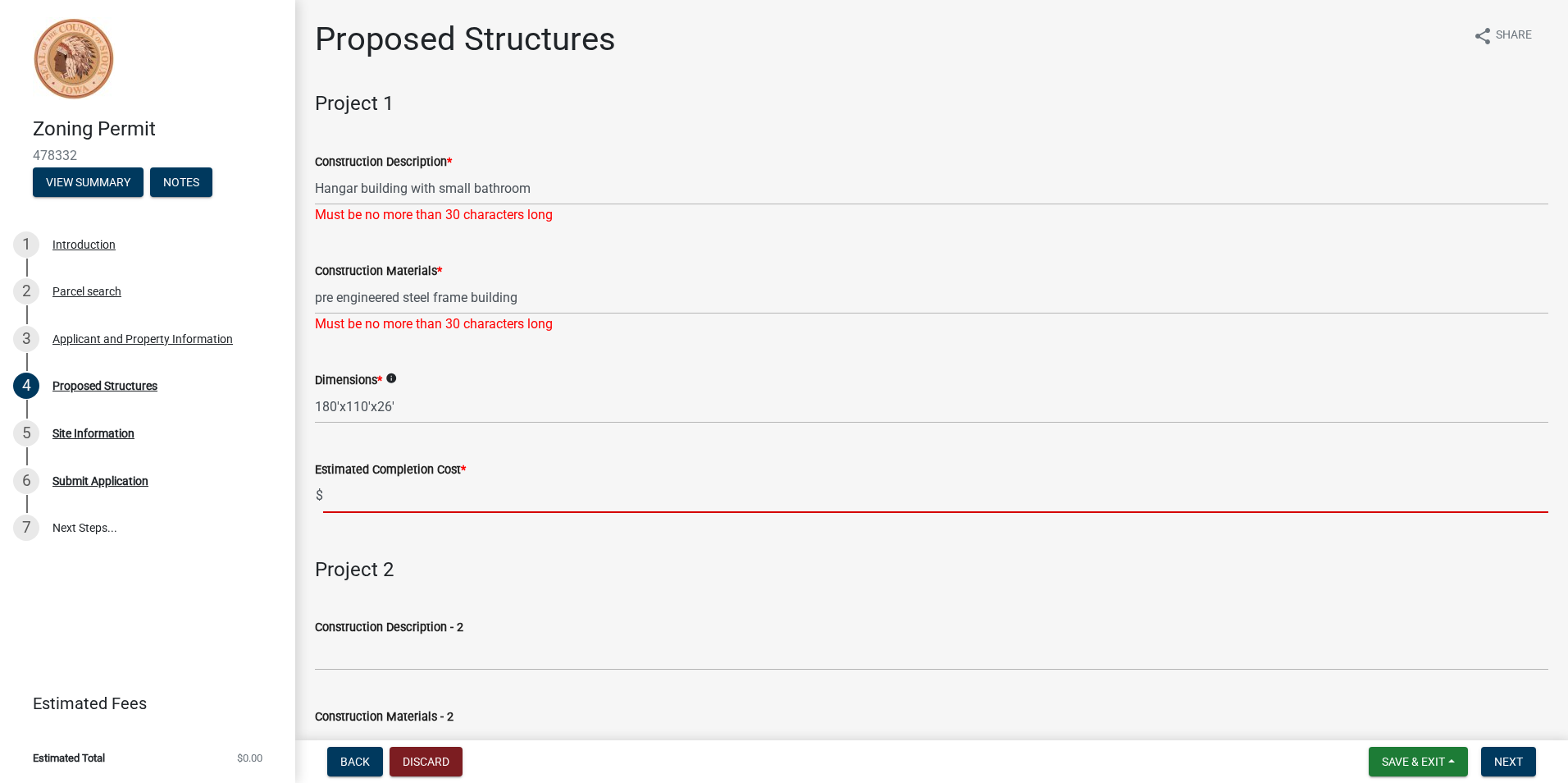
click at [362, 518] on wm-data-entity-input "Estimated Completion Cost * $" at bounding box center [931, 482] width 1234 height 91
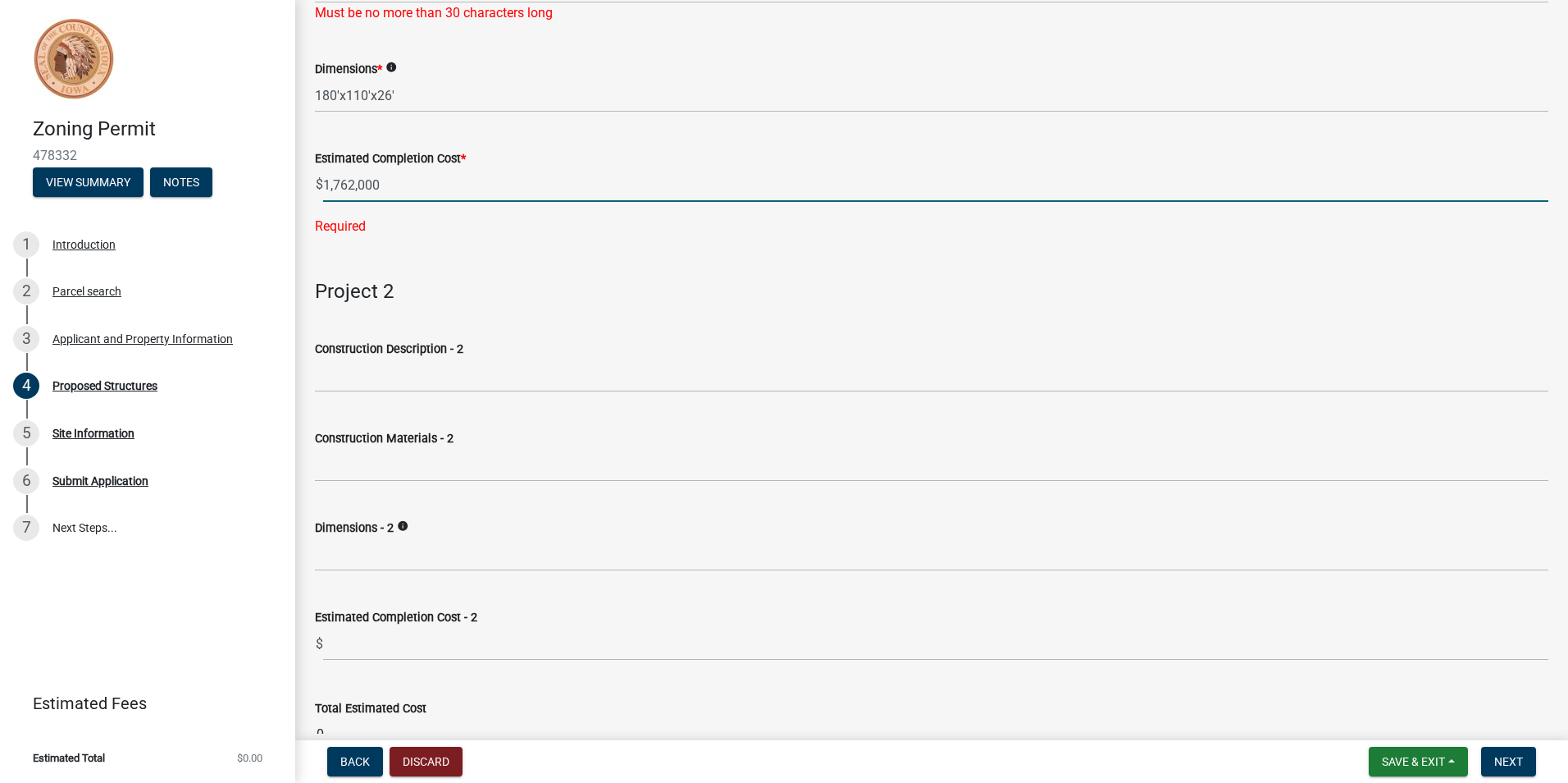
scroll to position [407, 0]
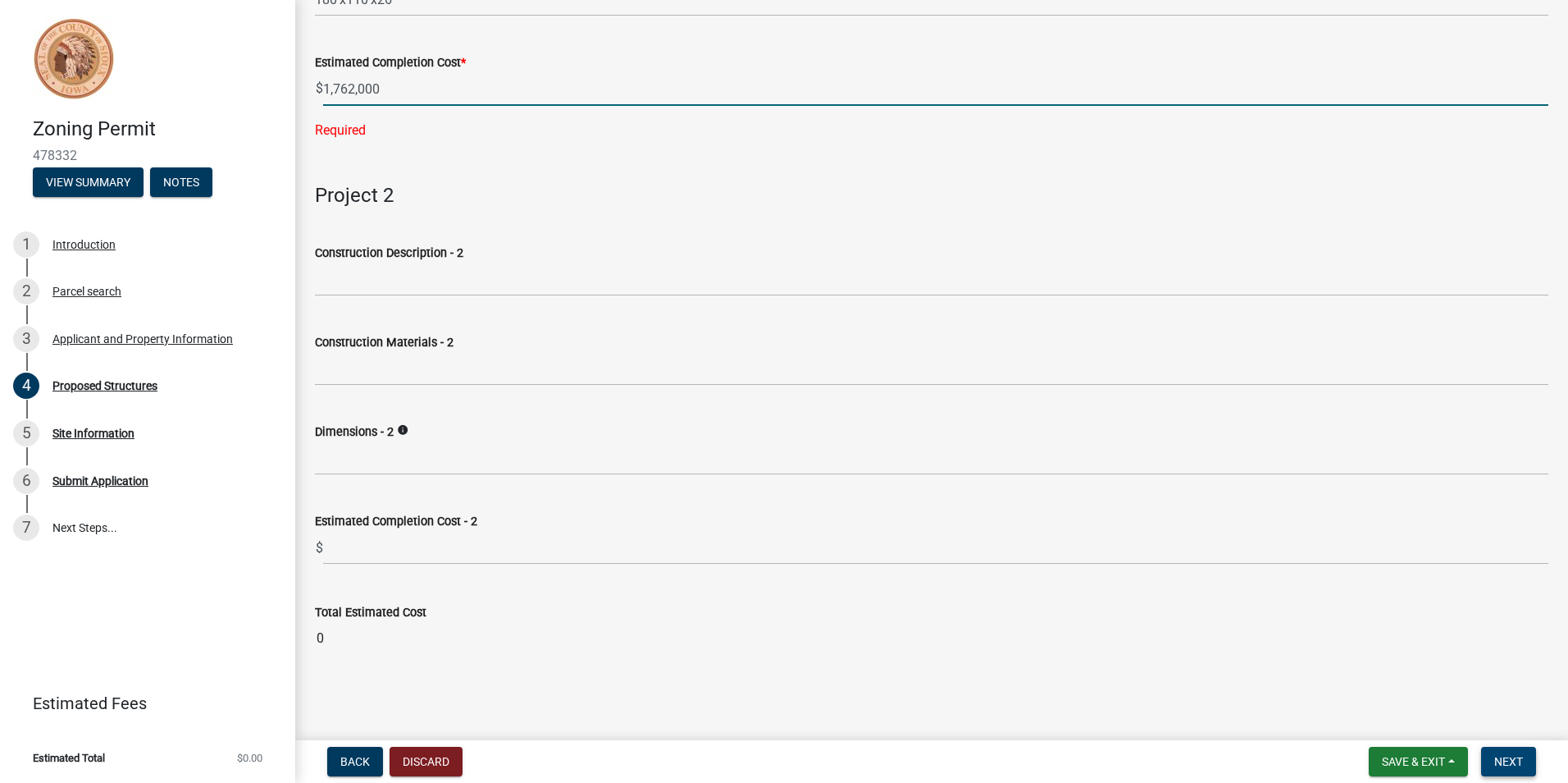
type input "1762000"
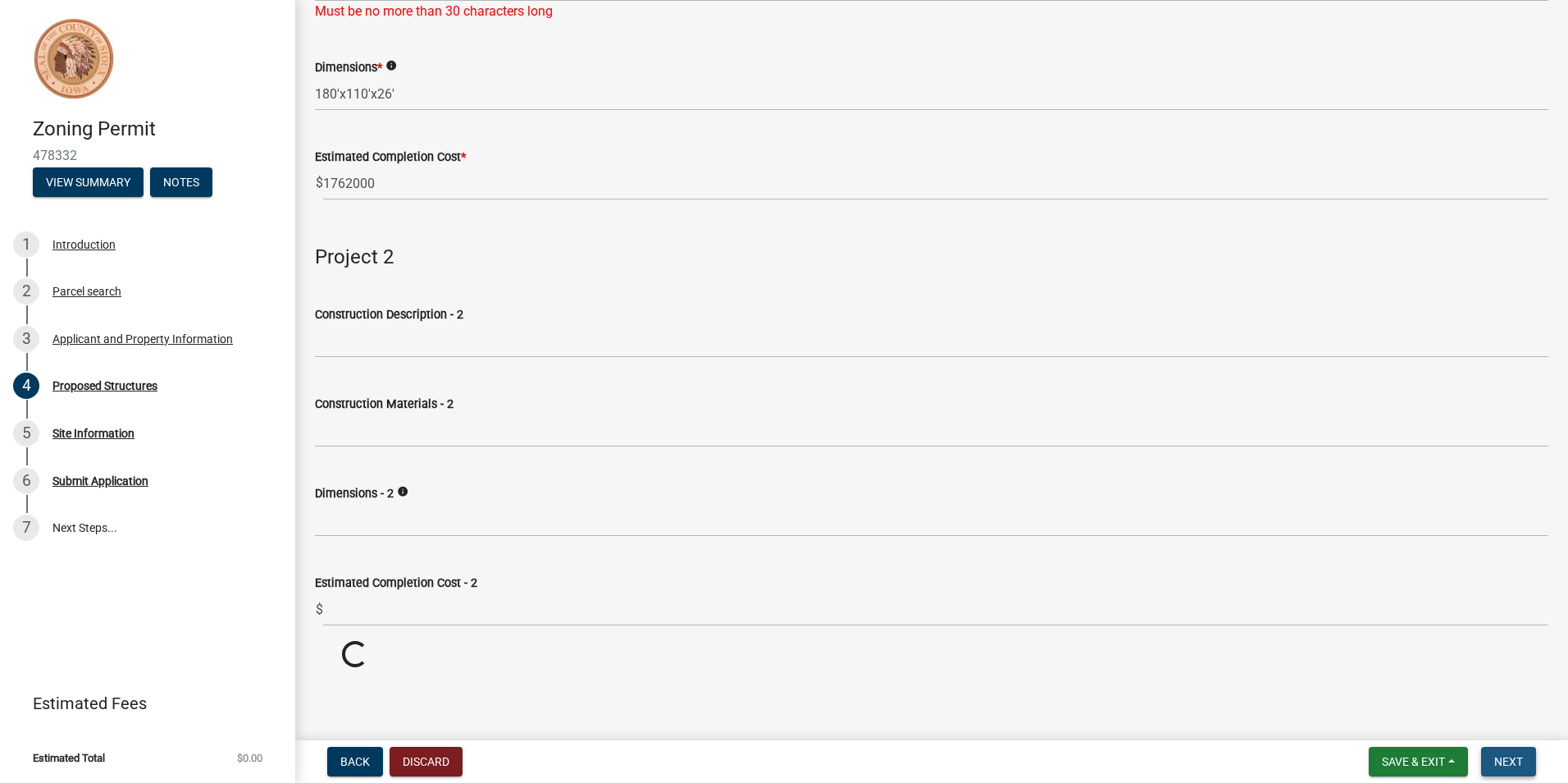
scroll to position [313, 0]
click at [1501, 766] on span "Next" at bounding box center [1508, 761] width 28 height 13
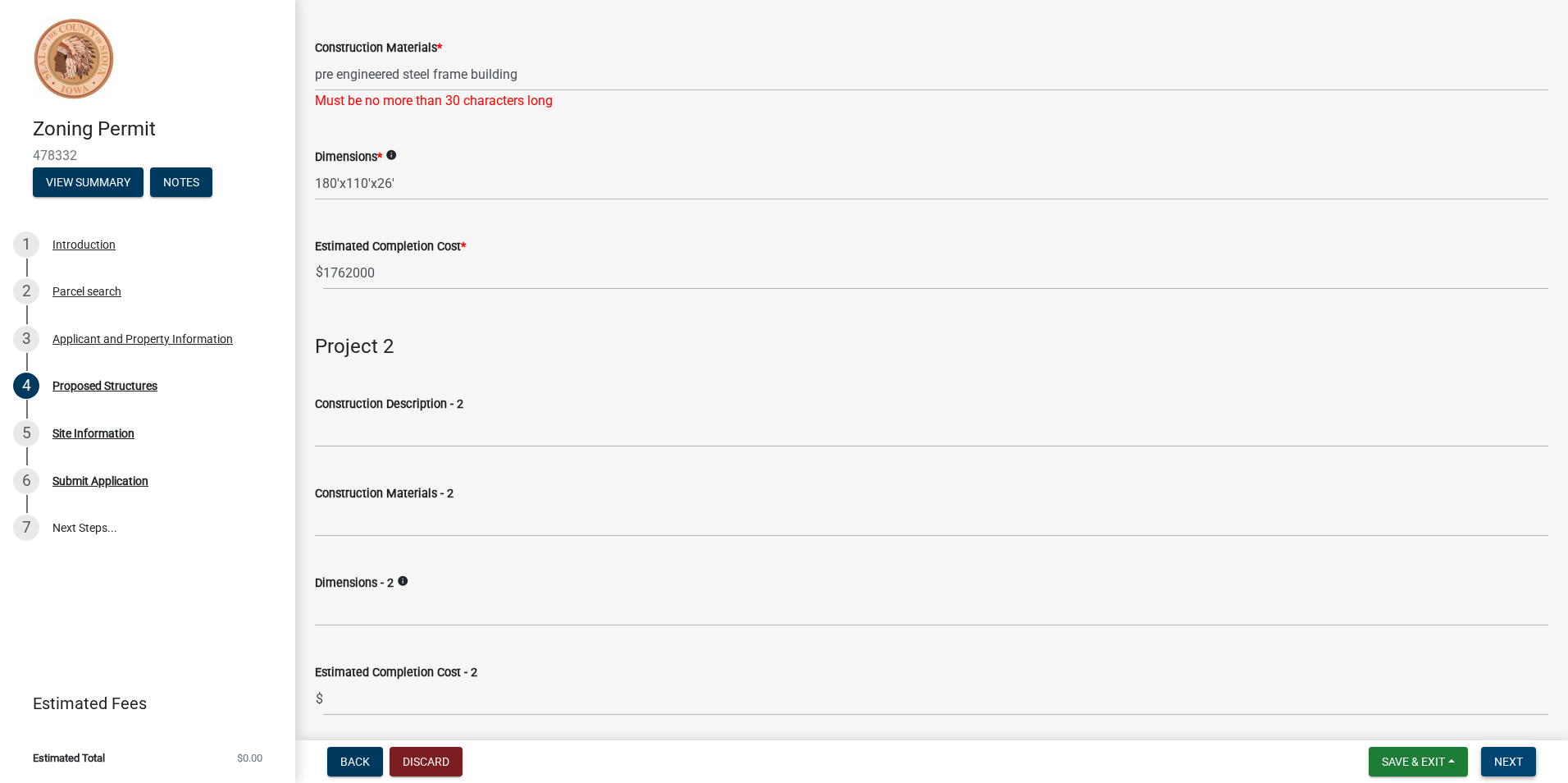
scroll to position [0, 0]
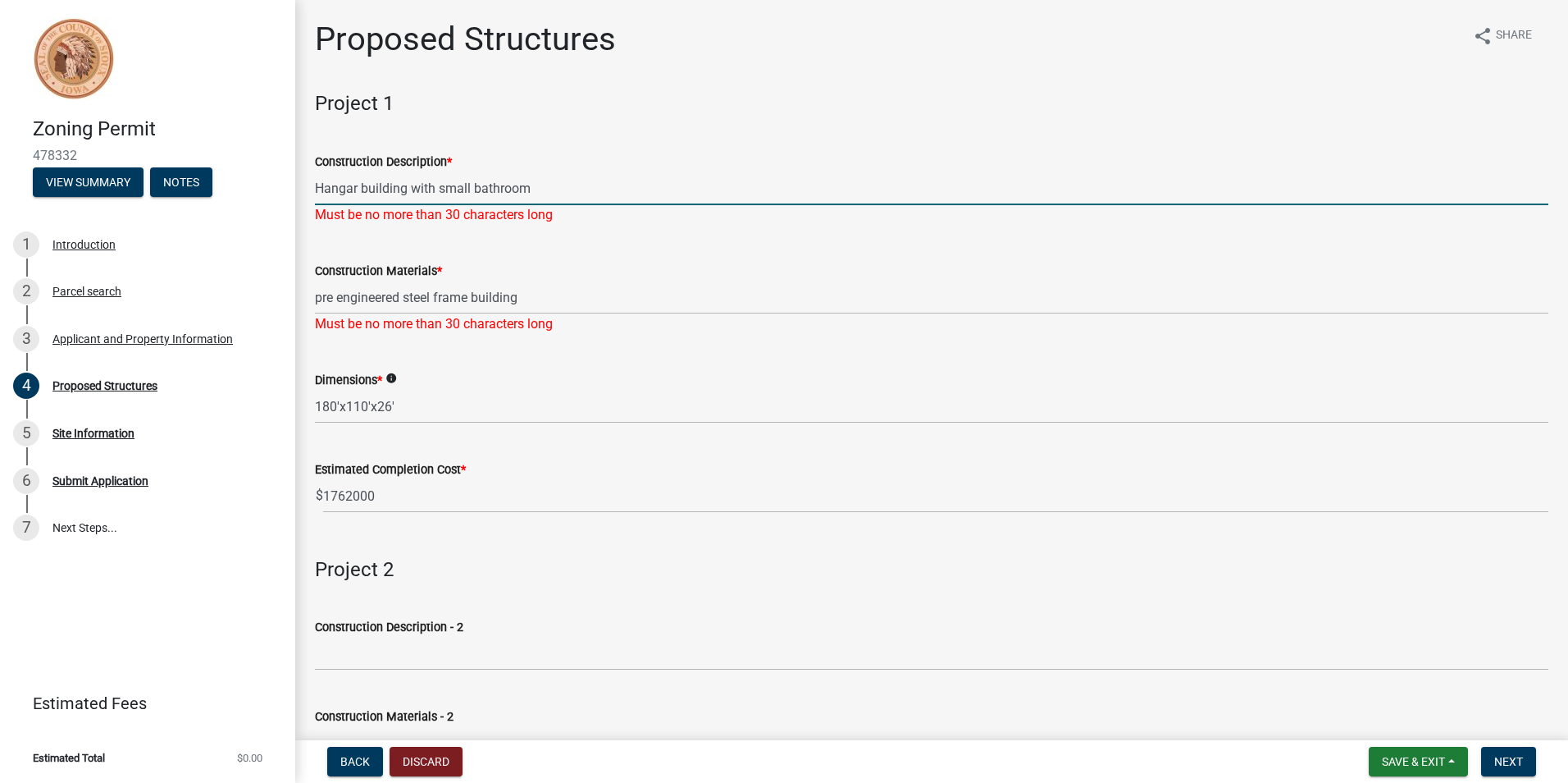
drag, startPoint x: 411, startPoint y: 189, endPoint x: 548, endPoint y: 180, distance: 137.3
click at [548, 180] on input "Hangar building with small bathroom" at bounding box center [931, 188] width 1234 height 33
type input "[GEOGRAPHIC_DATA]"
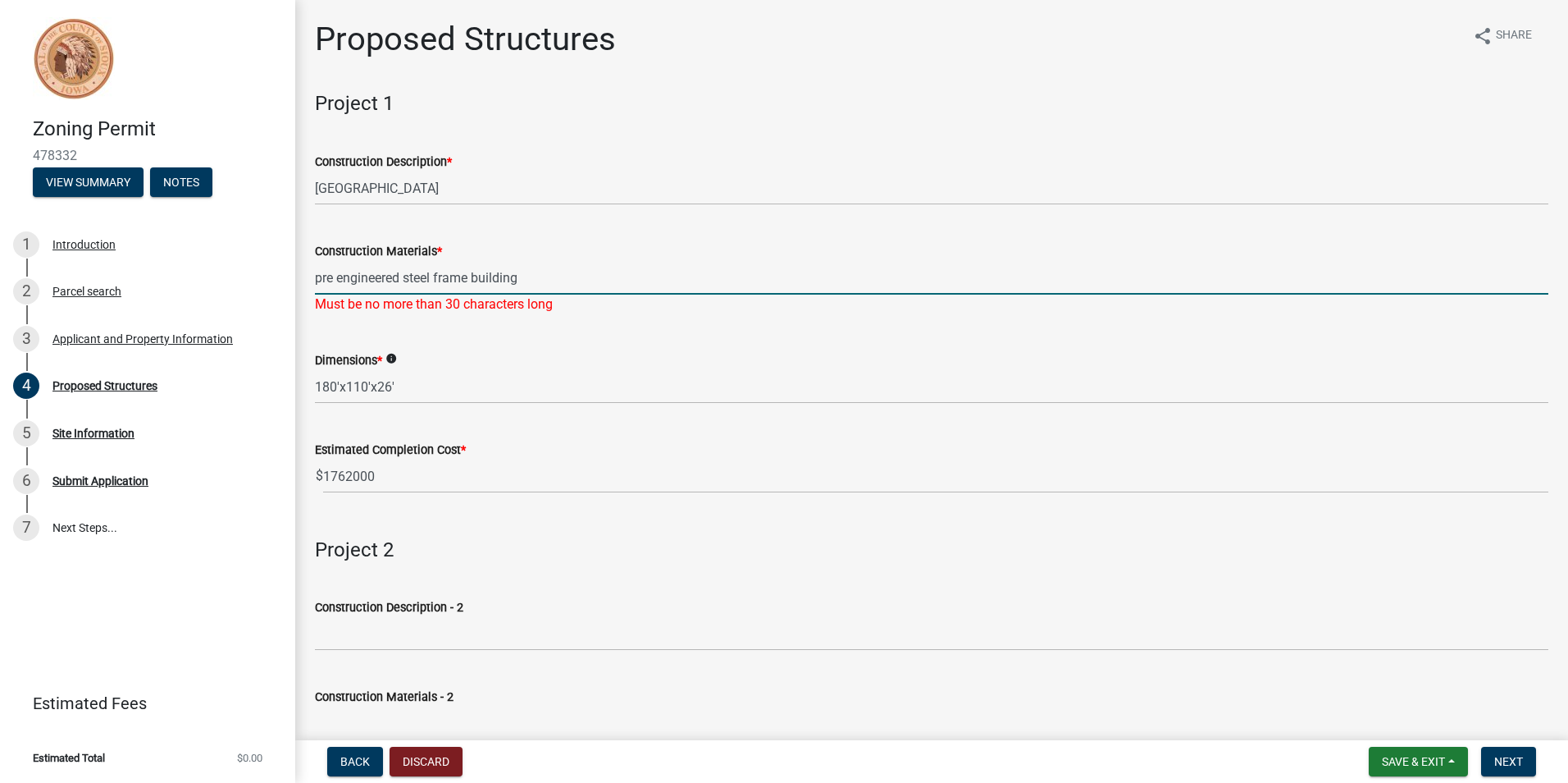
drag, startPoint x: 475, startPoint y: 296, endPoint x: 542, endPoint y: 295, distance: 67.0
click at [542, 295] on div "Construction Materials * pre engineered steel frame building Must be no more th…" at bounding box center [931, 265] width 1234 height 96
type input "pre engineered steel frame"
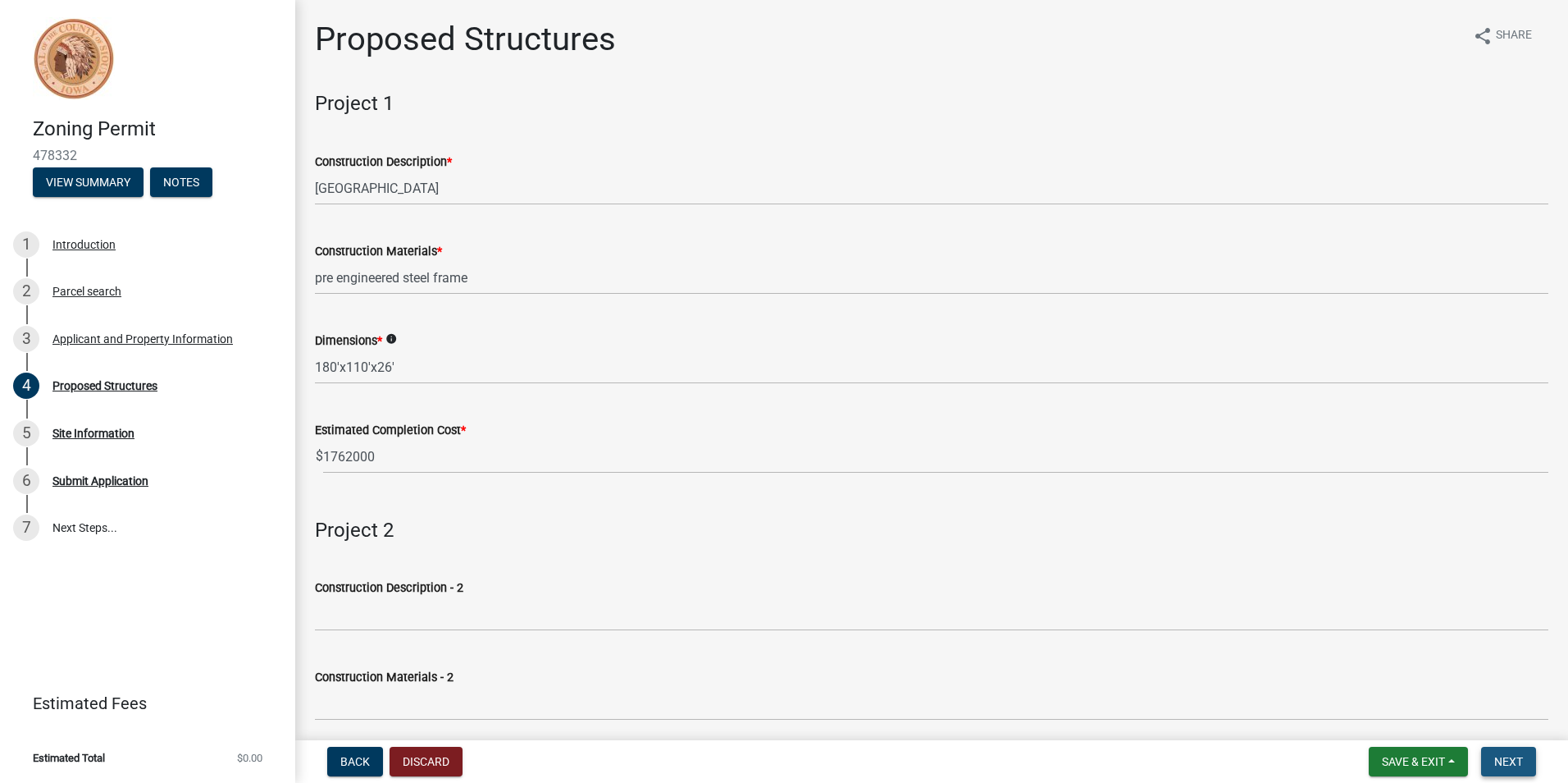
click at [1502, 761] on span "Next" at bounding box center [1508, 761] width 28 height 13
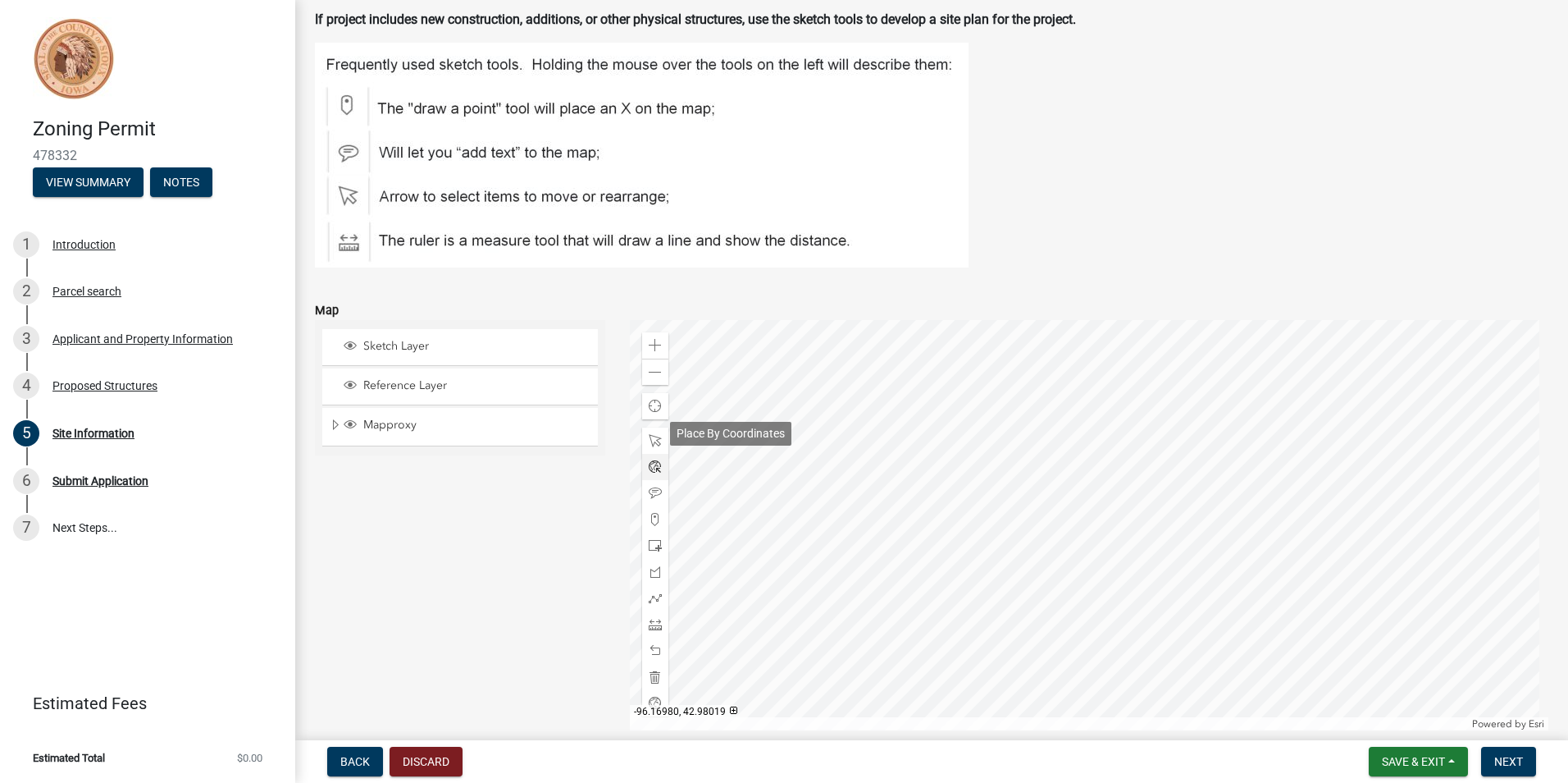
scroll to position [164, 0]
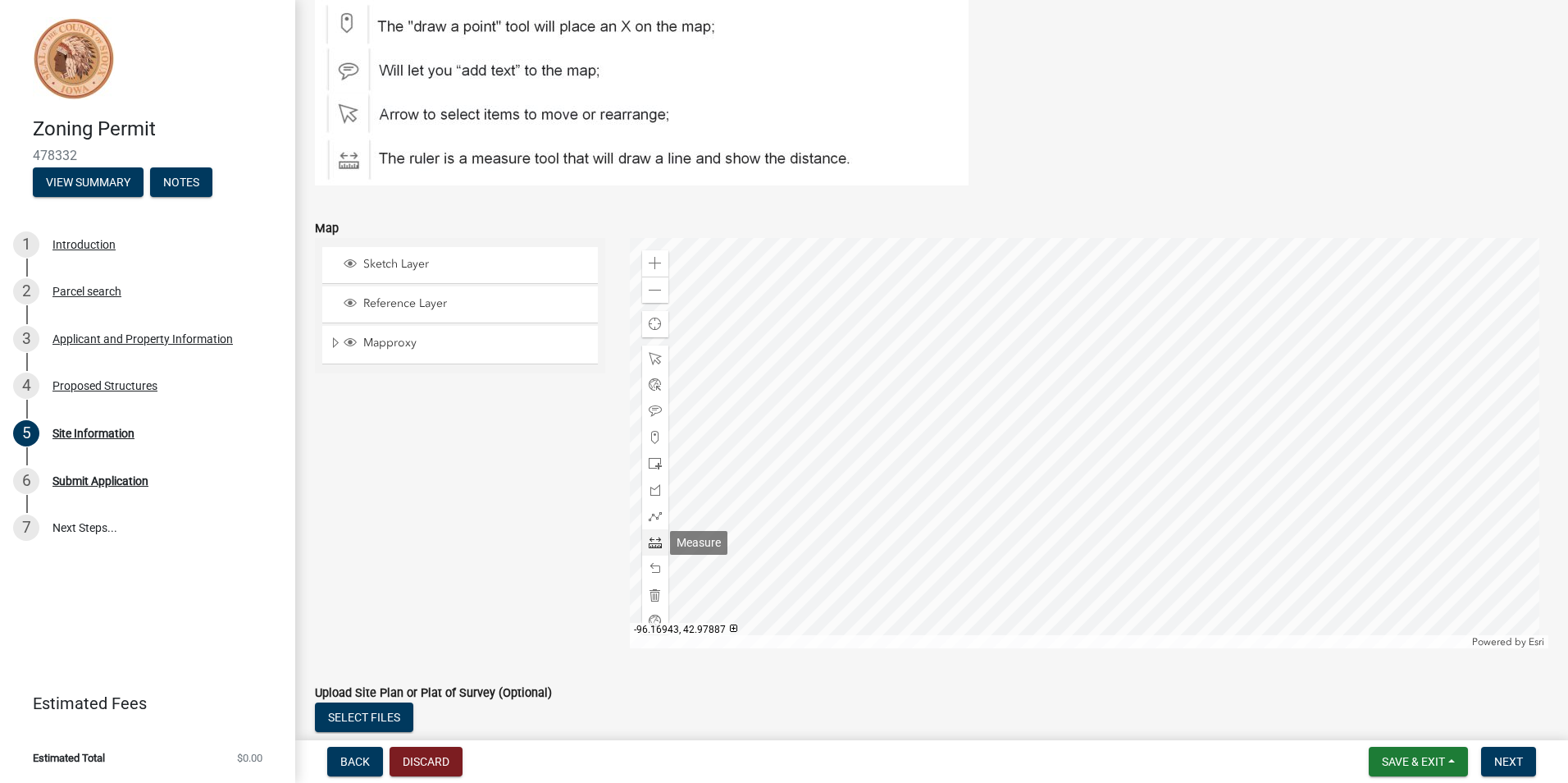
click at [655, 535] on div at bounding box center [656, 542] width 27 height 27
click at [652, 258] on span at bounding box center [656, 264] width 13 height 13
click at [649, 284] on span at bounding box center [656, 290] width 13 height 13
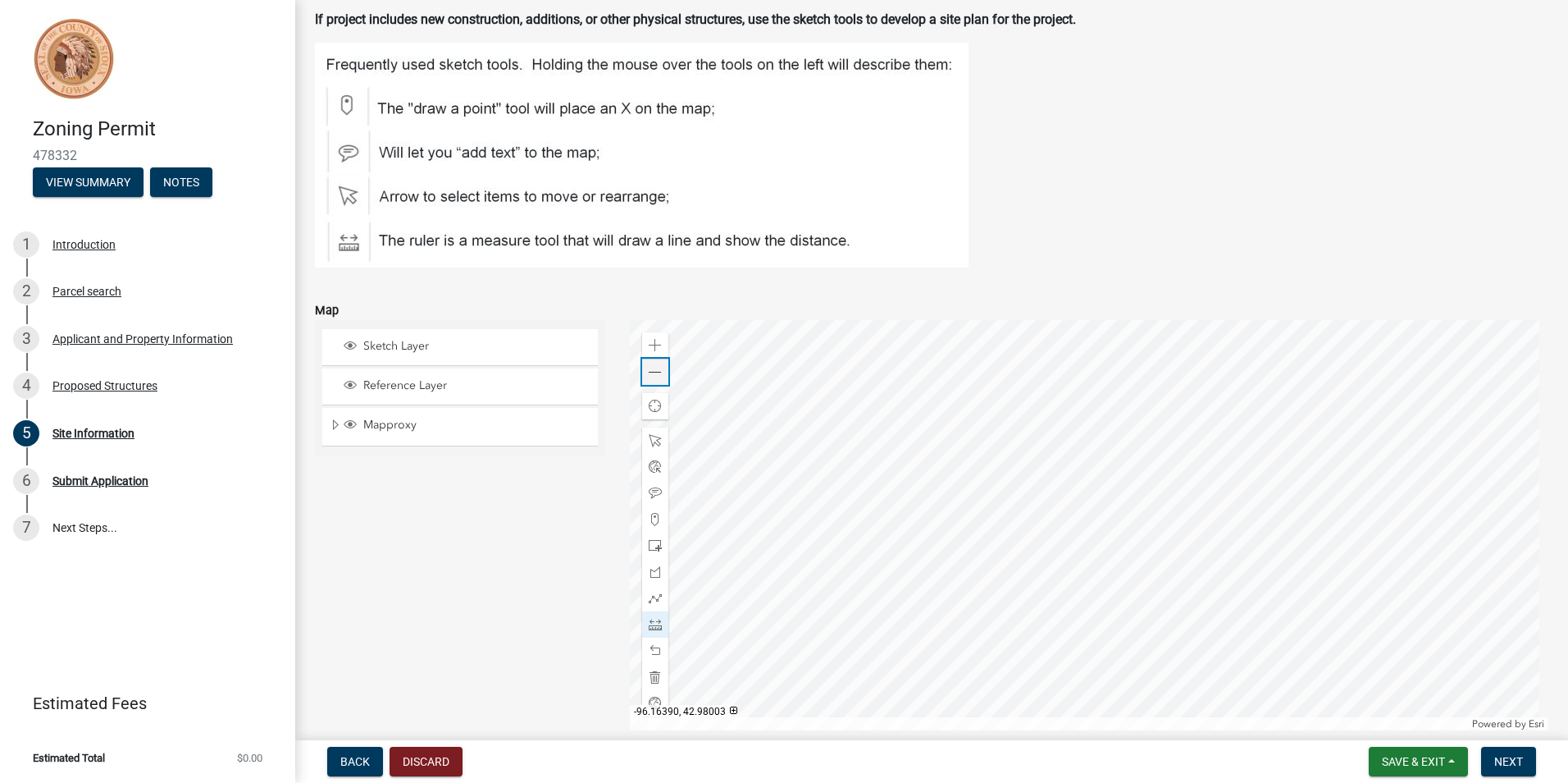
scroll to position [0, 0]
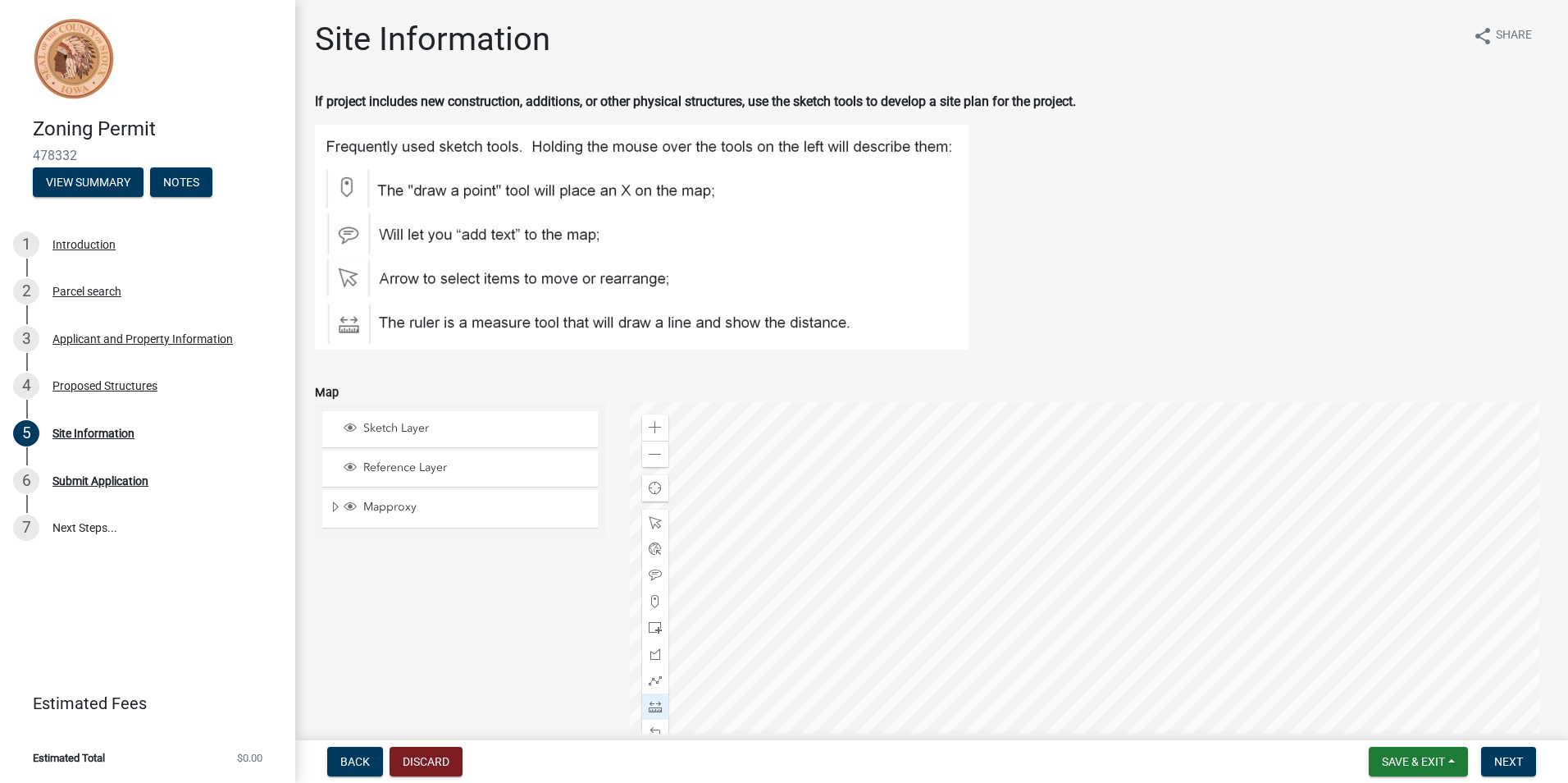
click at [1201, 561] on div at bounding box center [1090, 607] width 919 height 410
click at [1147, 482] on div at bounding box center [1090, 607] width 919 height 410
click at [696, 539] on div at bounding box center [1090, 607] width 919 height 410
click at [669, 581] on div "Zoom in Zoom out Find my location Powered by [PERSON_NAME]" at bounding box center [1090, 607] width 919 height 410
click at [653, 708] on span at bounding box center [656, 706] width 13 height 13
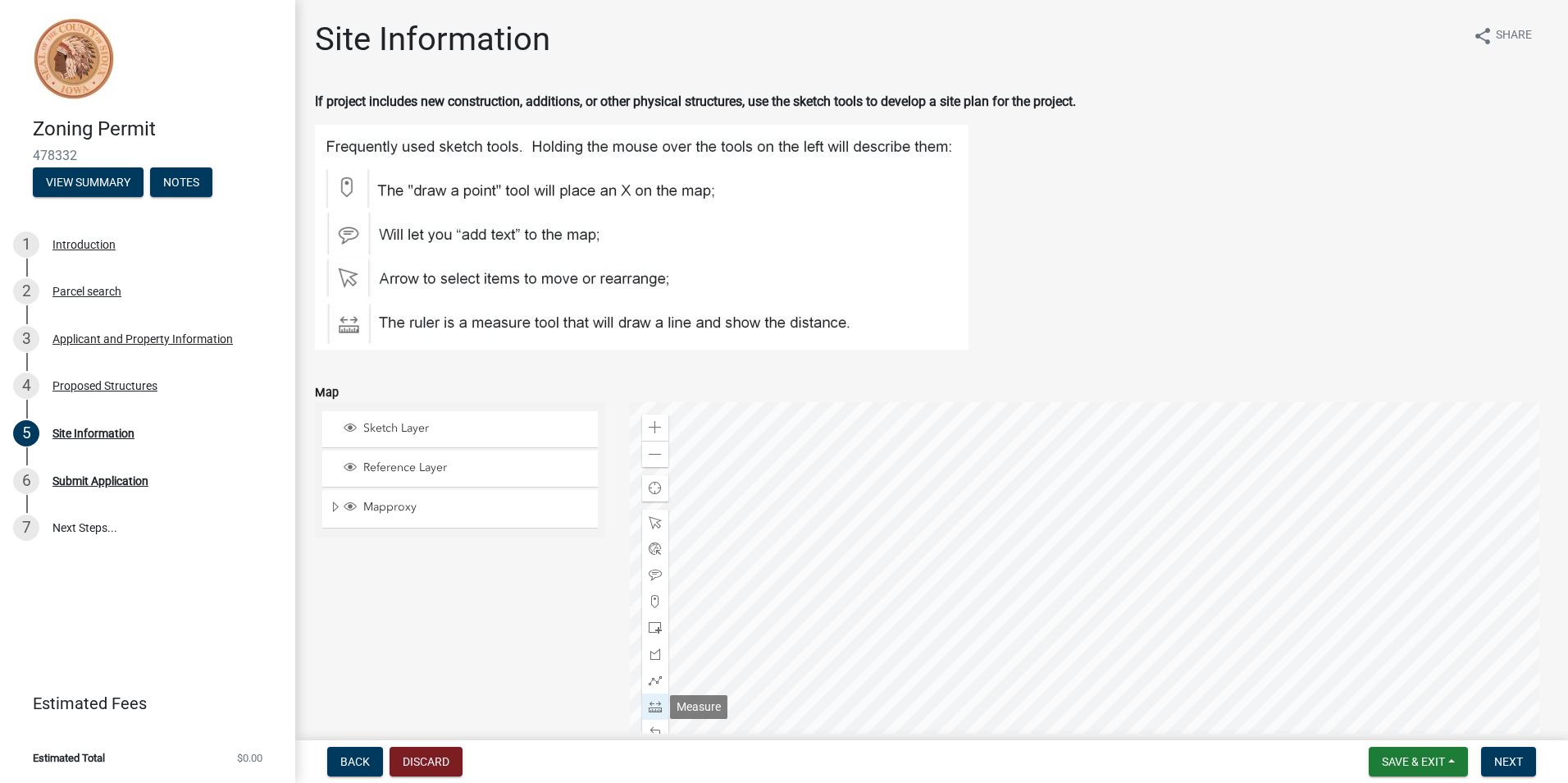
scroll to position [79, 0]
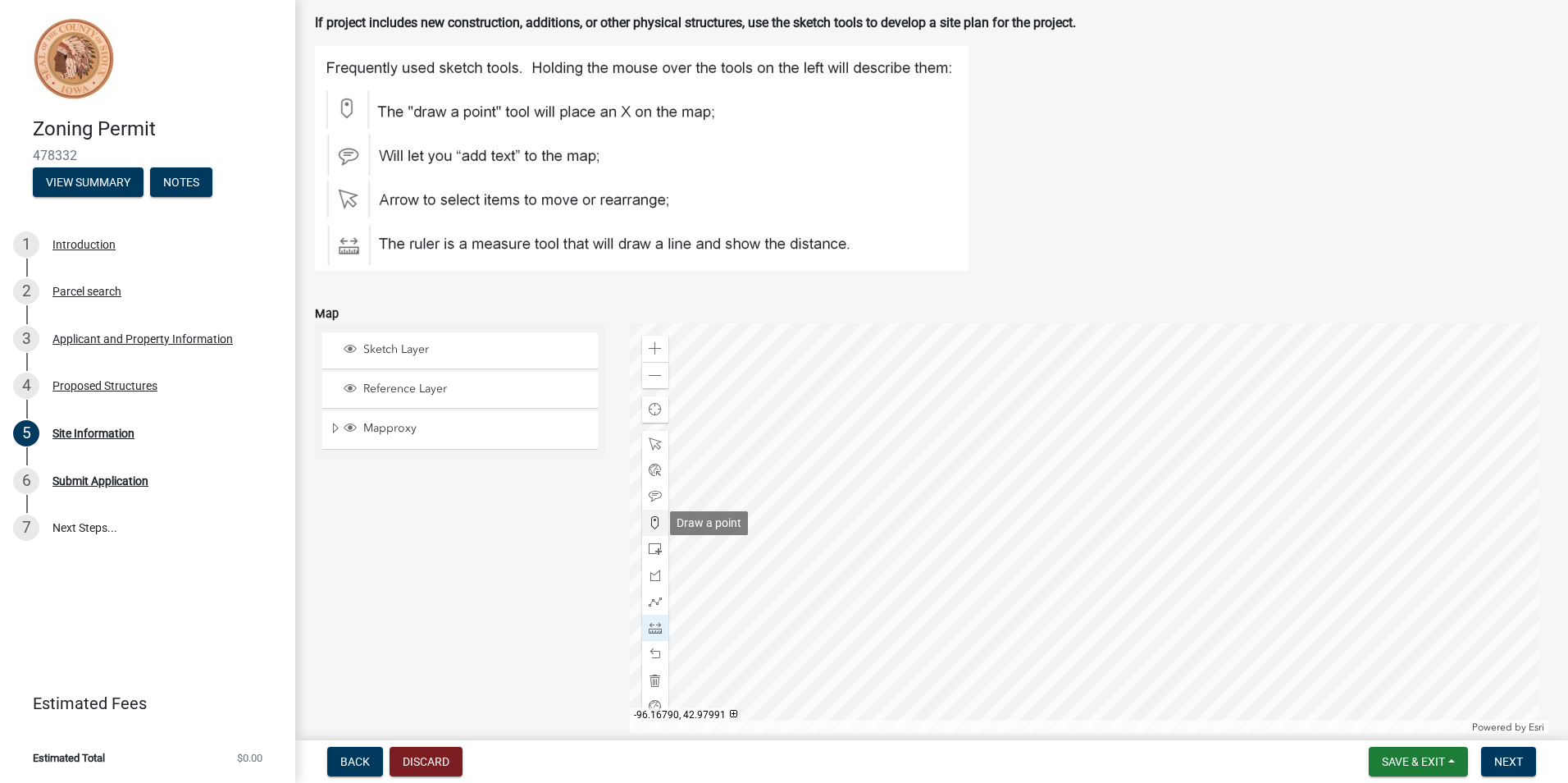
click at [653, 523] on span at bounding box center [656, 522] width 13 height 13
click at [1102, 446] on div at bounding box center [1090, 528] width 919 height 410
click at [1061, 449] on div at bounding box center [1090, 528] width 919 height 410
click at [1064, 497] on div at bounding box center [1090, 528] width 919 height 410
click at [1106, 494] on div at bounding box center [1090, 528] width 919 height 410
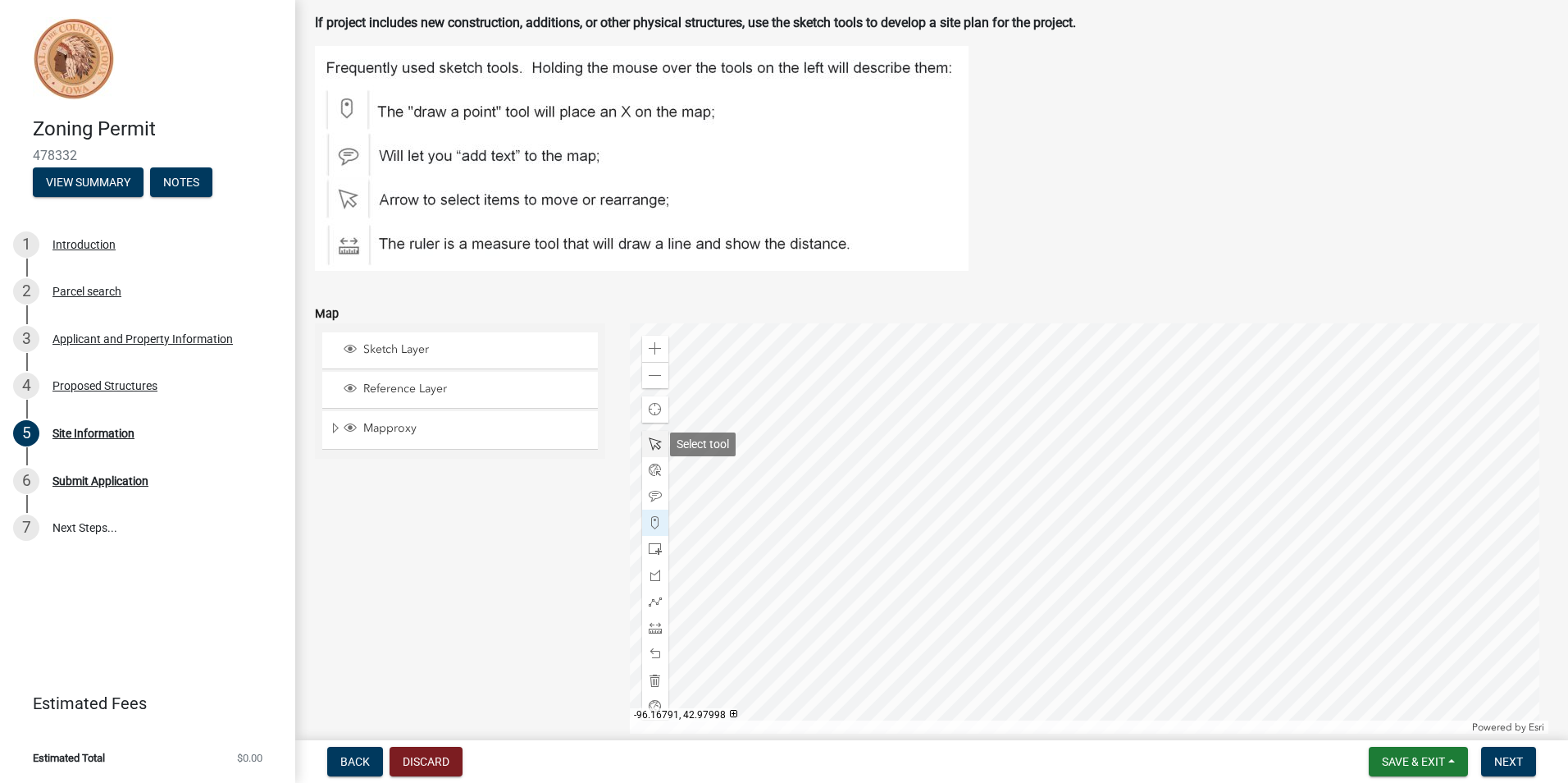
click at [649, 436] on div at bounding box center [656, 444] width 27 height 27
click at [1063, 489] on div at bounding box center [1090, 528] width 919 height 410
click at [1058, 484] on div at bounding box center [1090, 528] width 919 height 410
click at [1057, 484] on div at bounding box center [1090, 528] width 919 height 410
click at [1063, 484] on div at bounding box center [1090, 528] width 919 height 410
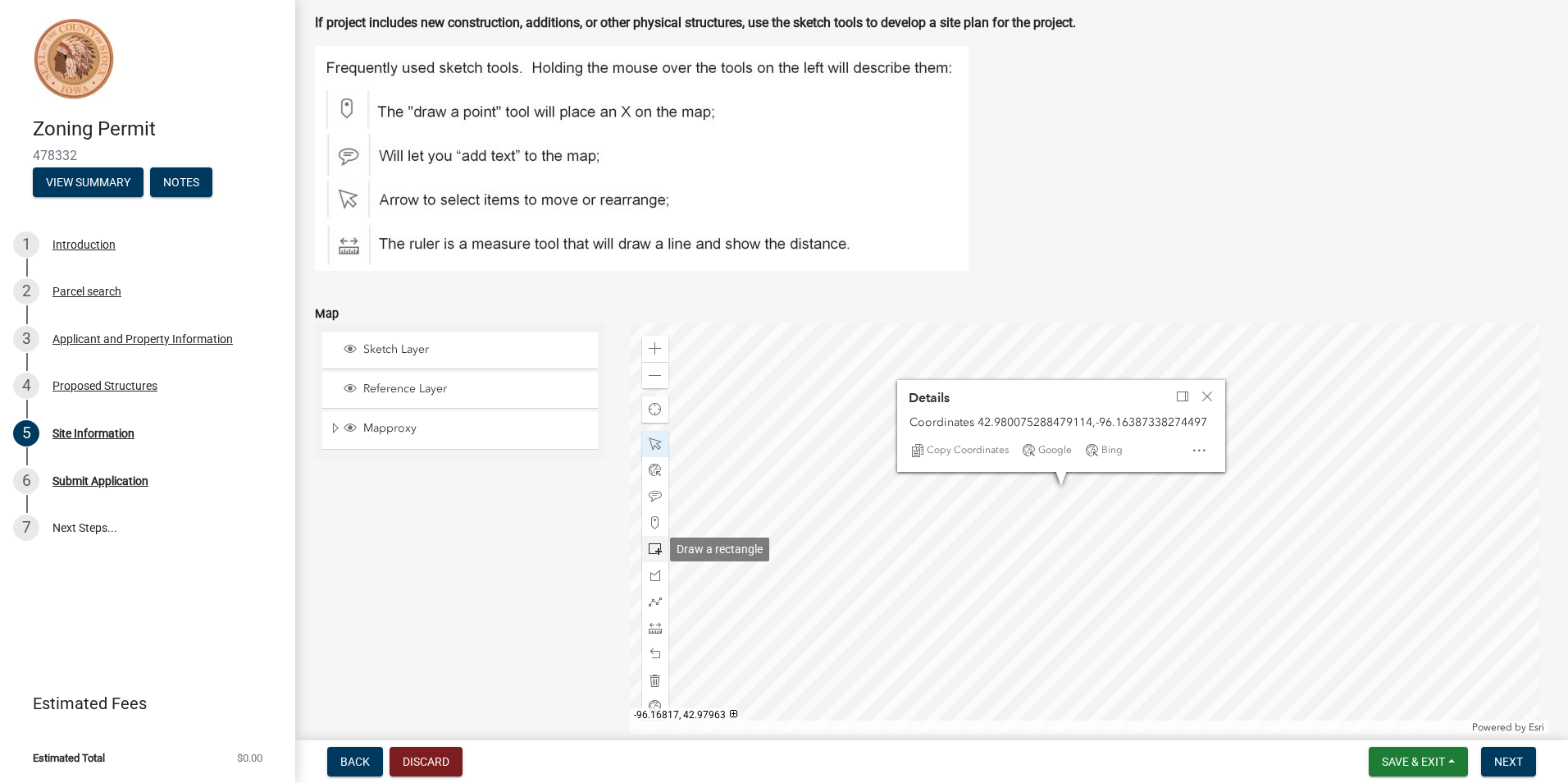
click at [657, 549] on span at bounding box center [656, 549] width 13 height 13
click at [1209, 393] on span "Close" at bounding box center [1207, 396] width 13 height 13
click at [1096, 438] on div at bounding box center [1090, 528] width 919 height 410
click at [1050, 501] on div at bounding box center [1090, 528] width 919 height 410
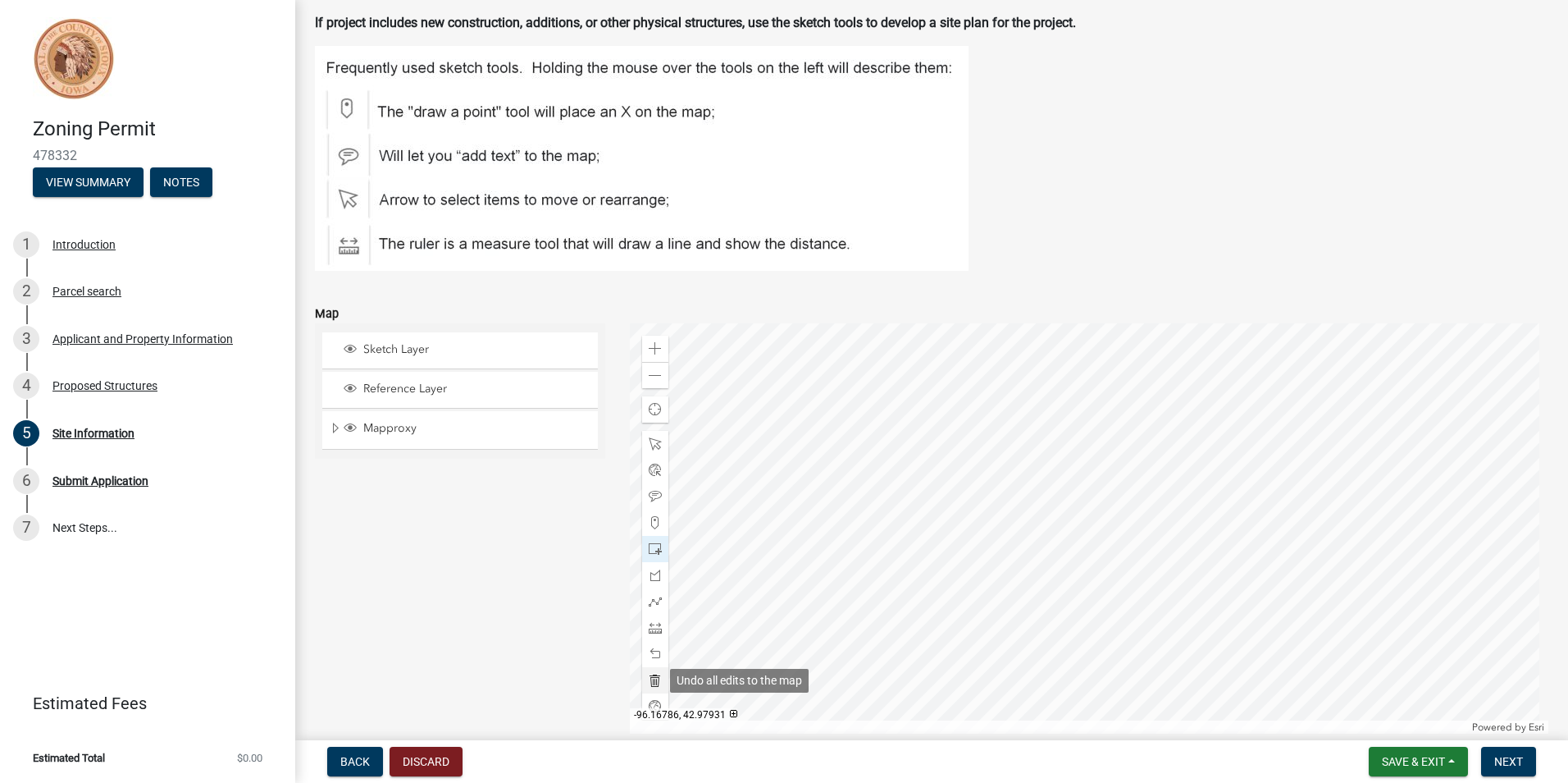
click at [655, 675] on span at bounding box center [656, 680] width 13 height 13
click at [650, 543] on span at bounding box center [656, 549] width 13 height 13
click at [1097, 436] on div at bounding box center [1090, 528] width 919 height 410
click at [1040, 509] on div at bounding box center [1090, 528] width 919 height 410
click at [653, 438] on span at bounding box center [656, 444] width 13 height 13
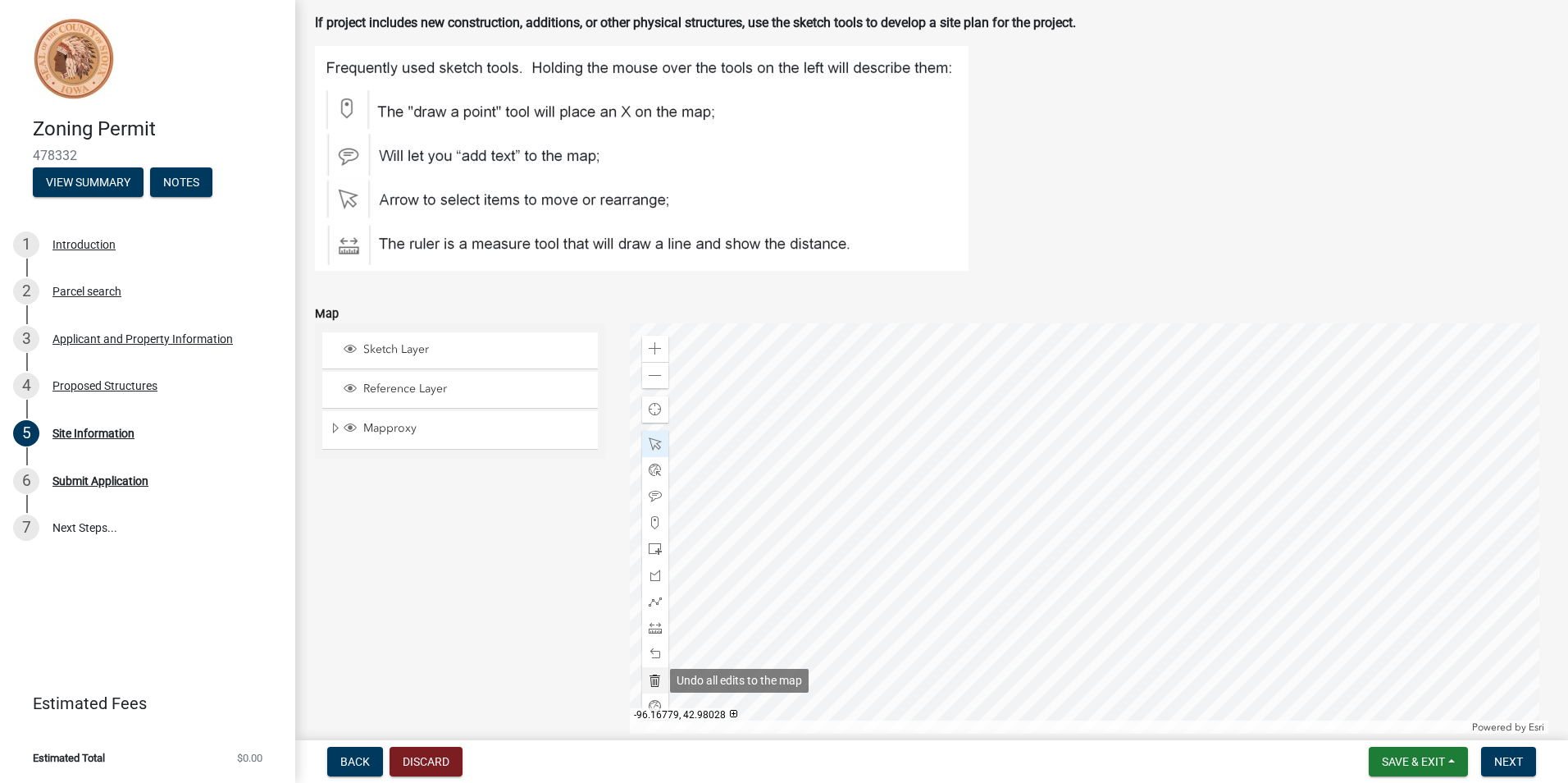
click at [651, 671] on div at bounding box center [656, 681] width 27 height 27
click at [1089, 450] on div at bounding box center [1090, 528] width 919 height 410
click at [1090, 448] on div at bounding box center [1090, 528] width 919 height 410
click at [649, 544] on span at bounding box center [656, 549] width 13 height 13
click at [1092, 450] on div at bounding box center [1090, 528] width 919 height 410
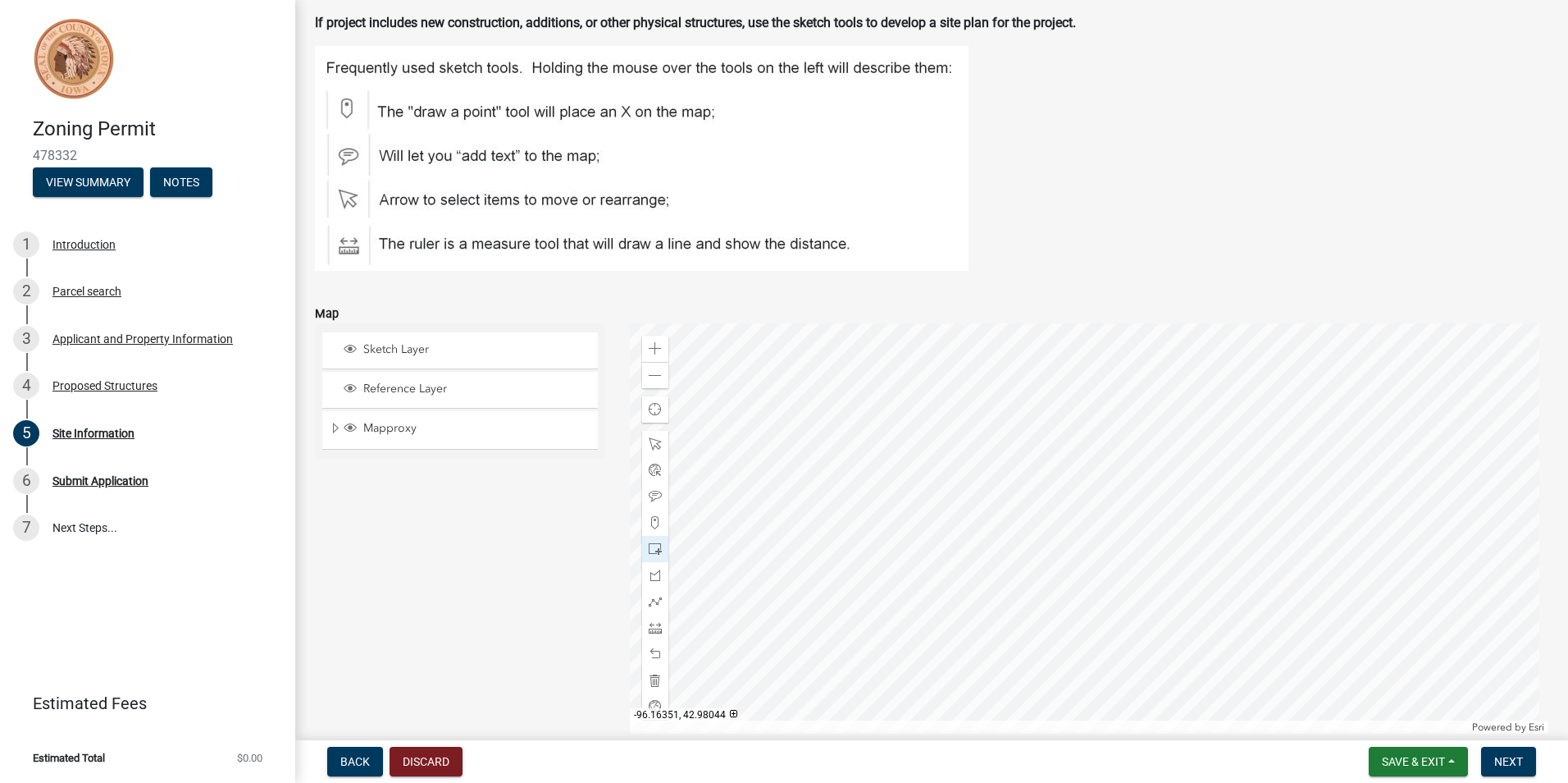
click at [1092, 448] on div at bounding box center [1090, 528] width 919 height 410
click at [1091, 450] on div at bounding box center [1090, 528] width 919 height 410
click at [1092, 453] on div at bounding box center [1090, 528] width 919 height 410
click at [1056, 500] on div at bounding box center [1090, 528] width 919 height 410
click at [658, 686] on div at bounding box center [656, 681] width 27 height 27
